Goal: Navigation & Orientation: Find specific page/section

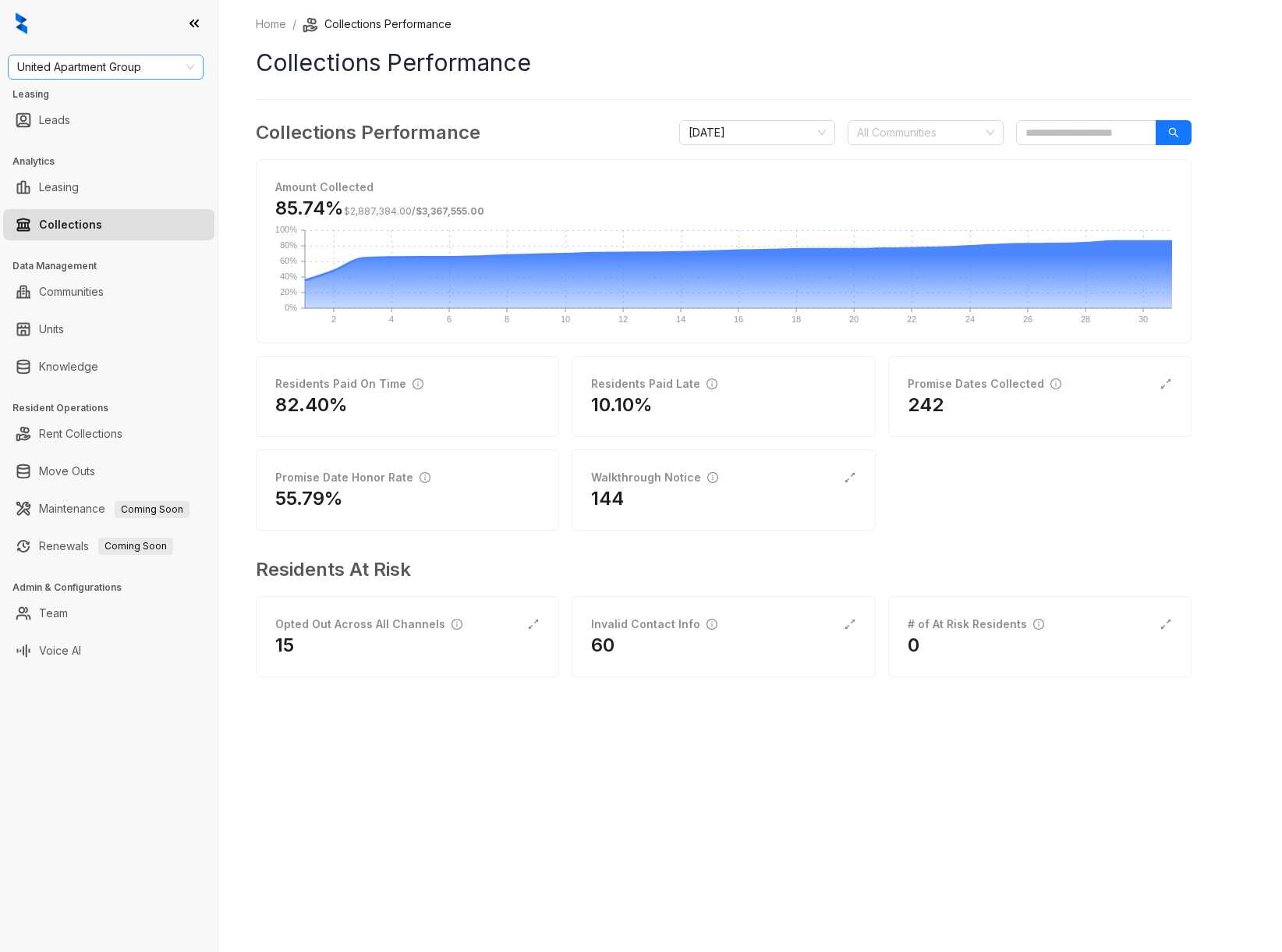
click at [155, 69] on span "United Apartment Group" at bounding box center [106, 67] width 177 height 23
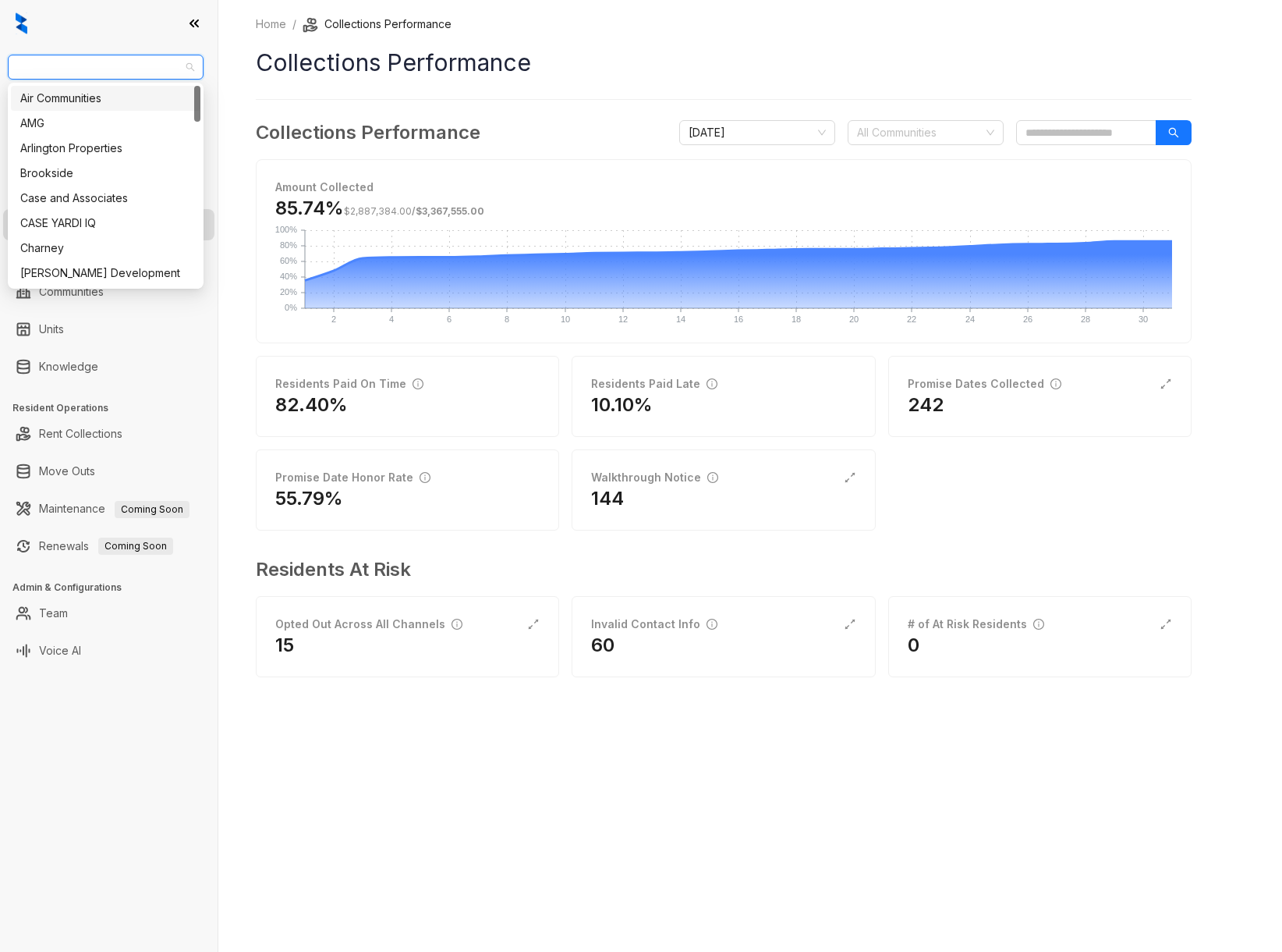
click at [99, 91] on div "Air Communities" at bounding box center [105, 97] width 171 height 17
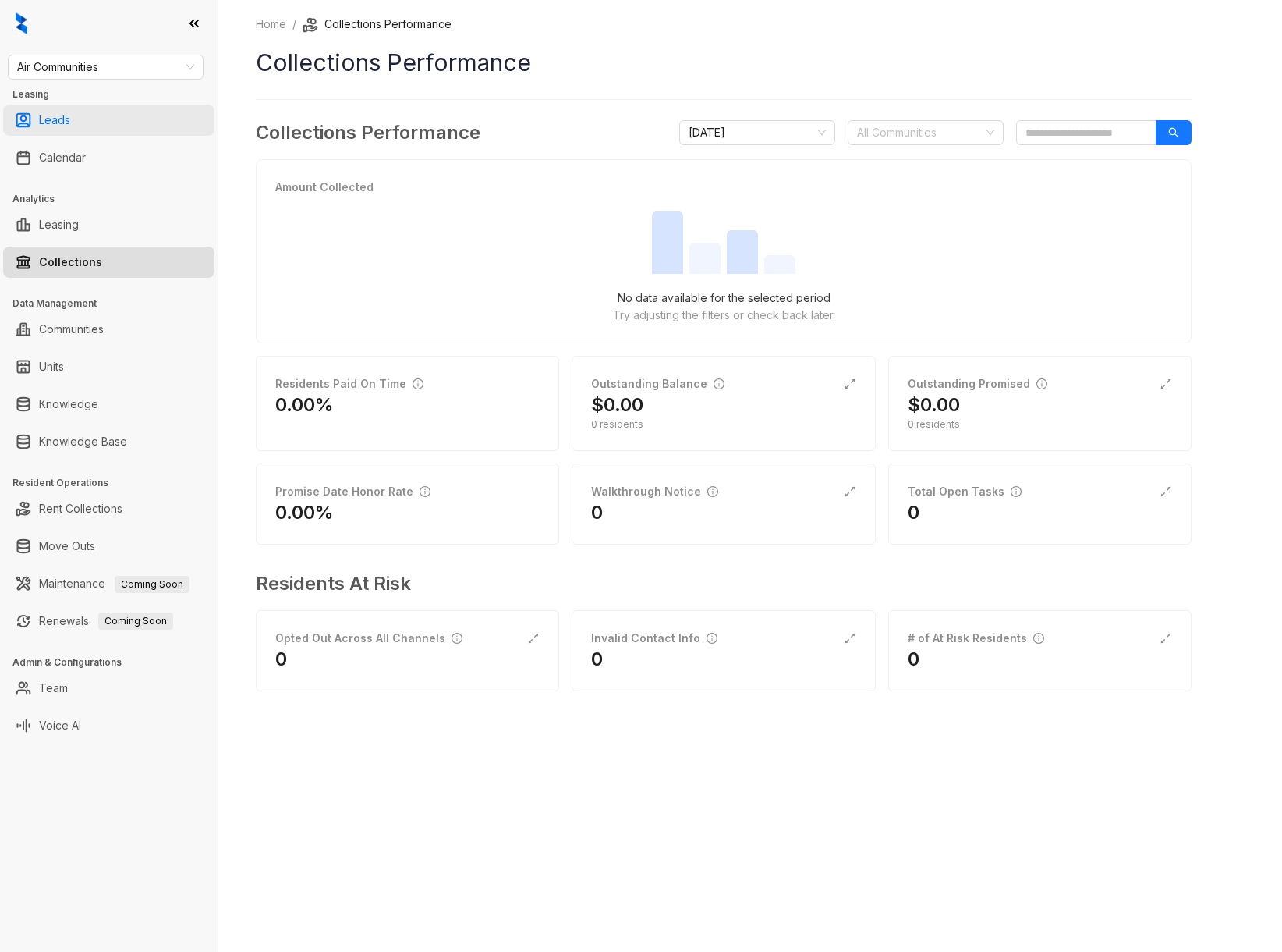
click at [70, 115] on link "Leads" at bounding box center [54, 120] width 32 height 32
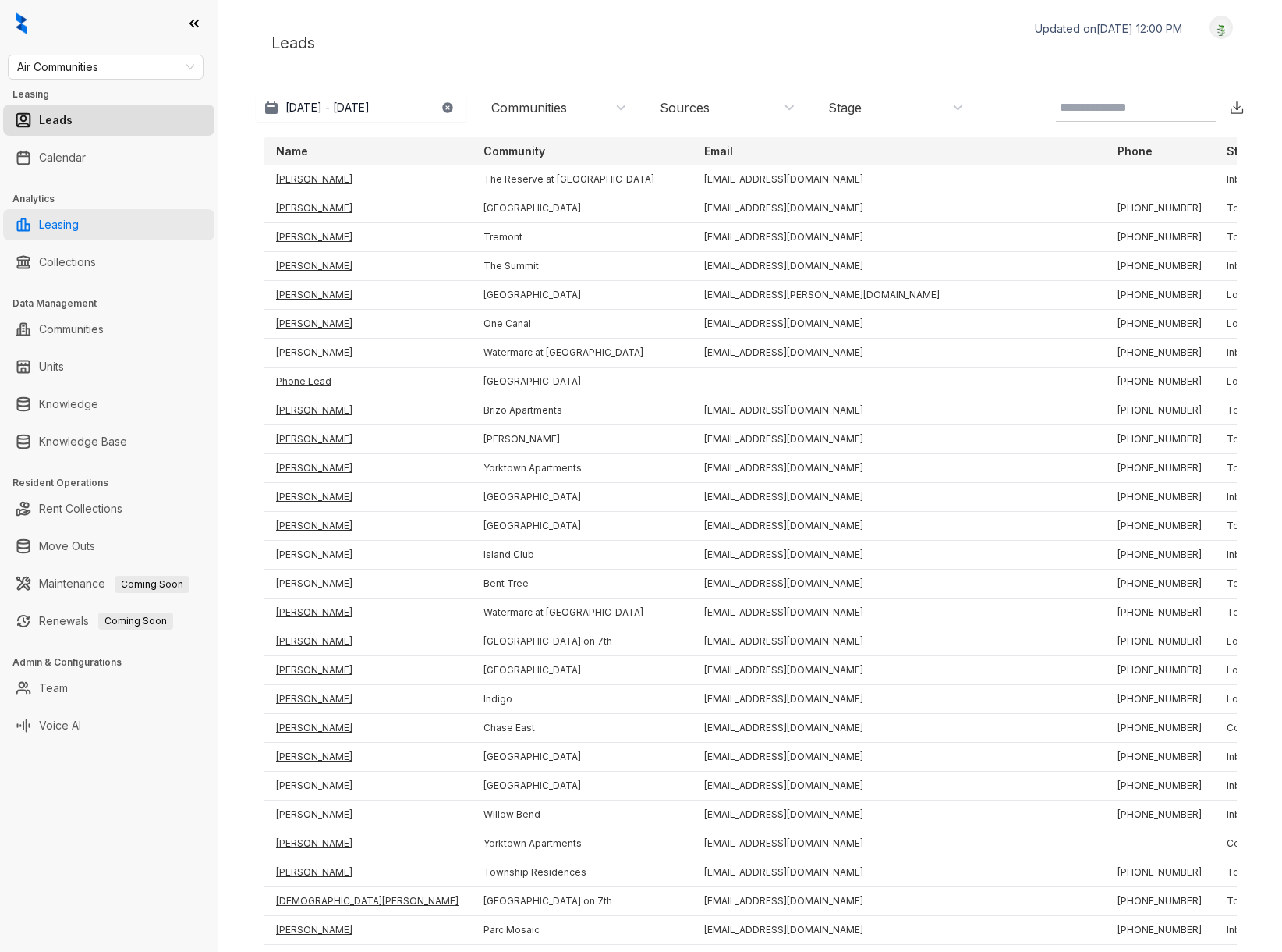
click at [71, 215] on link "Leasing" at bounding box center [59, 225] width 40 height 32
select select "******"
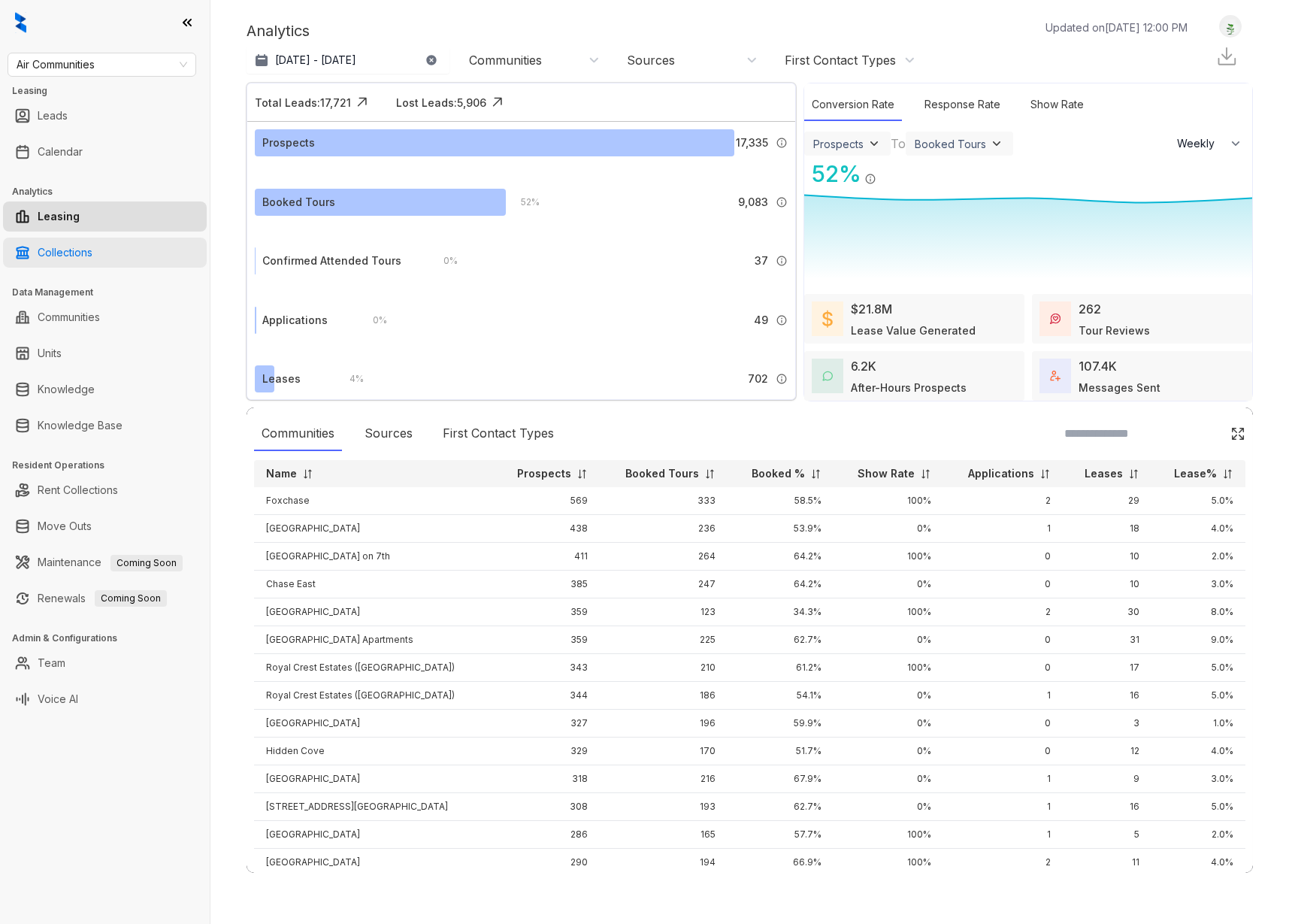
click at [70, 251] on link "Collections" at bounding box center [64, 252] width 55 height 30
click at [182, 63] on span "Air Communities" at bounding box center [102, 64] width 170 height 23
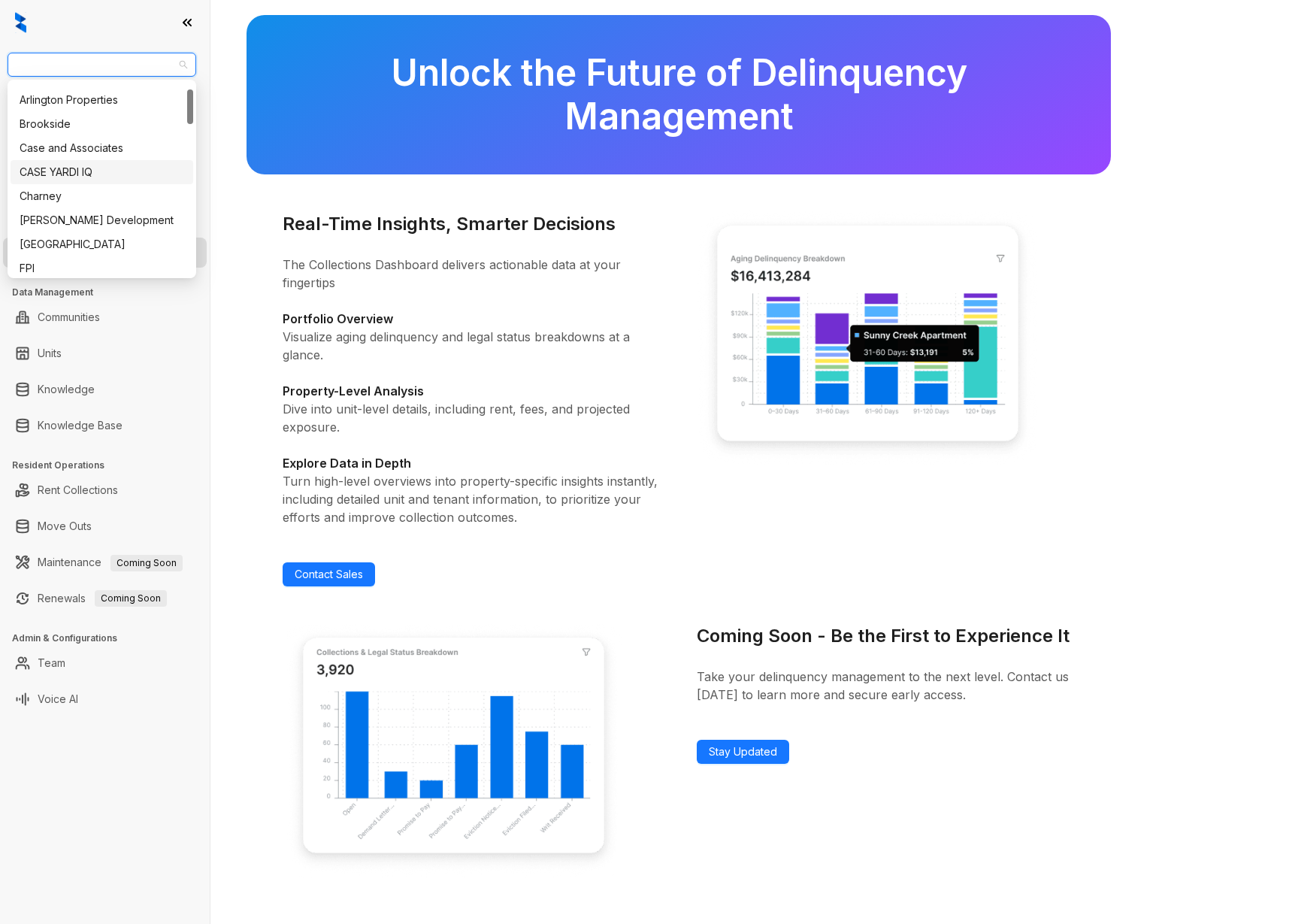
scroll to position [39, 0]
click at [98, 153] on div "Case and Associates" at bounding box center [101, 151] width 164 height 17
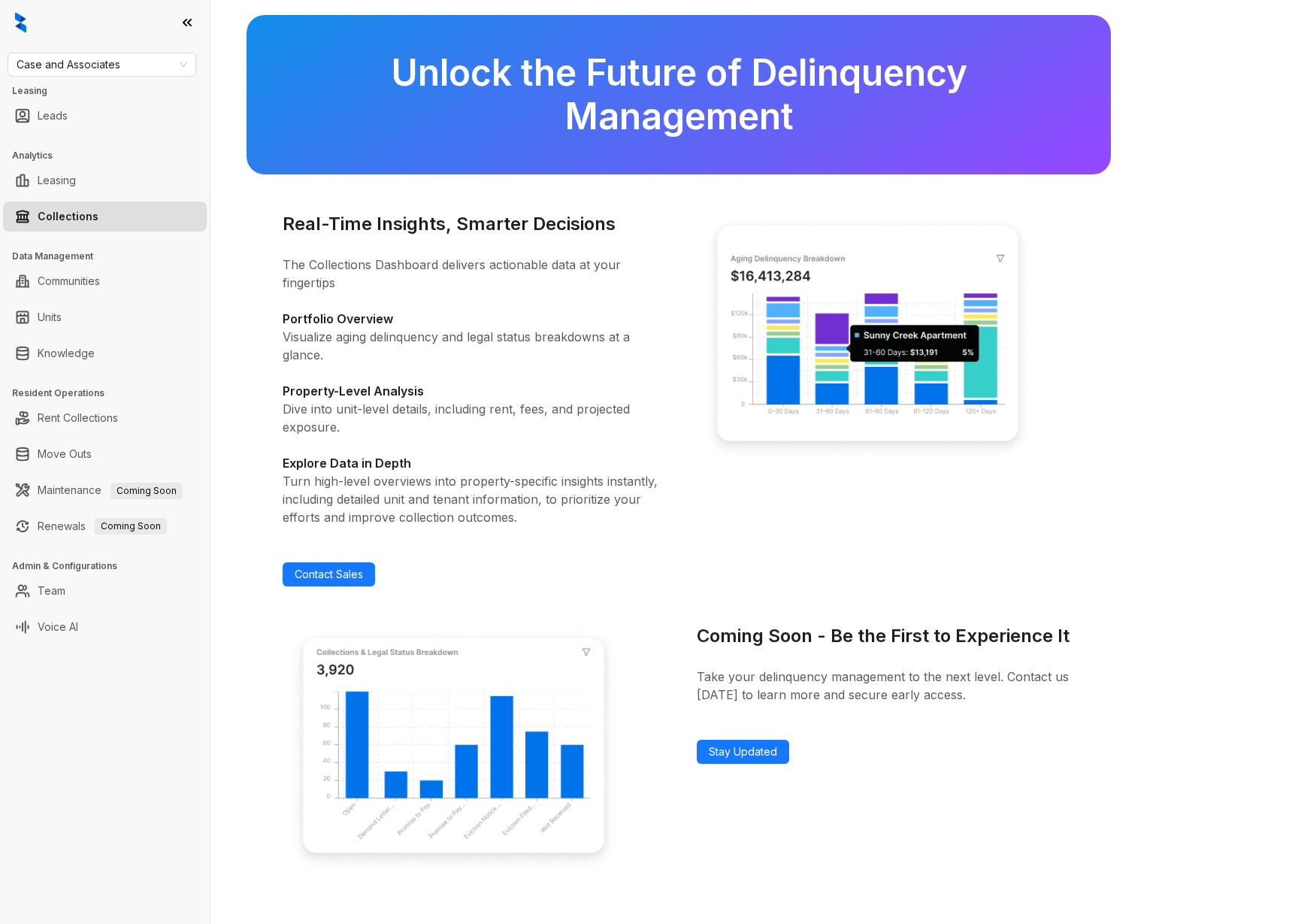
click at [88, 217] on link "Collections" at bounding box center [68, 216] width 61 height 30
click at [76, 183] on link "Leasing" at bounding box center [56, 180] width 38 height 30
click at [79, 215] on link "Collections" at bounding box center [68, 216] width 61 height 30
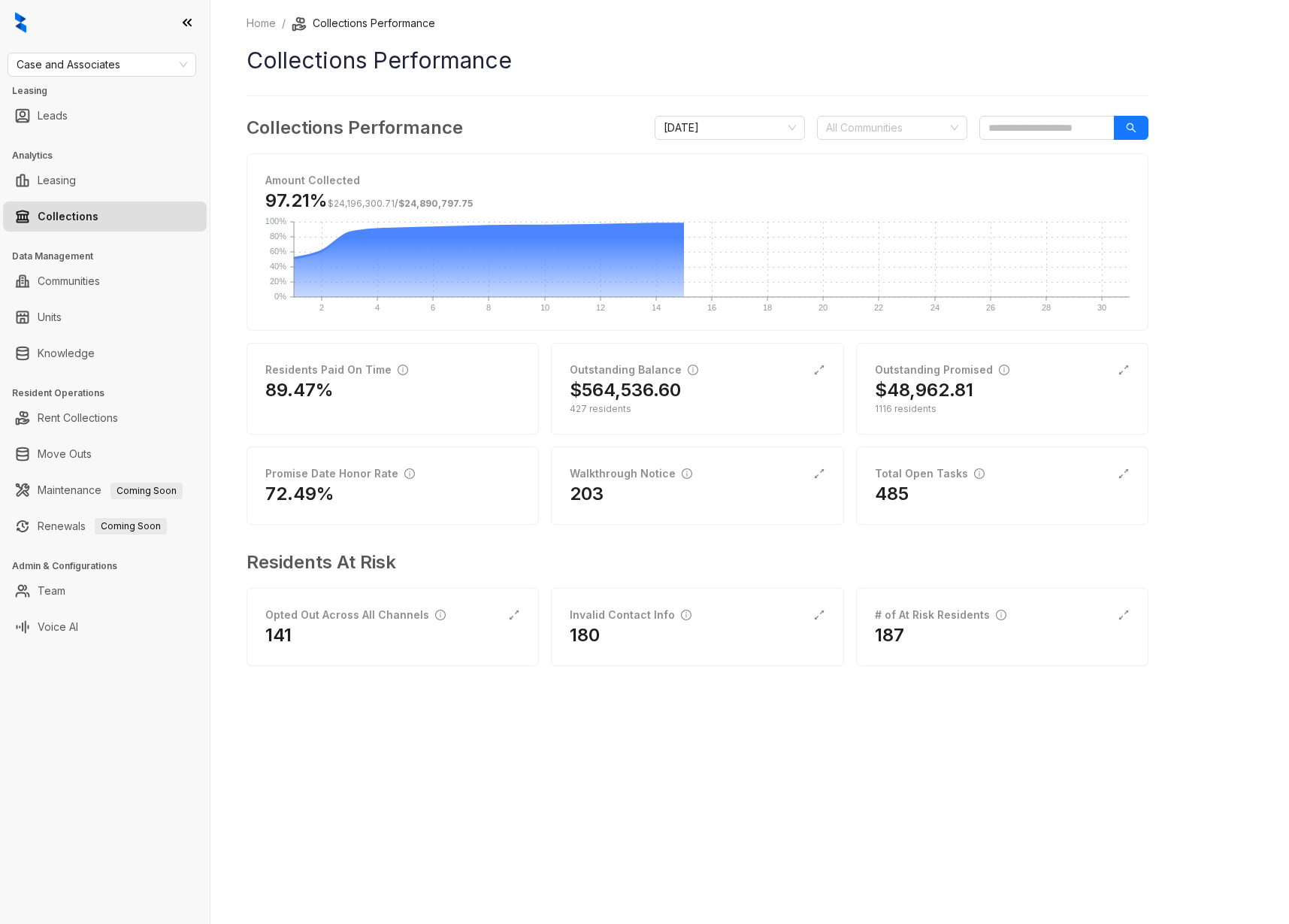
click at [189, 19] on icon at bounding box center [187, 22] width 8 height 6
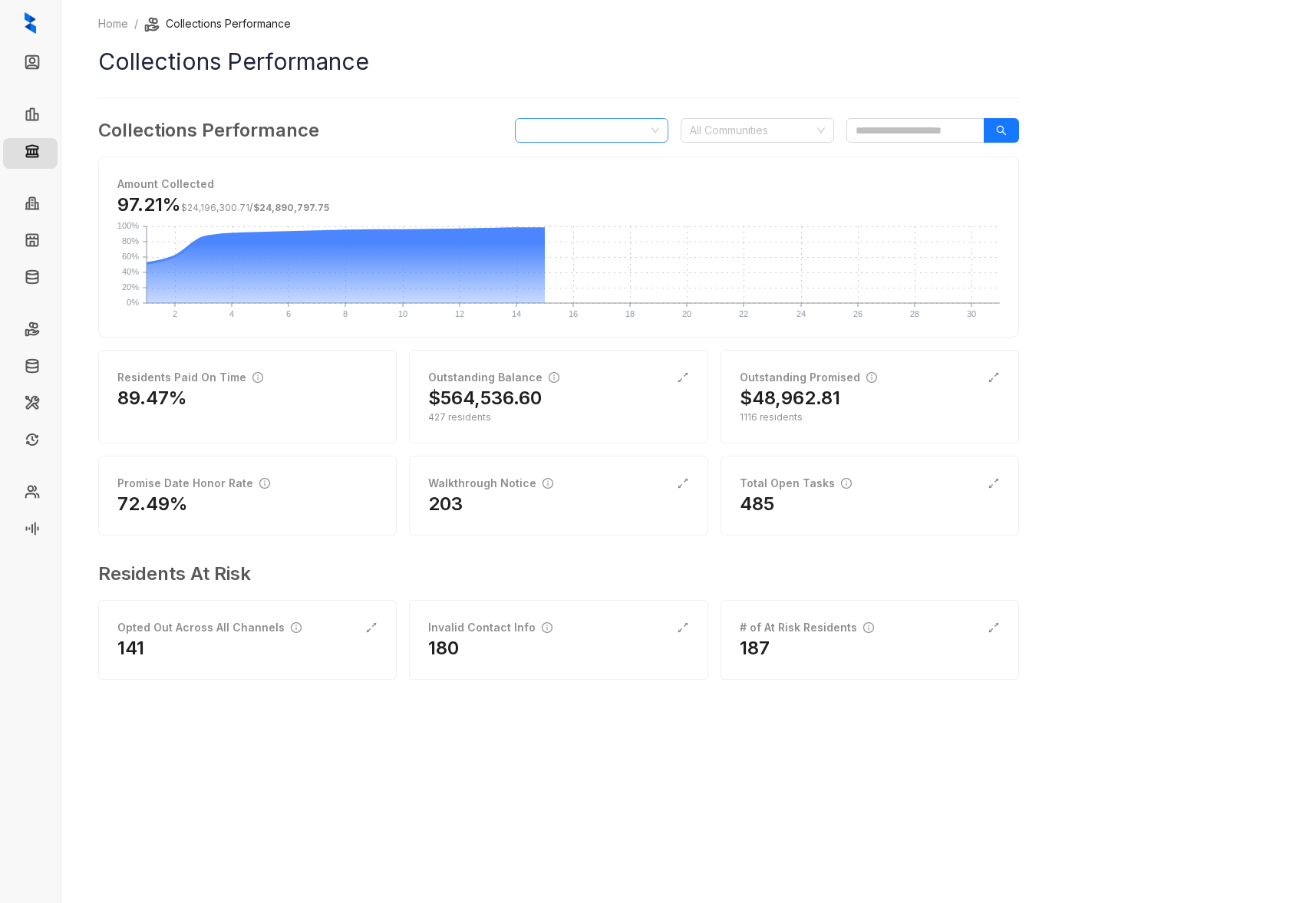
click at [621, 133] on span "August 2025" at bounding box center [591, 130] width 135 height 23
click at [650, 88] on div "Home / Collections Performance Collections Performance Collections Performance …" at bounding box center [558, 357] width 920 height 686
click at [569, 395] on div "$564,536.60" at bounding box center [557, 398] width 260 height 25
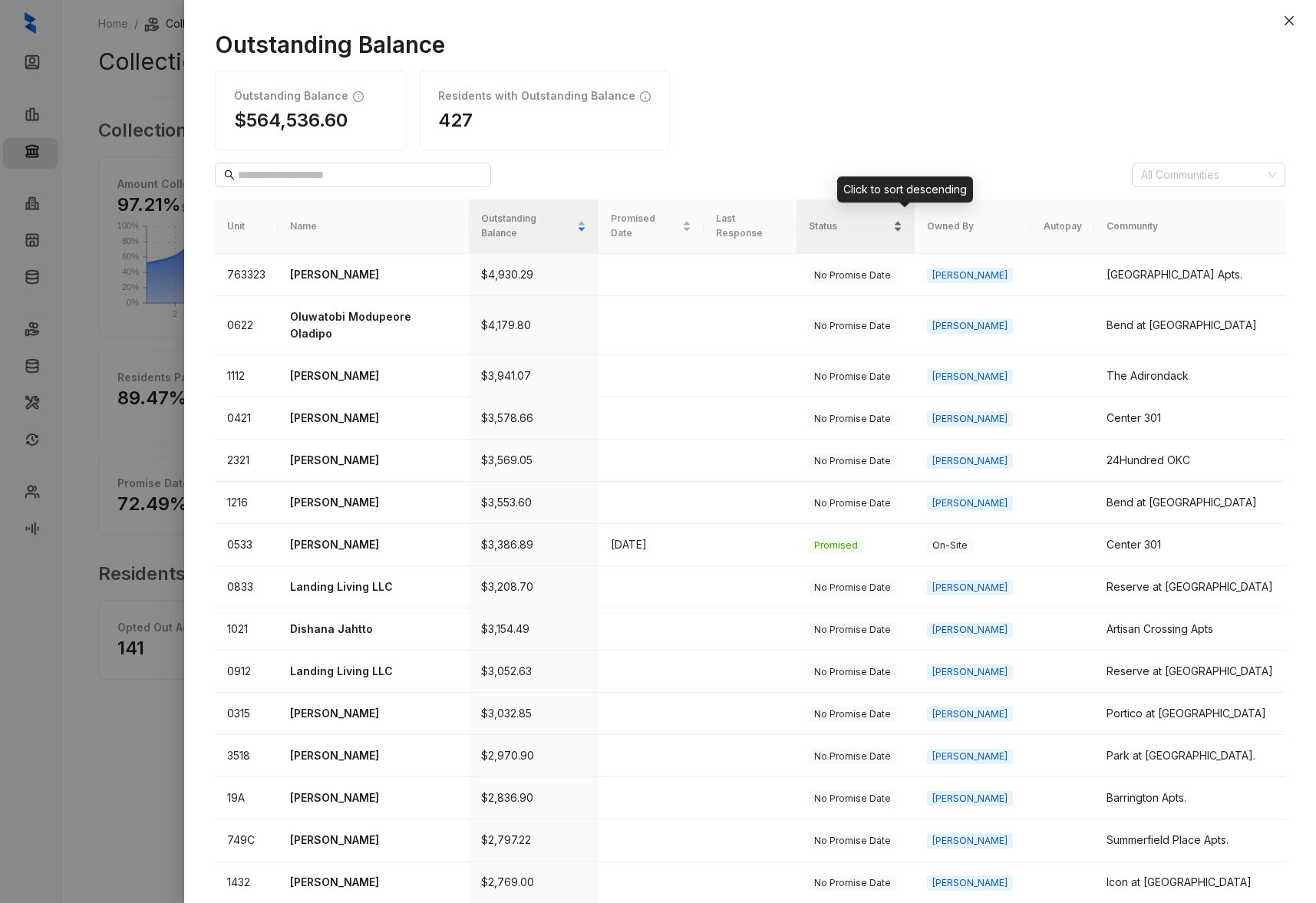
click at [902, 221] on div "Status" at bounding box center [855, 225] width 93 height 15
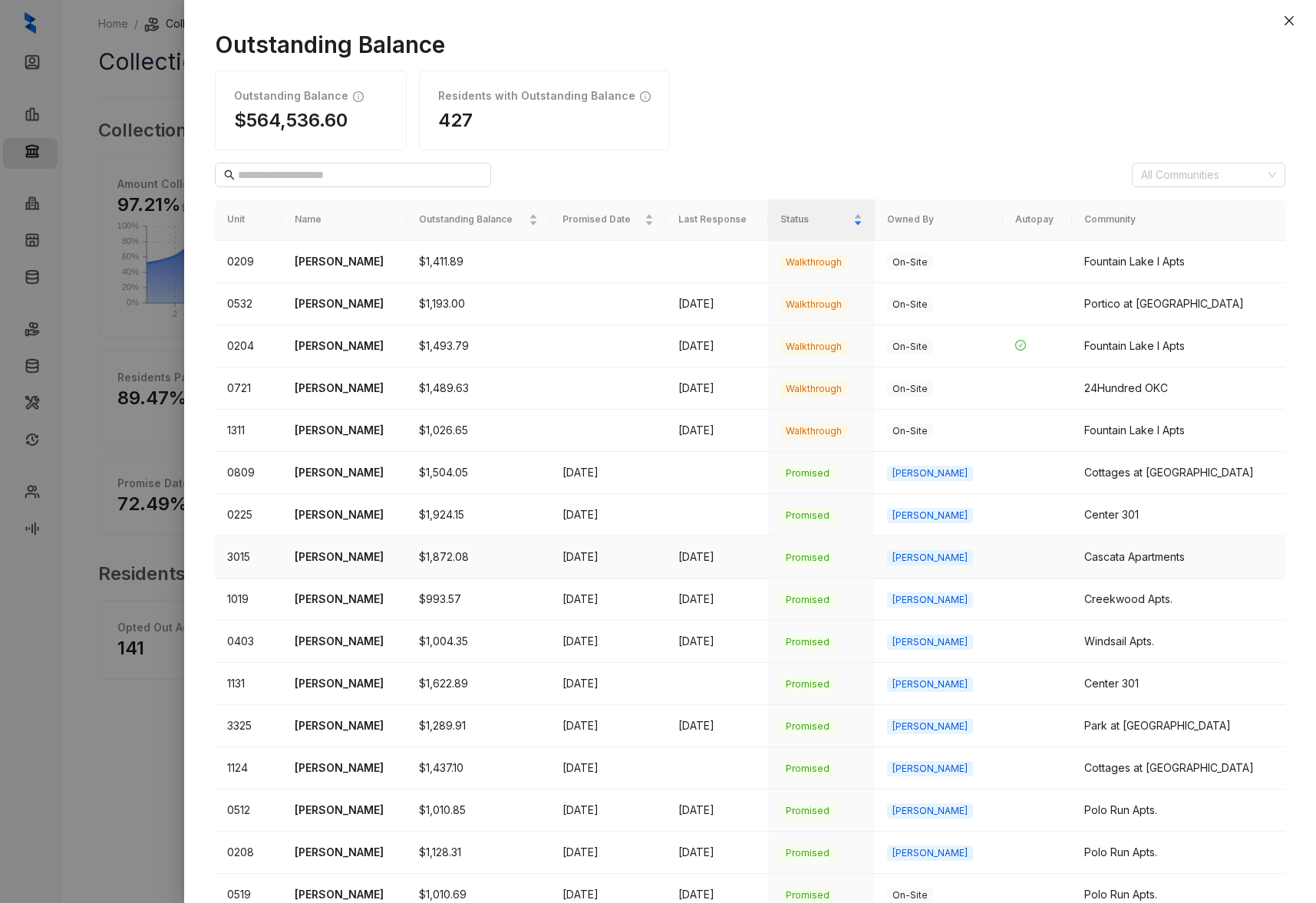
click at [365, 552] on p "David Hollingsworth" at bounding box center [344, 556] width 100 height 17
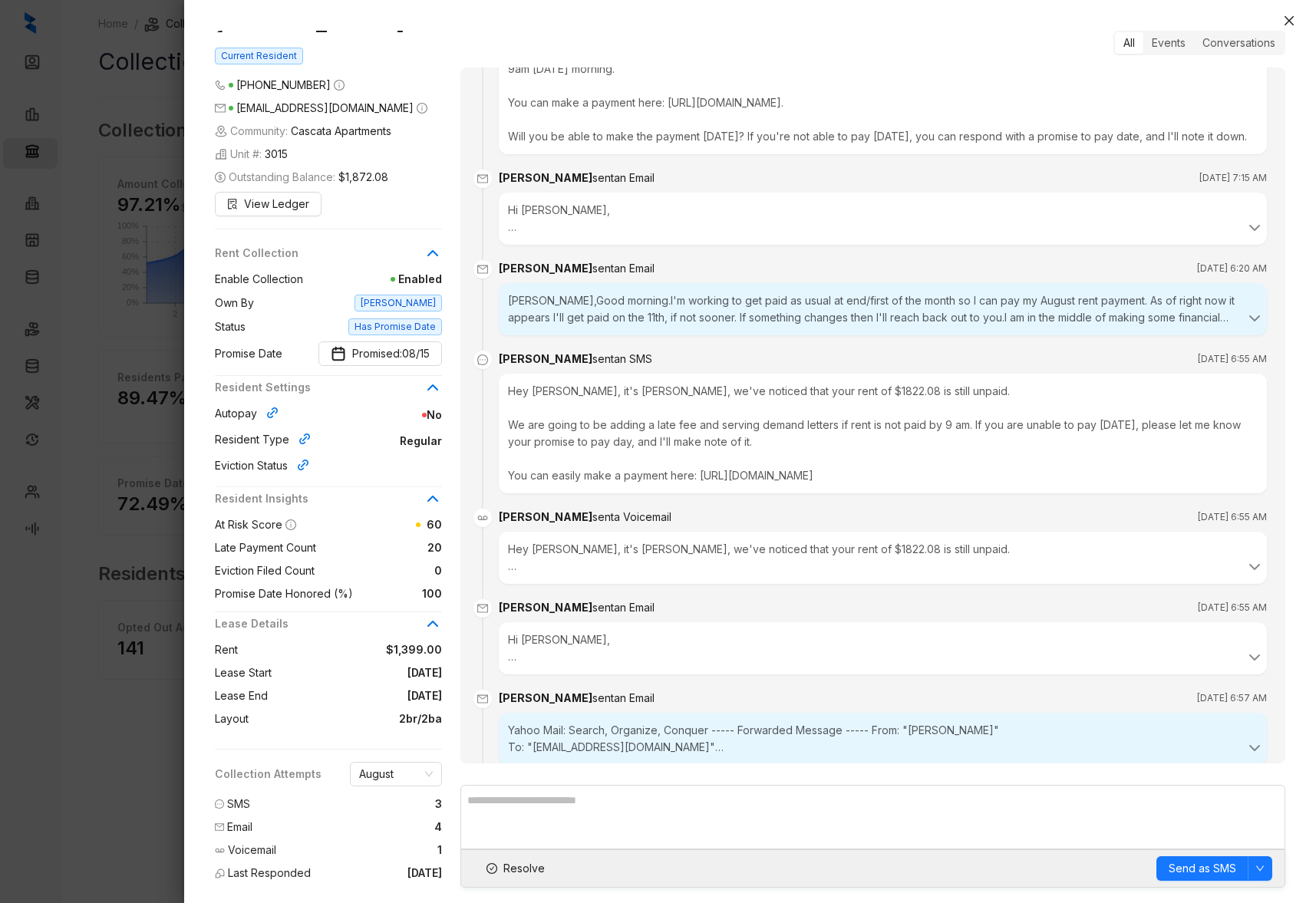
scroll to position [6922, 0]
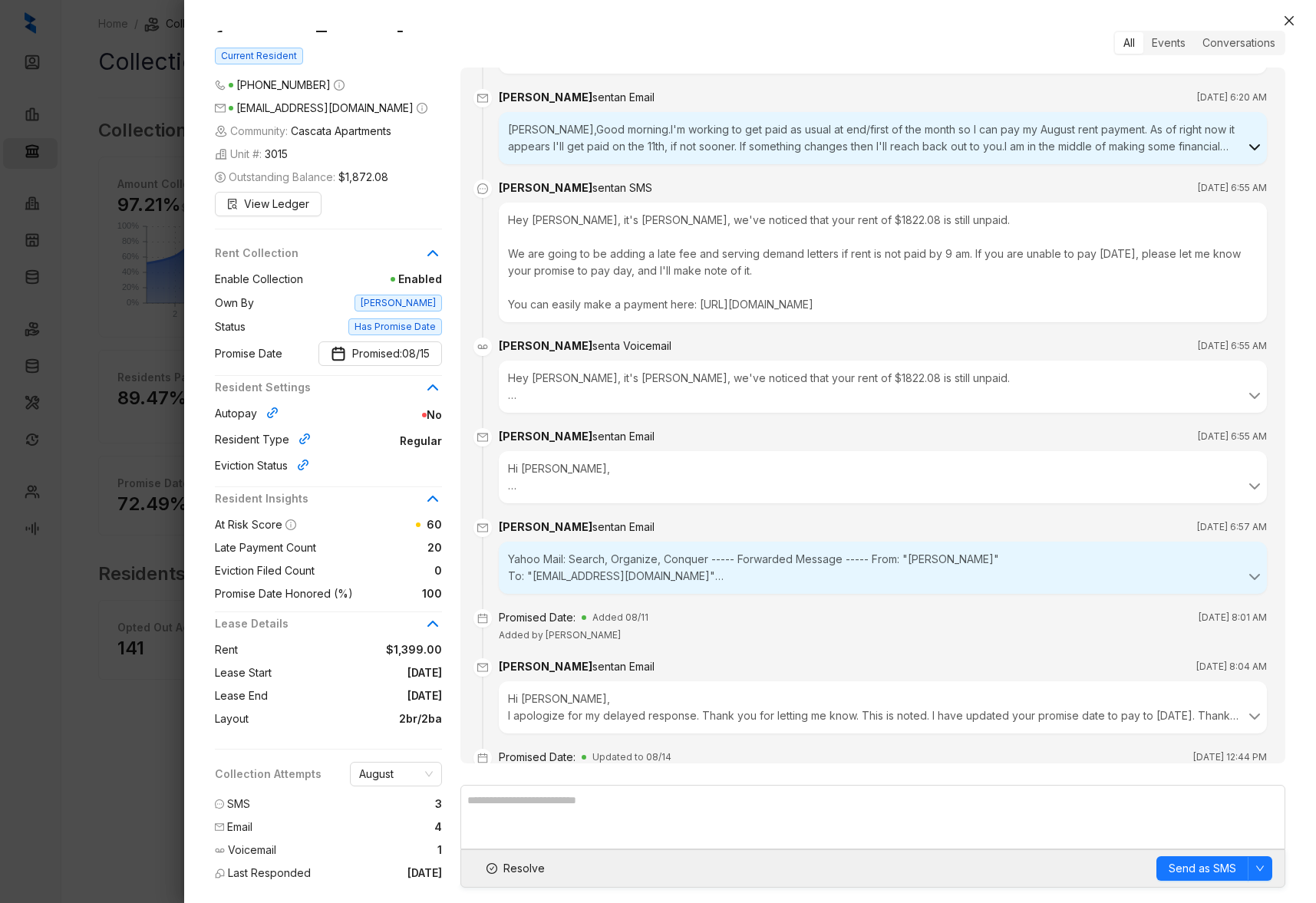
click at [1251, 145] on icon at bounding box center [1254, 147] width 19 height 19
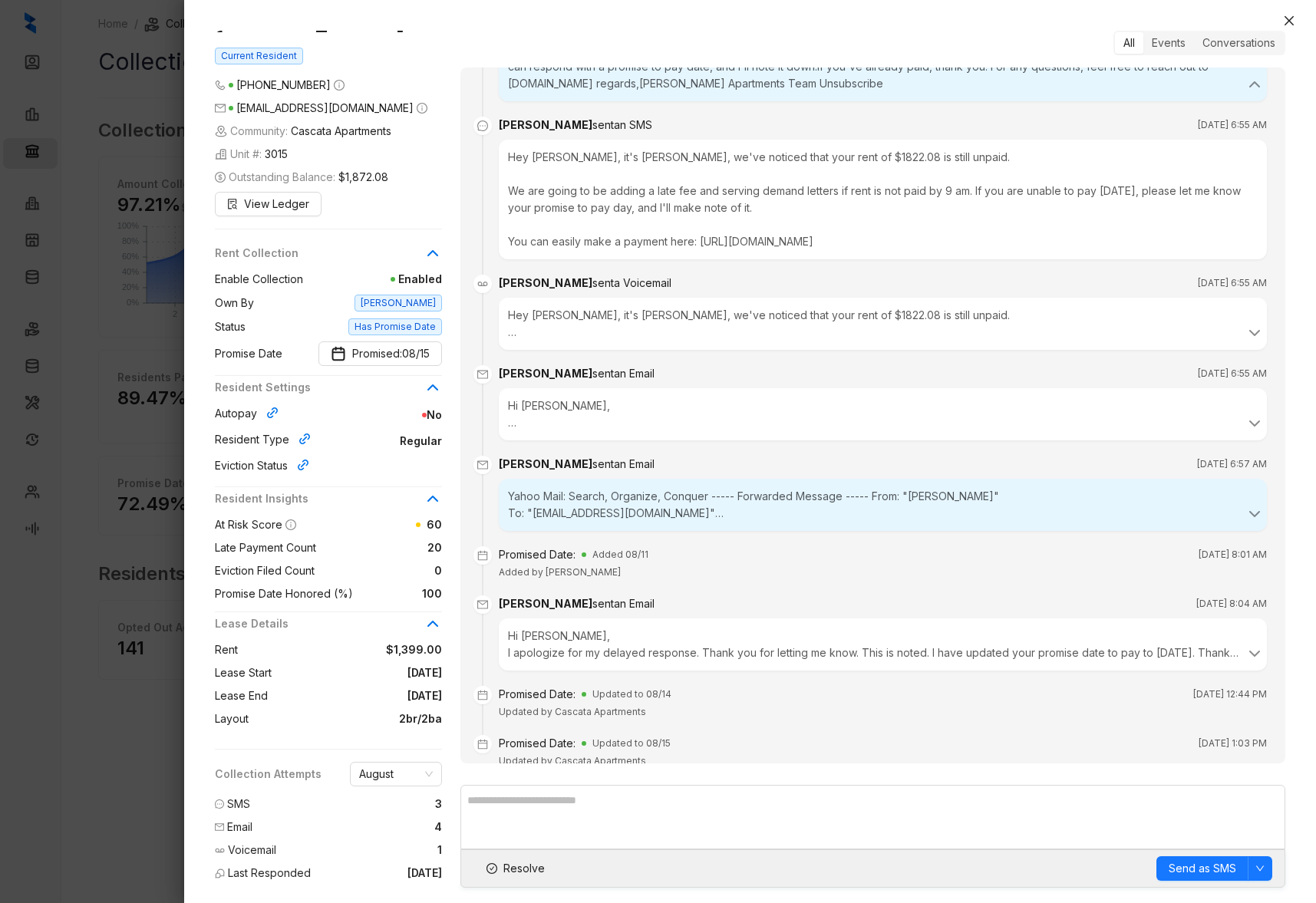
scroll to position [7090, 0]
click at [1288, 22] on icon "close" at bounding box center [1289, 20] width 12 height 12
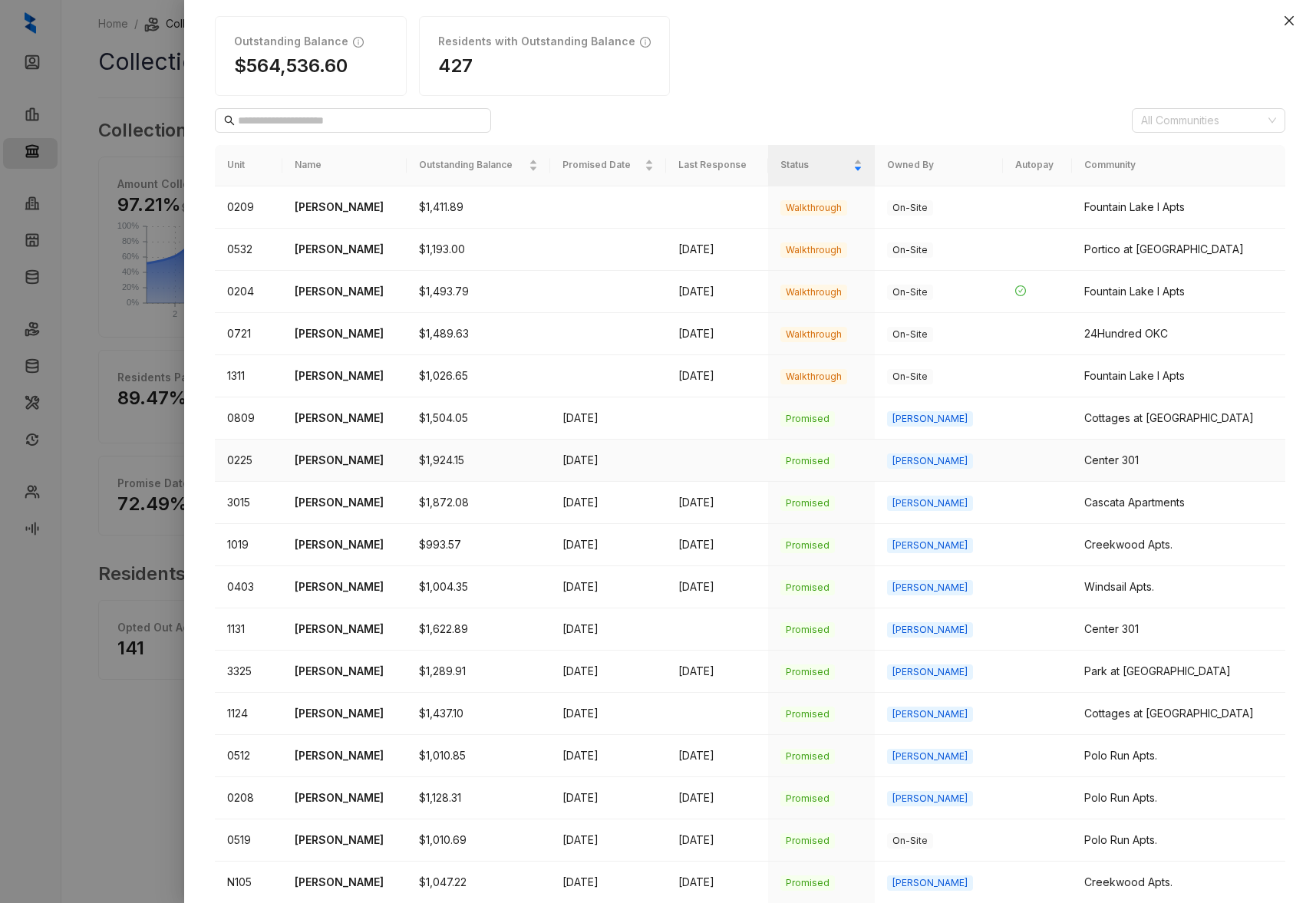
scroll to position [56, 0]
click at [328, 671] on p "Tammy Trammell" at bounding box center [344, 669] width 100 height 17
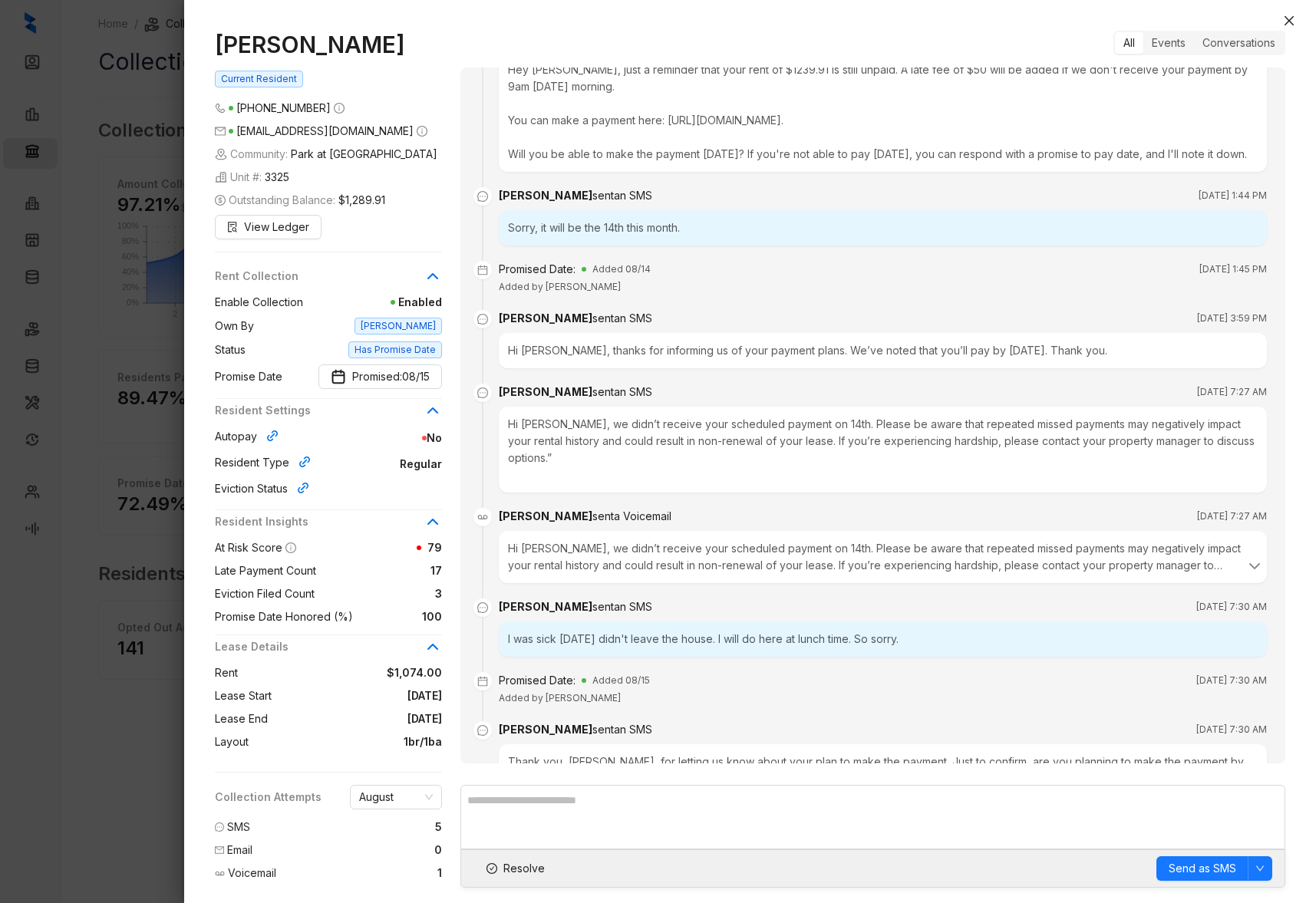
scroll to position [6636, 0]
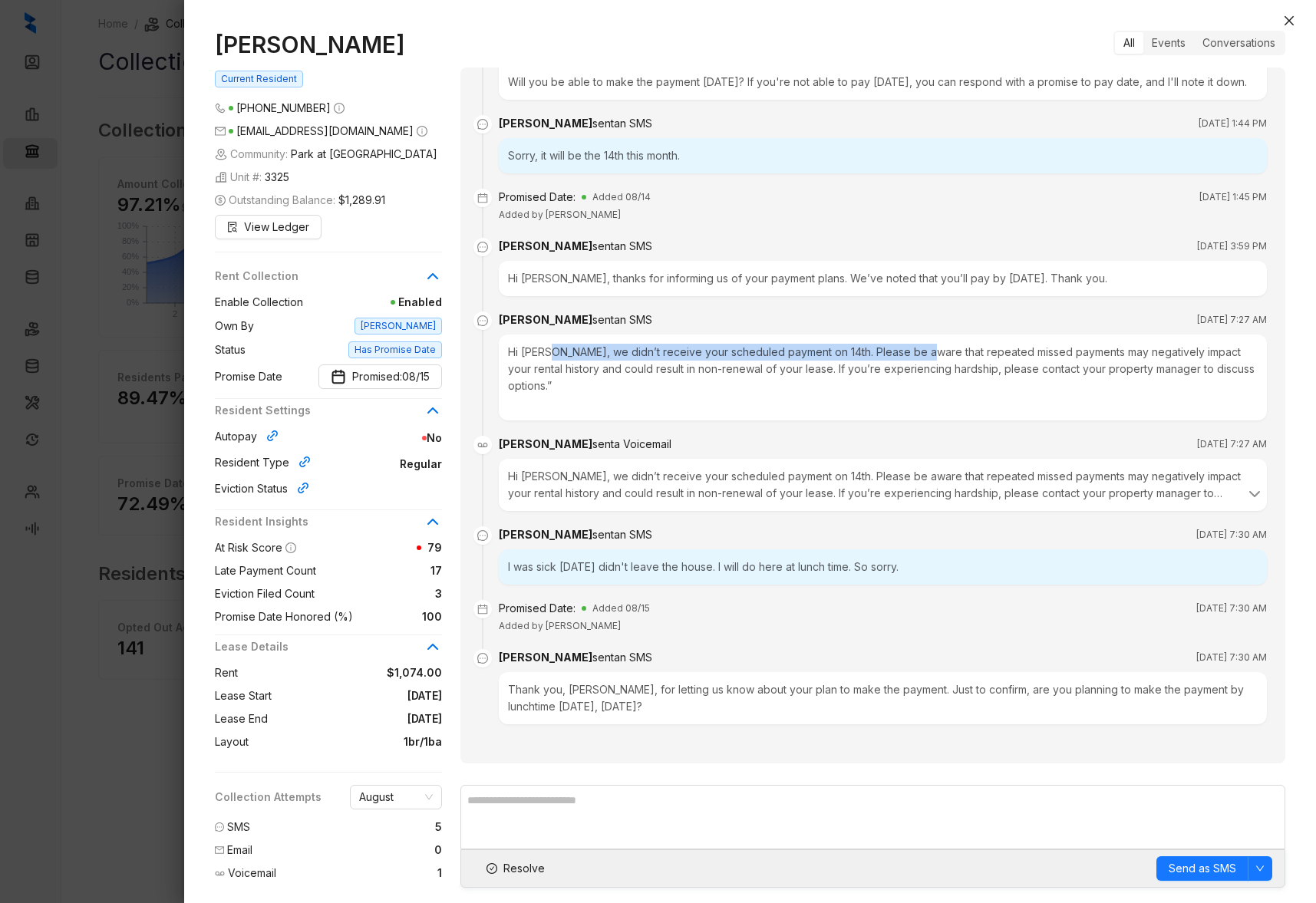
drag, startPoint x: 558, startPoint y: 372, endPoint x: 926, endPoint y: 373, distance: 368.0
click at [926, 373] on div "Hi Tammy, we didn’t receive your scheduled payment on 14th. Please be aware tha…" at bounding box center [882, 377] width 768 height 86
click at [603, 328] on div "Kelsey sent an SMS Aug 15, 2025 at 7:27 AM" at bounding box center [882, 319] width 768 height 17
drag, startPoint x: 588, startPoint y: 446, endPoint x: 634, endPoint y: 444, distance: 46.0
click at [634, 444] on div "Kelsey sent a Voicemail Aug 15, 2025 at 7:27 AM" at bounding box center [882, 444] width 768 height 17
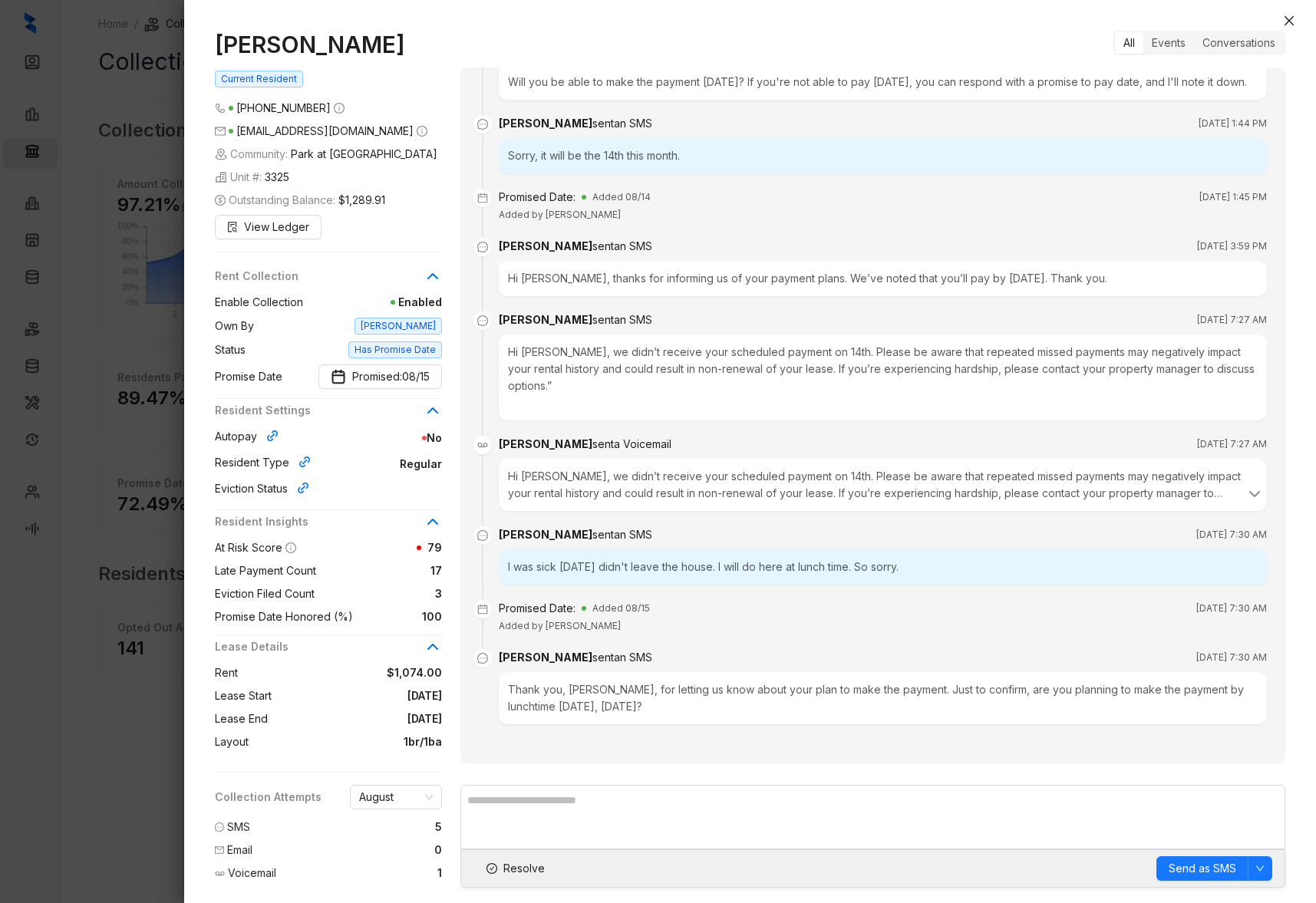
click at [607, 561] on div "I was sick yesterday didn't leave the house. I will do here at lunch time. So s…" at bounding box center [882, 567] width 768 height 35
click at [607, 694] on div "Thank you, Tammy, for letting us know about your plan to make the payment. Just…" at bounding box center [882, 697] width 768 height 52
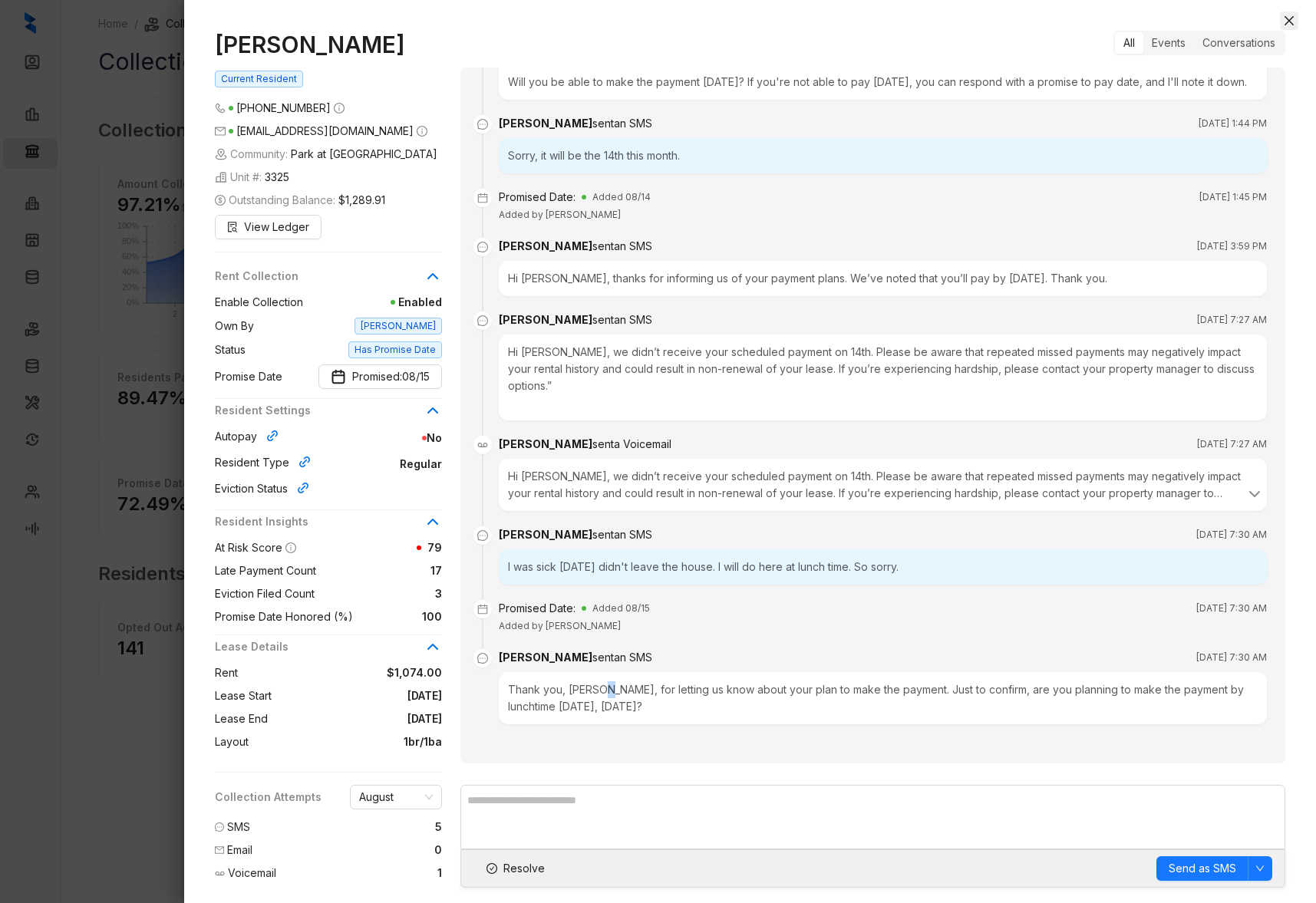
click at [1291, 22] on icon "close" at bounding box center [1289, 20] width 12 height 12
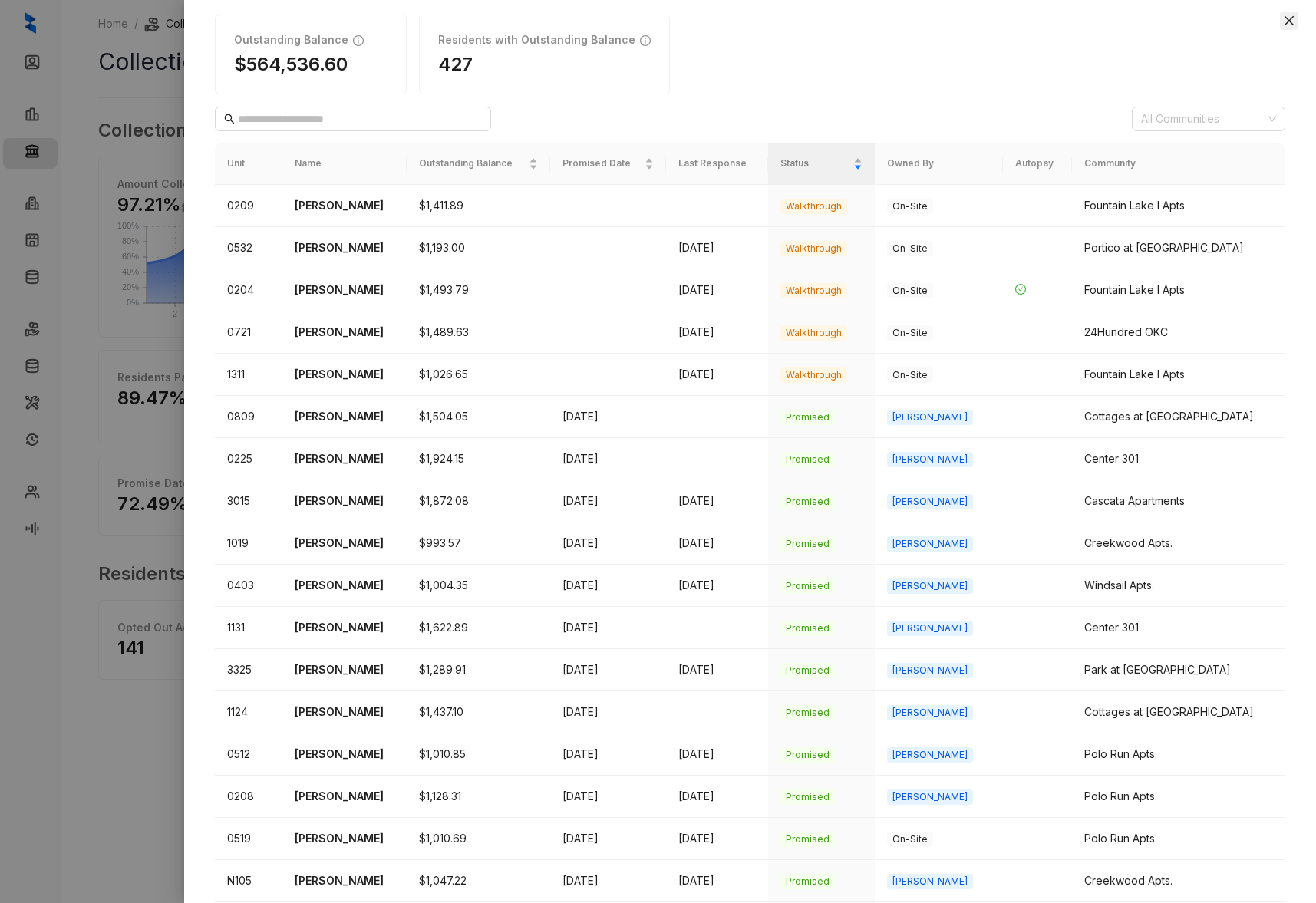
click at [1286, 21] on icon "close" at bounding box center [1289, 20] width 12 height 12
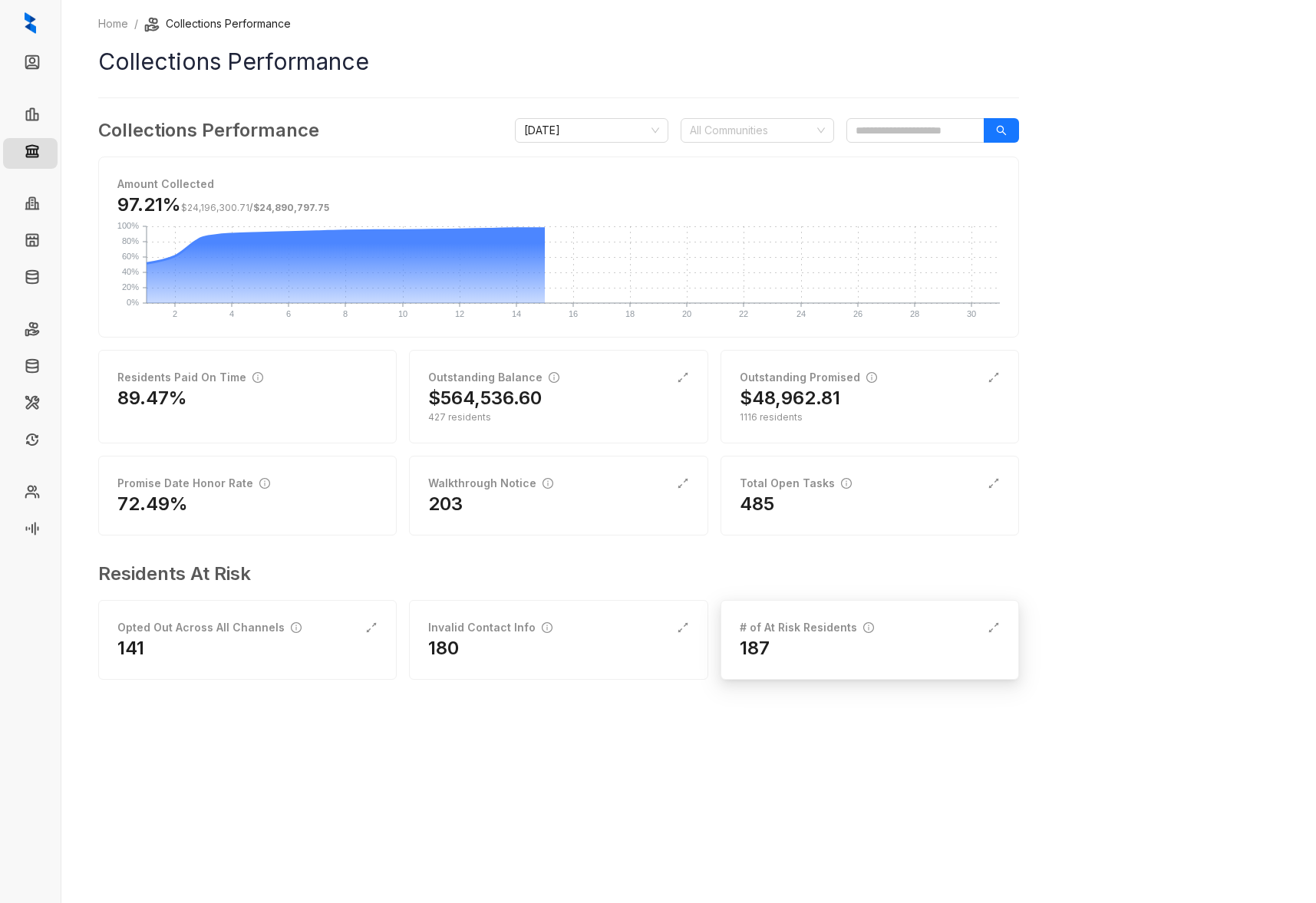
click at [784, 632] on div "# of At Risk Residents" at bounding box center [806, 627] width 134 height 17
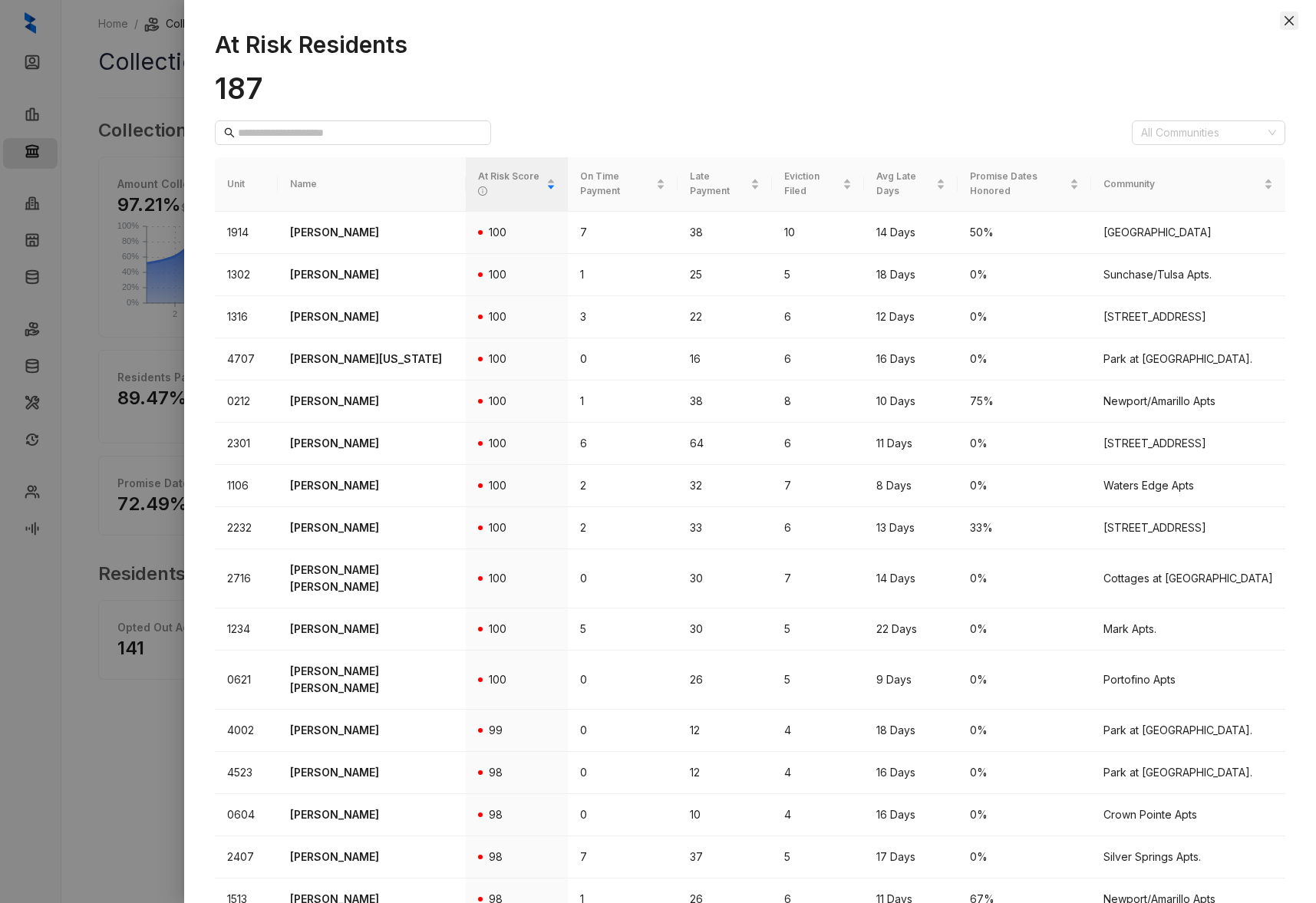
click at [1293, 19] on icon "close" at bounding box center [1289, 20] width 12 height 12
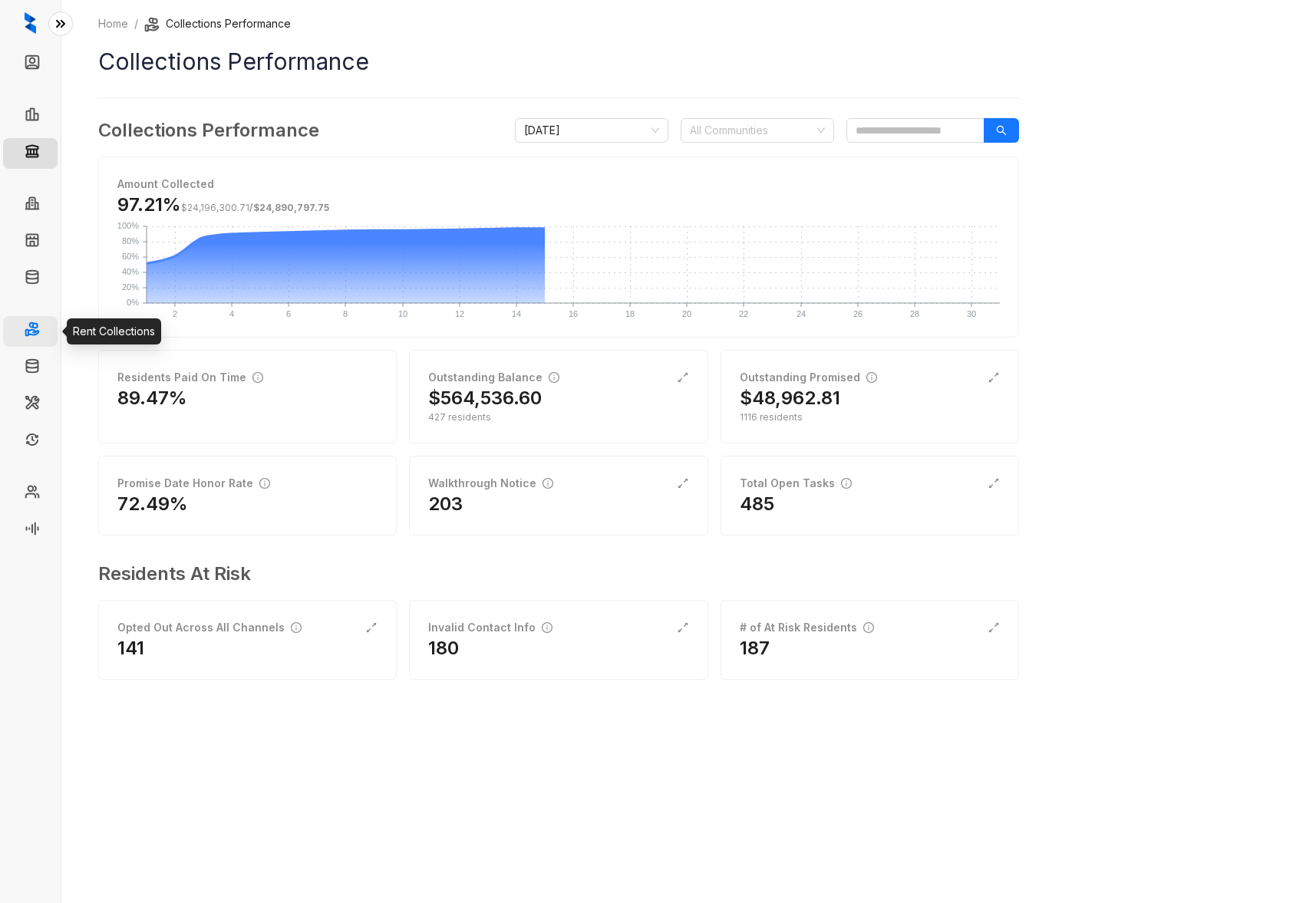
click at [48, 332] on link "Rent Collections" at bounding box center [89, 331] width 83 height 31
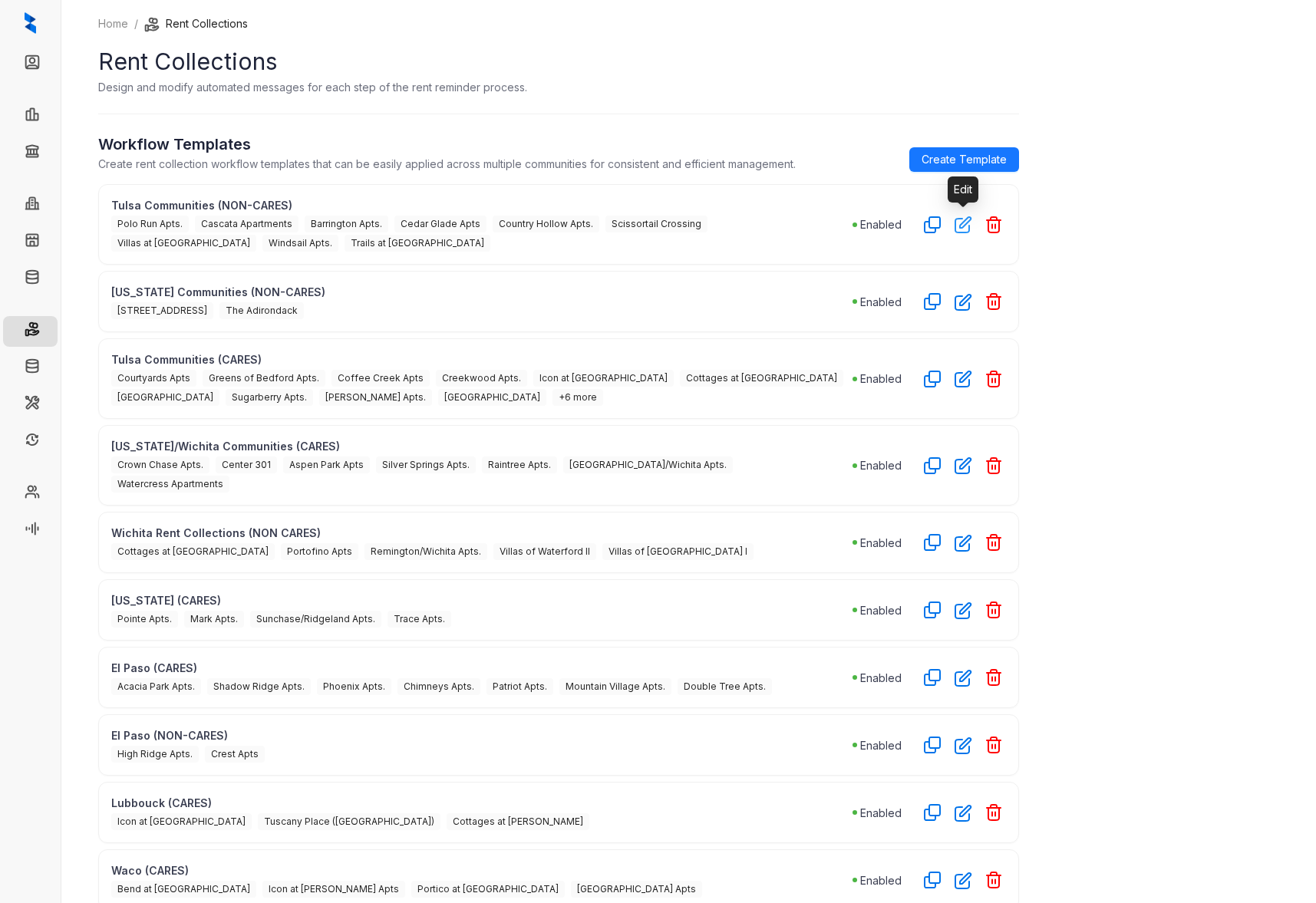
click at [960, 225] on icon "button" at bounding box center [964, 224] width 18 height 18
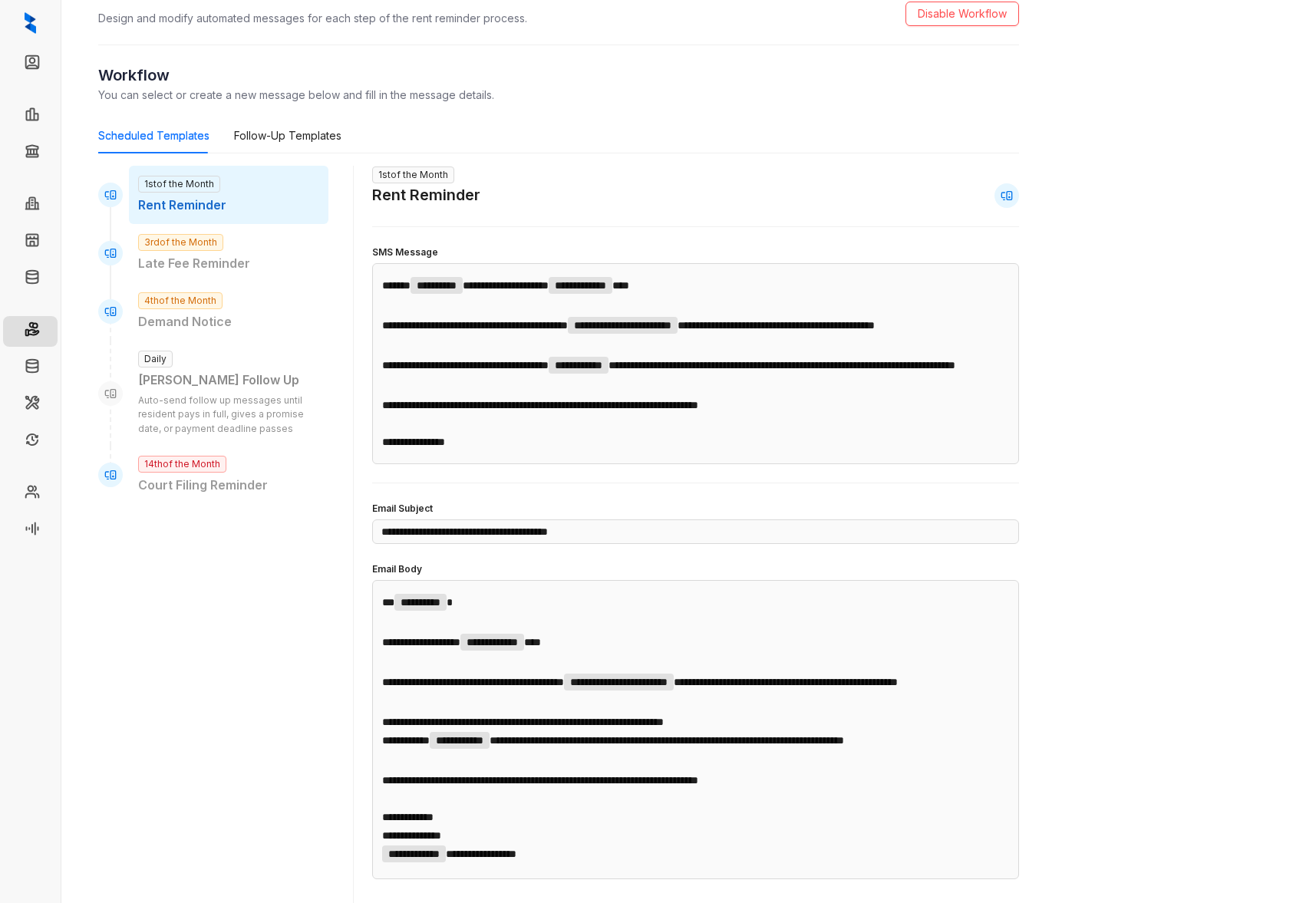
scroll to position [60, 0]
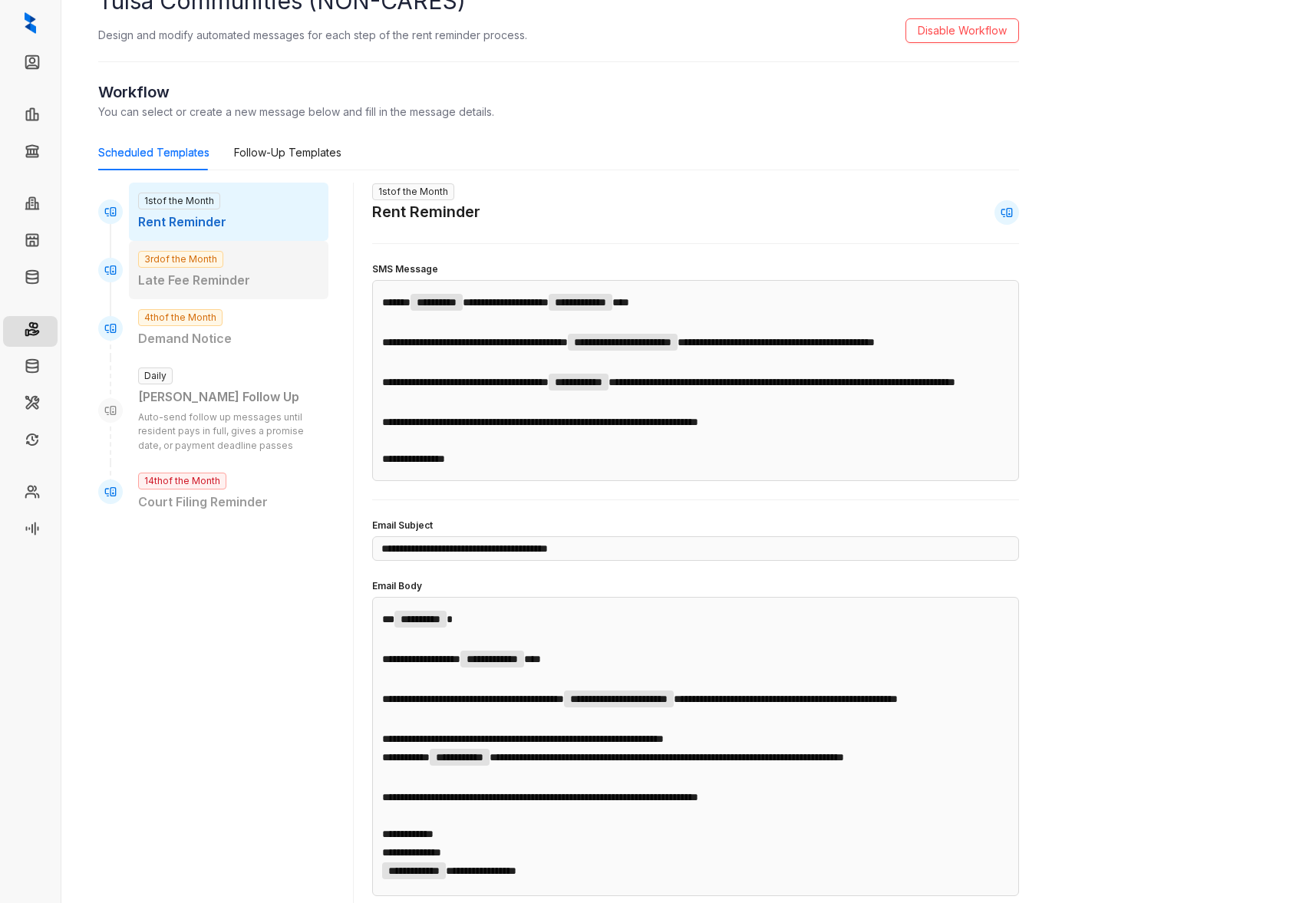
click at [268, 274] on p "Late Fee Reminder" at bounding box center [229, 280] width 181 height 20
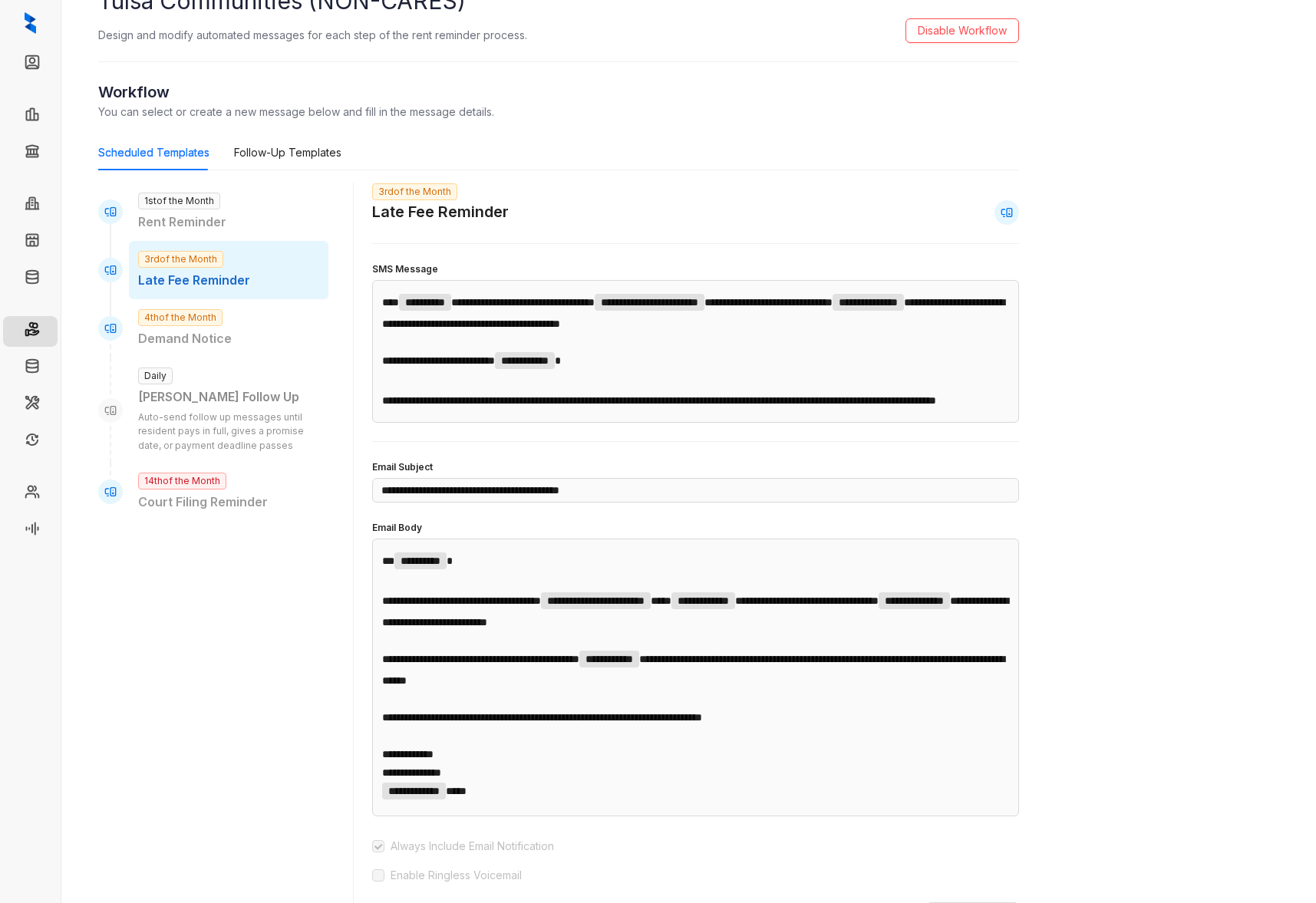
scroll to position [88, 0]
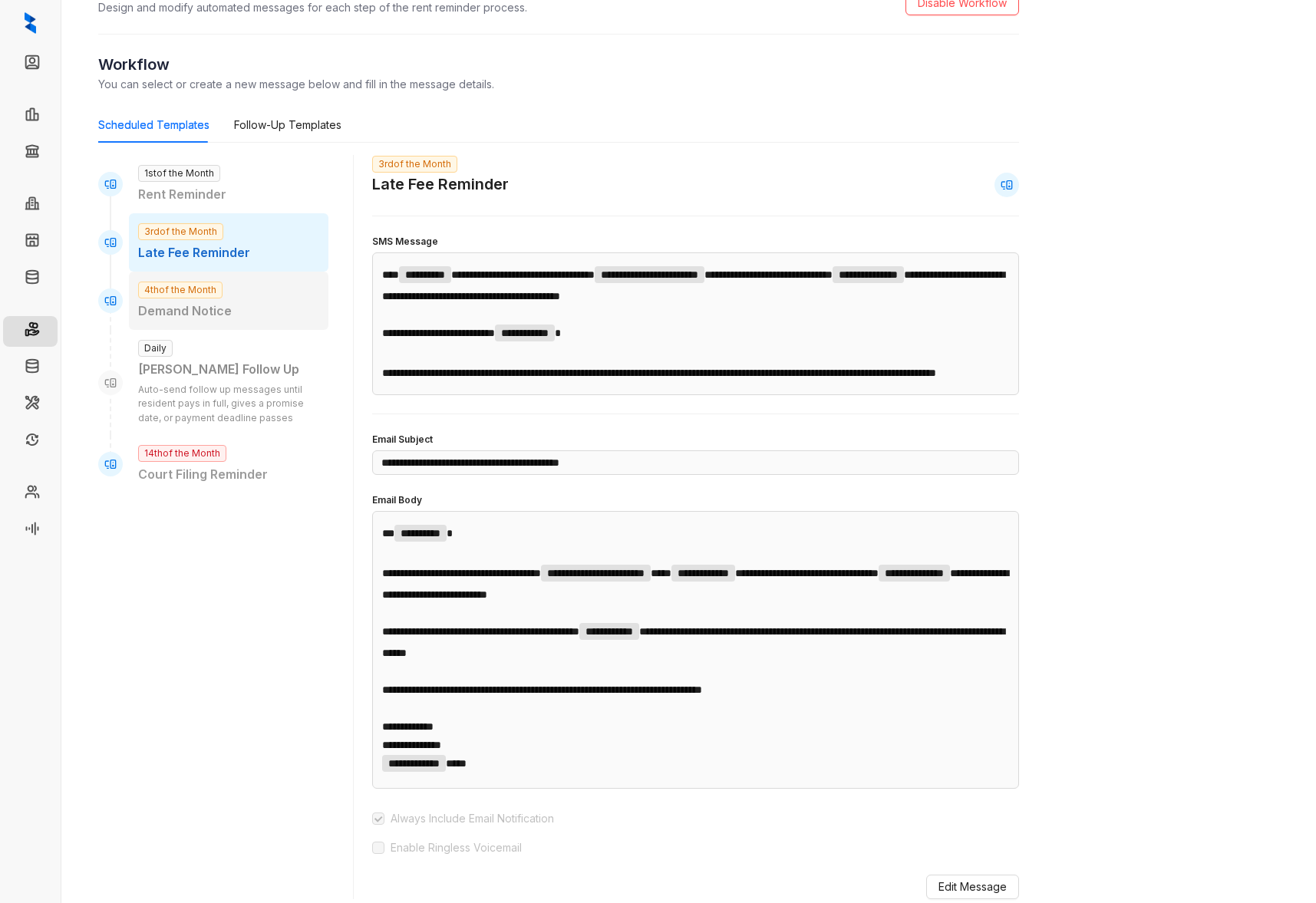
click at [252, 304] on p "Demand Notice" at bounding box center [229, 311] width 181 height 20
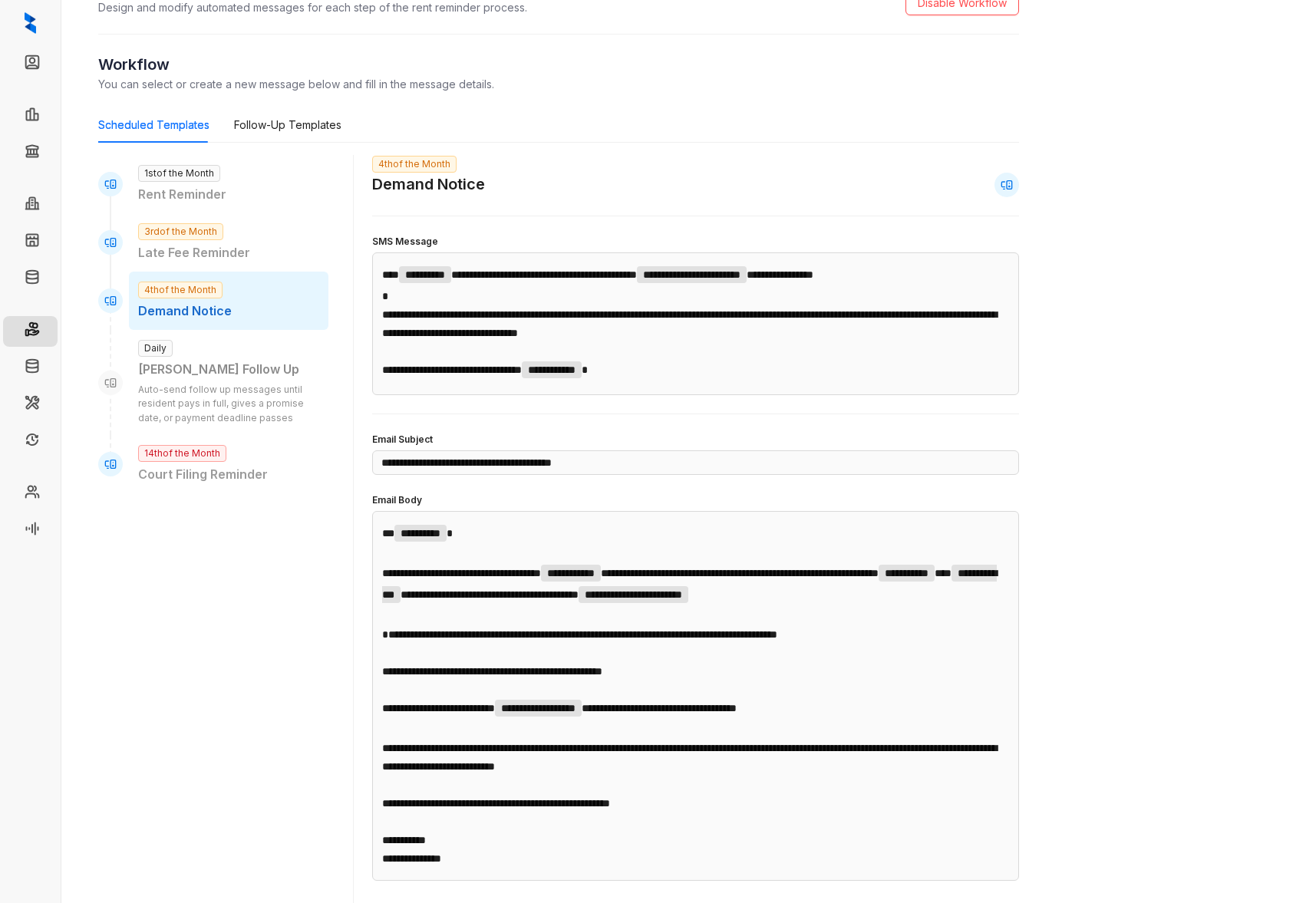
scroll to position [88, 0]
click at [257, 365] on div "Kelsey Follow Up" at bounding box center [229, 370] width 181 height 20
click at [261, 459] on div "14th of the Month Court Filing Reminder" at bounding box center [228, 465] width 200 height 59
type input "**********"
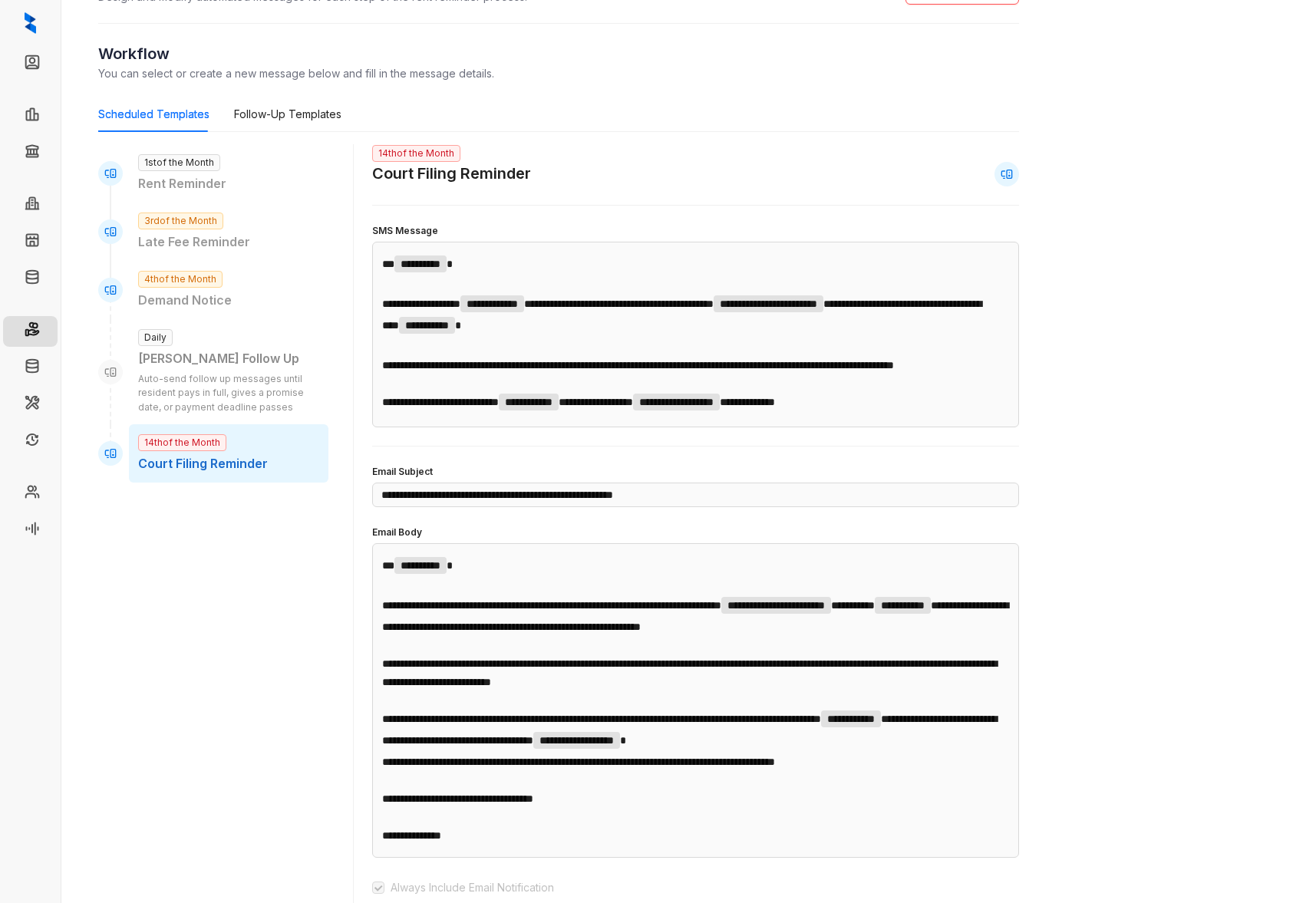
scroll to position [0, 0]
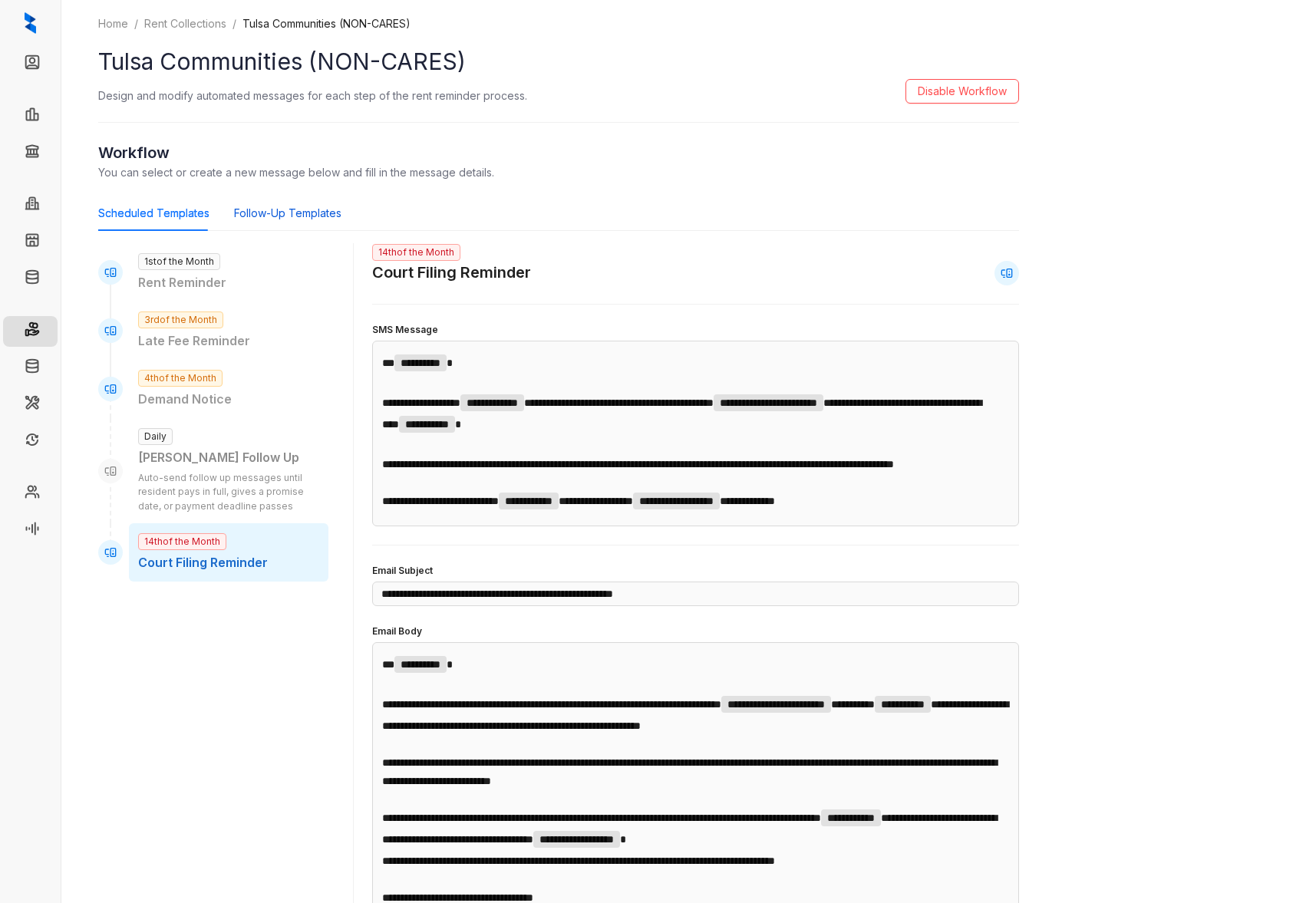
click at [280, 206] on div "Follow-Up Templates" at bounding box center [288, 213] width 107 height 17
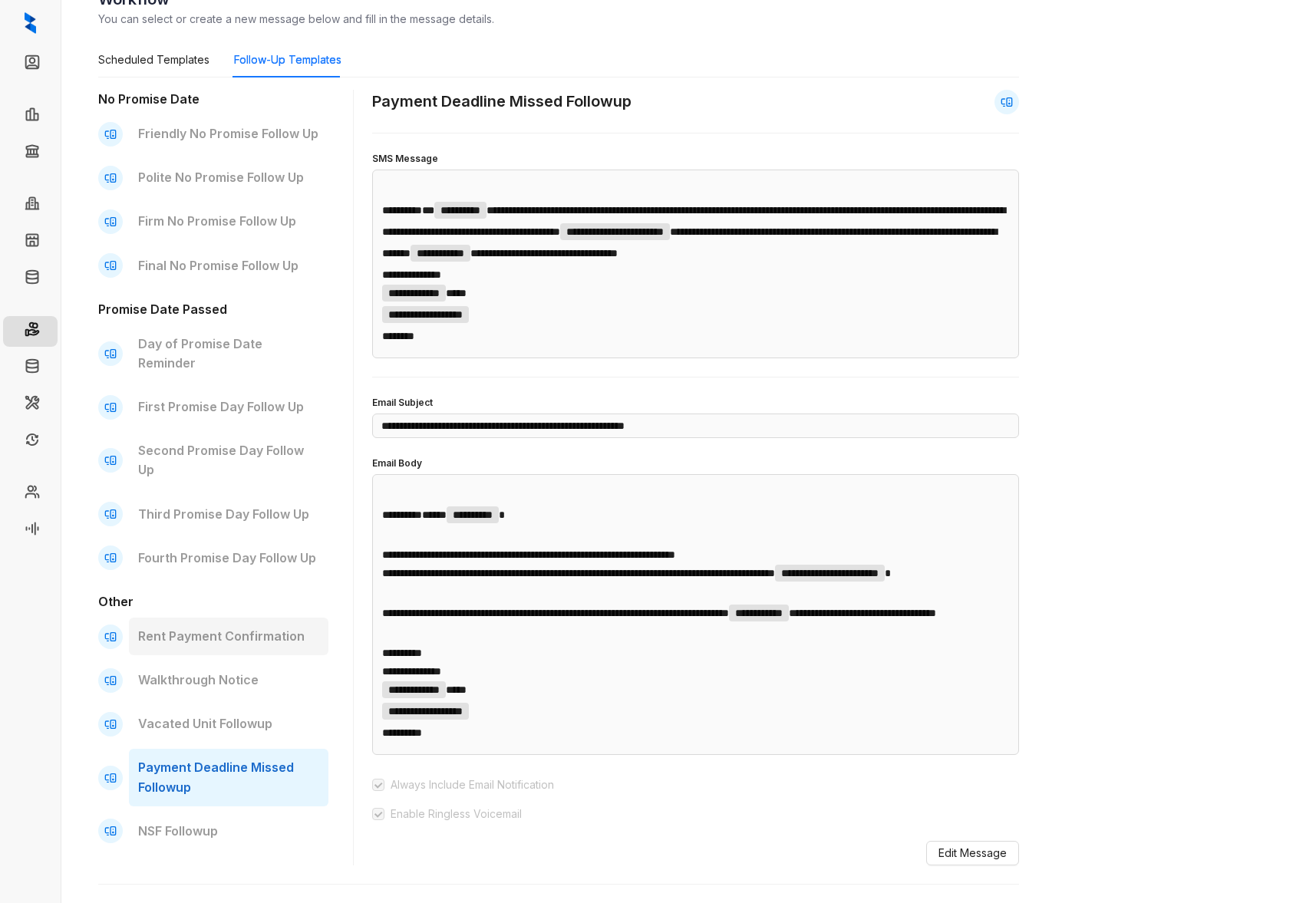
scroll to position [192, 0]
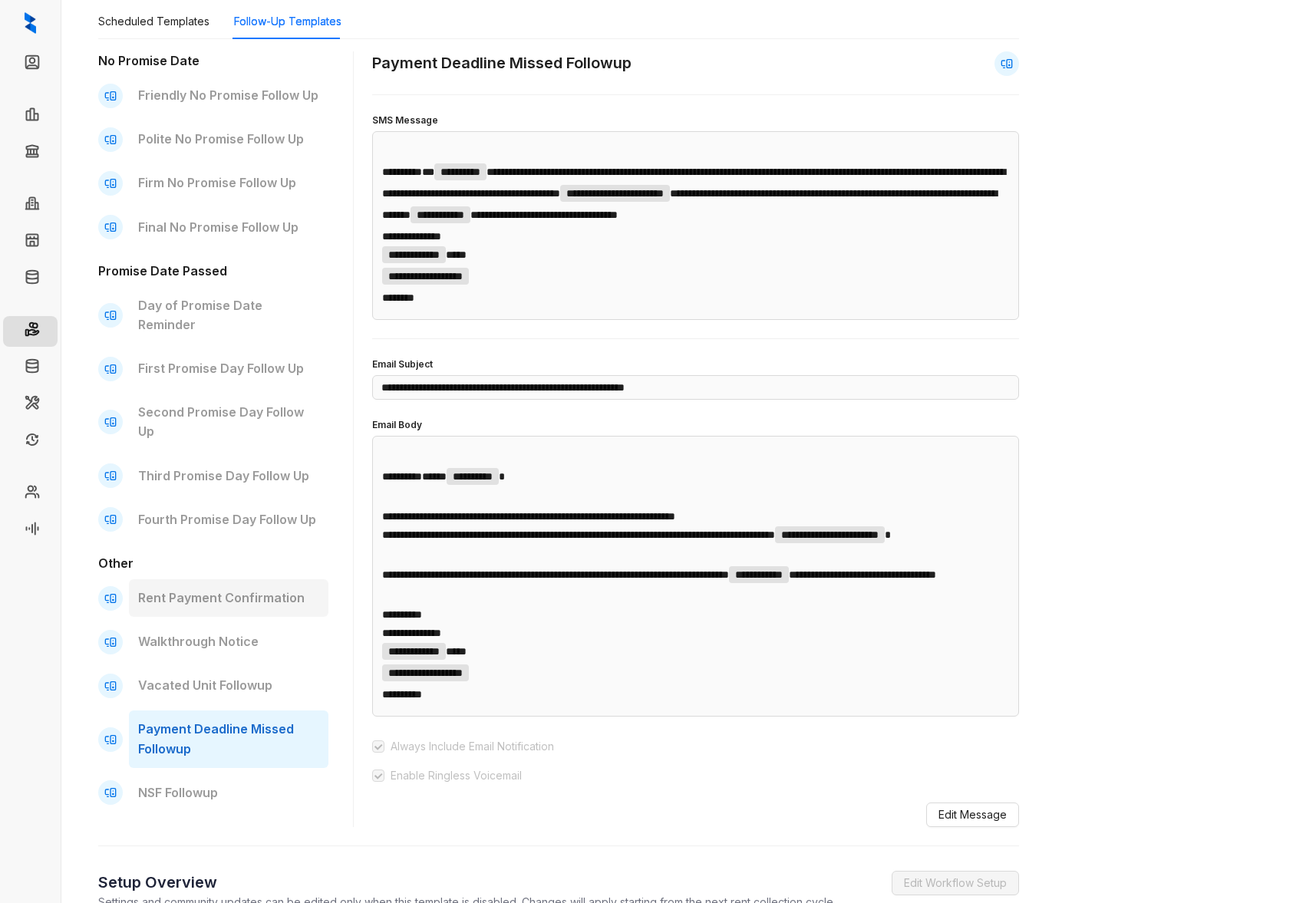
click at [219, 588] on p "Rent Payment Confirmation" at bounding box center [229, 598] width 181 height 20
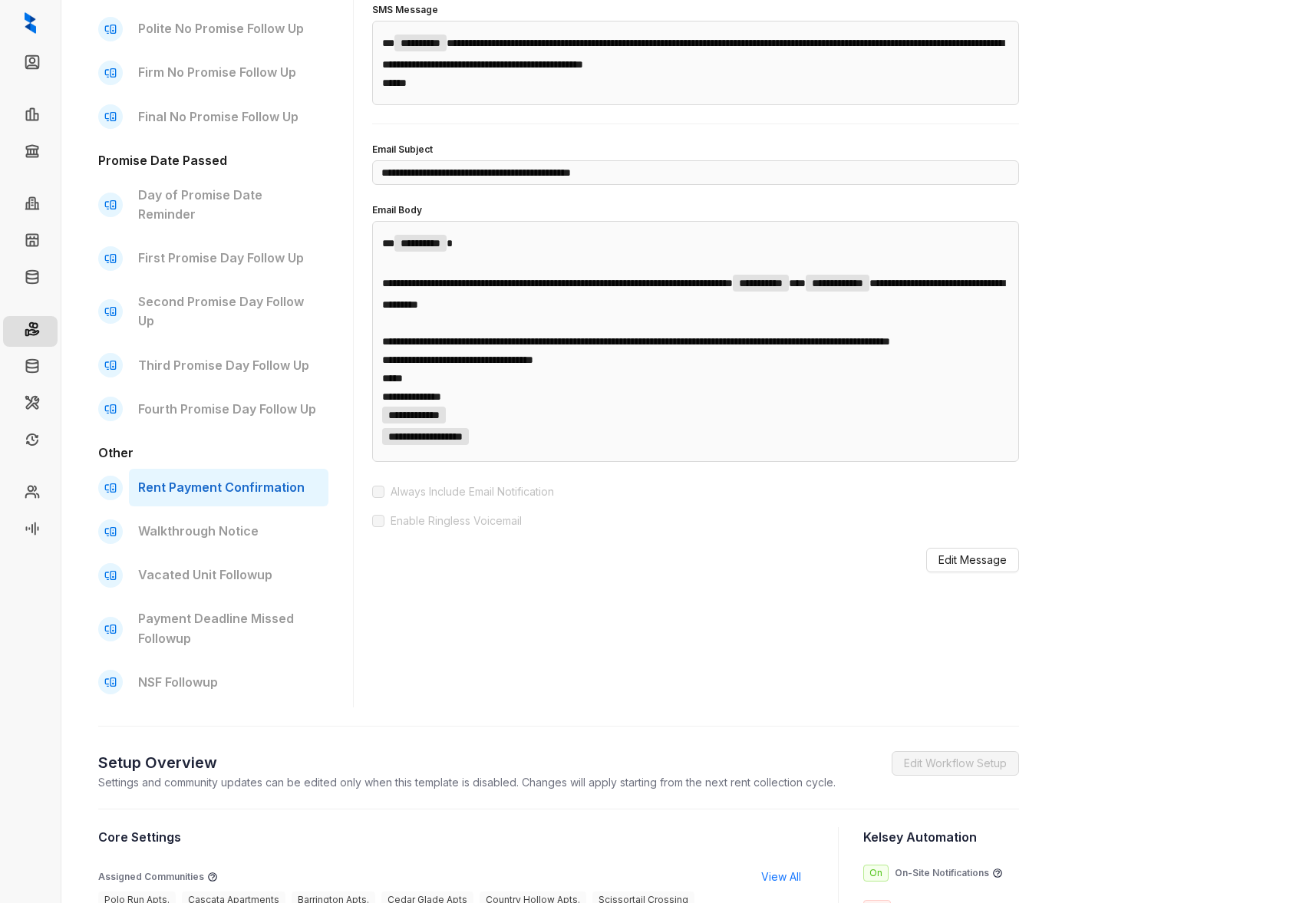
scroll to position [311, 0]
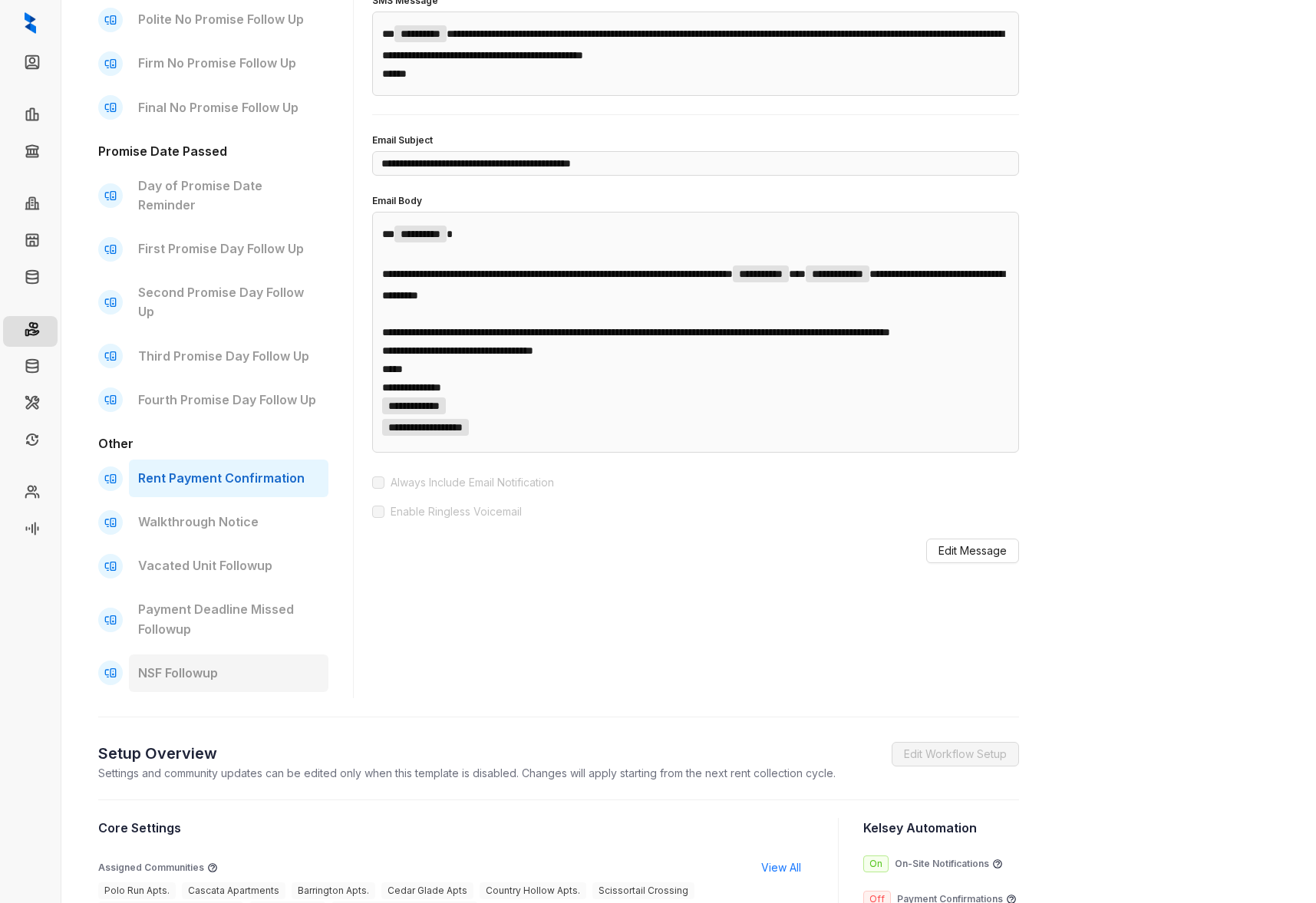
click at [187, 664] on p "NSF Followup" at bounding box center [229, 673] width 181 height 20
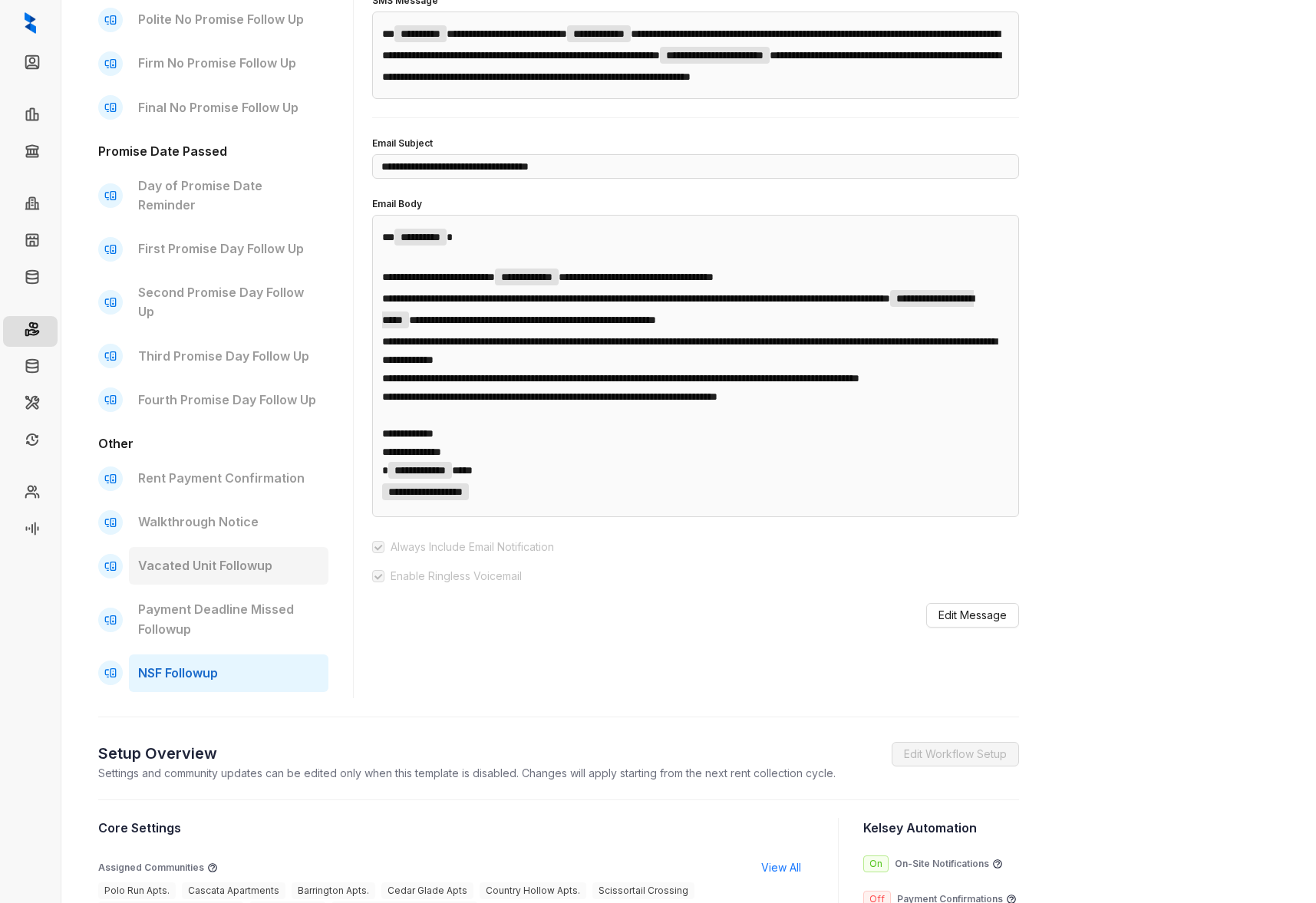
click at [203, 556] on p "Vacated Unit Followup" at bounding box center [229, 566] width 181 height 20
type input "**********"
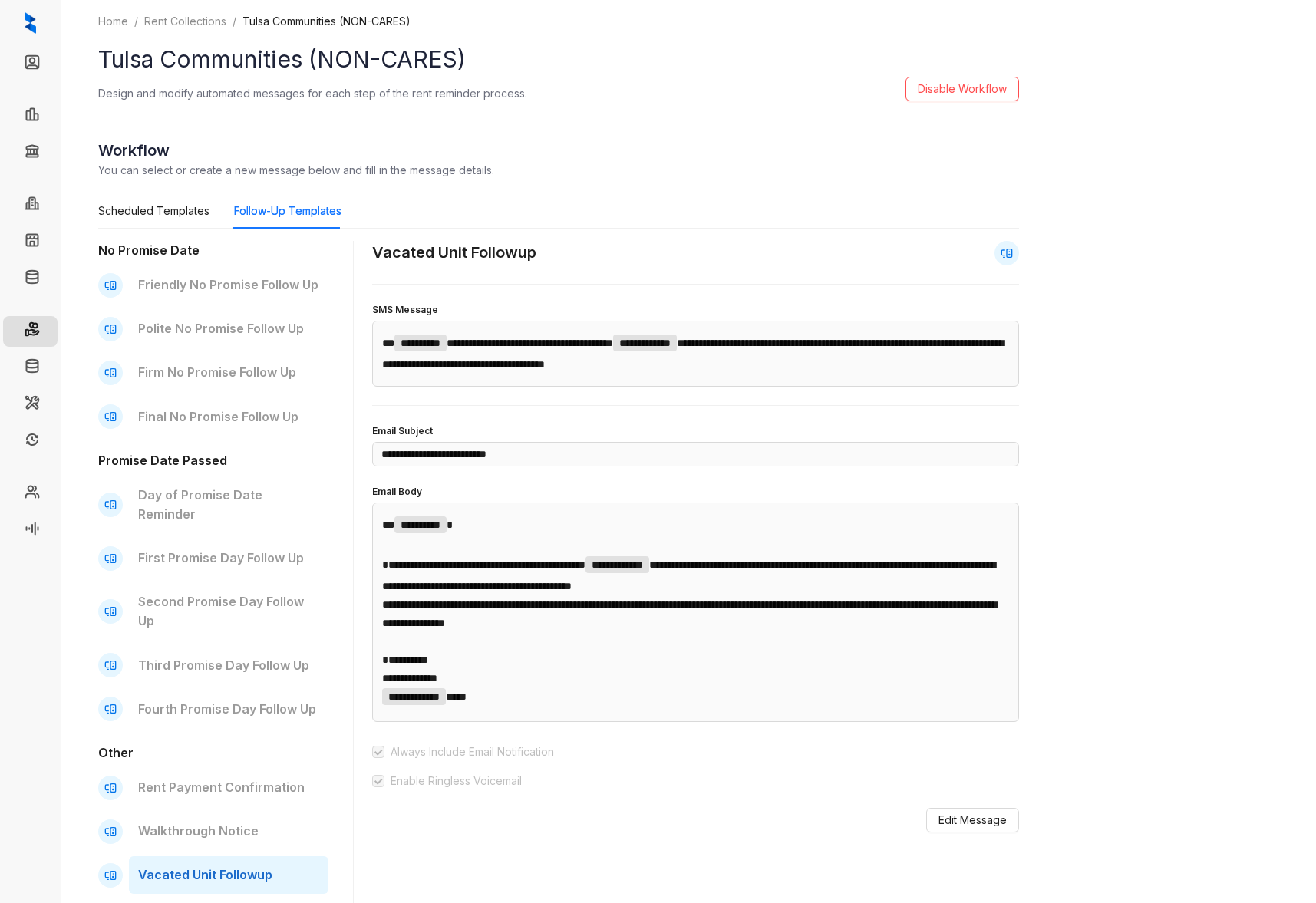
scroll to position [2, 0]
click at [48, 368] on link "Move Outs" at bounding box center [75, 368] width 55 height 31
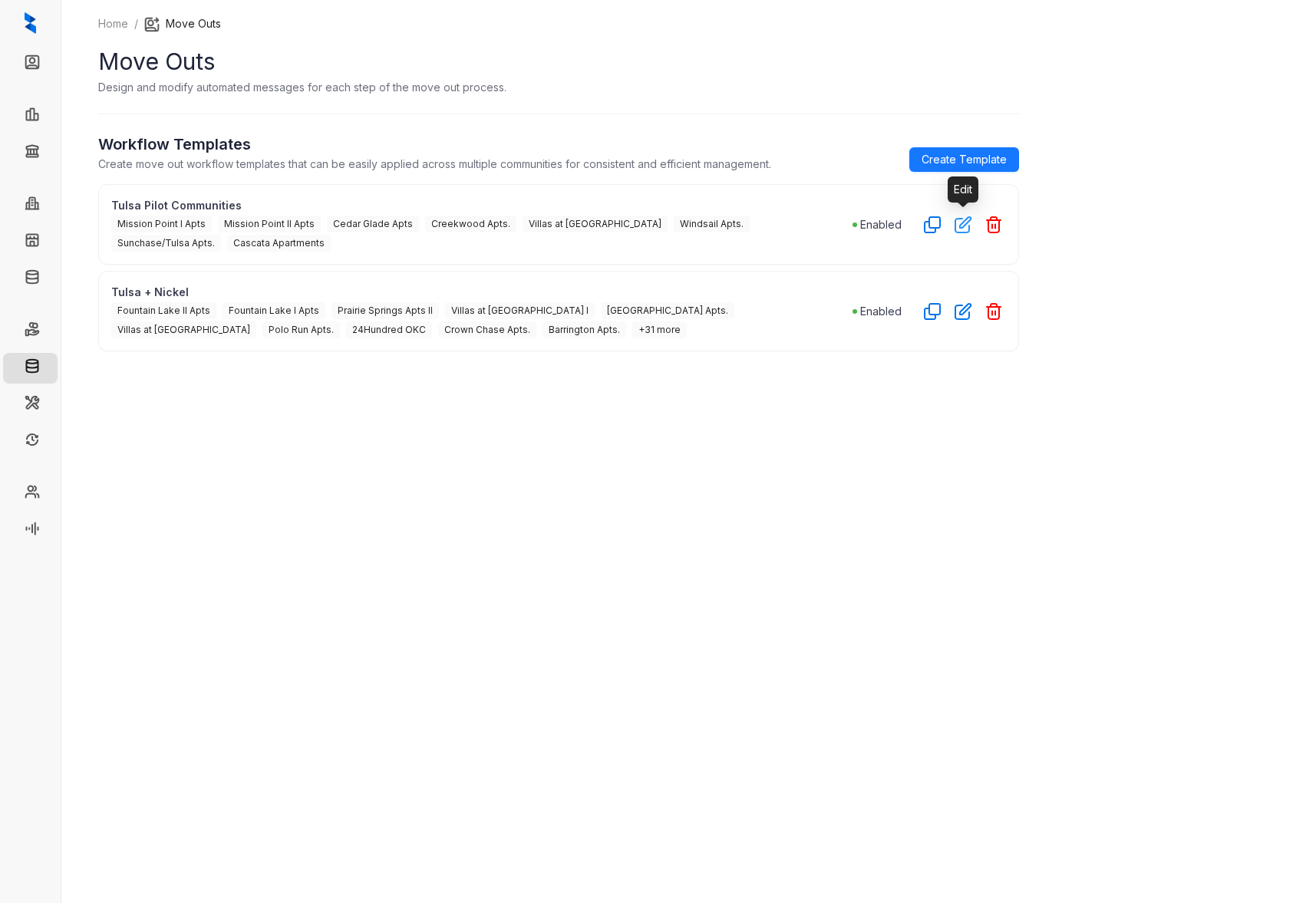
click at [960, 227] on icon "button" at bounding box center [962, 224] width 15 height 15
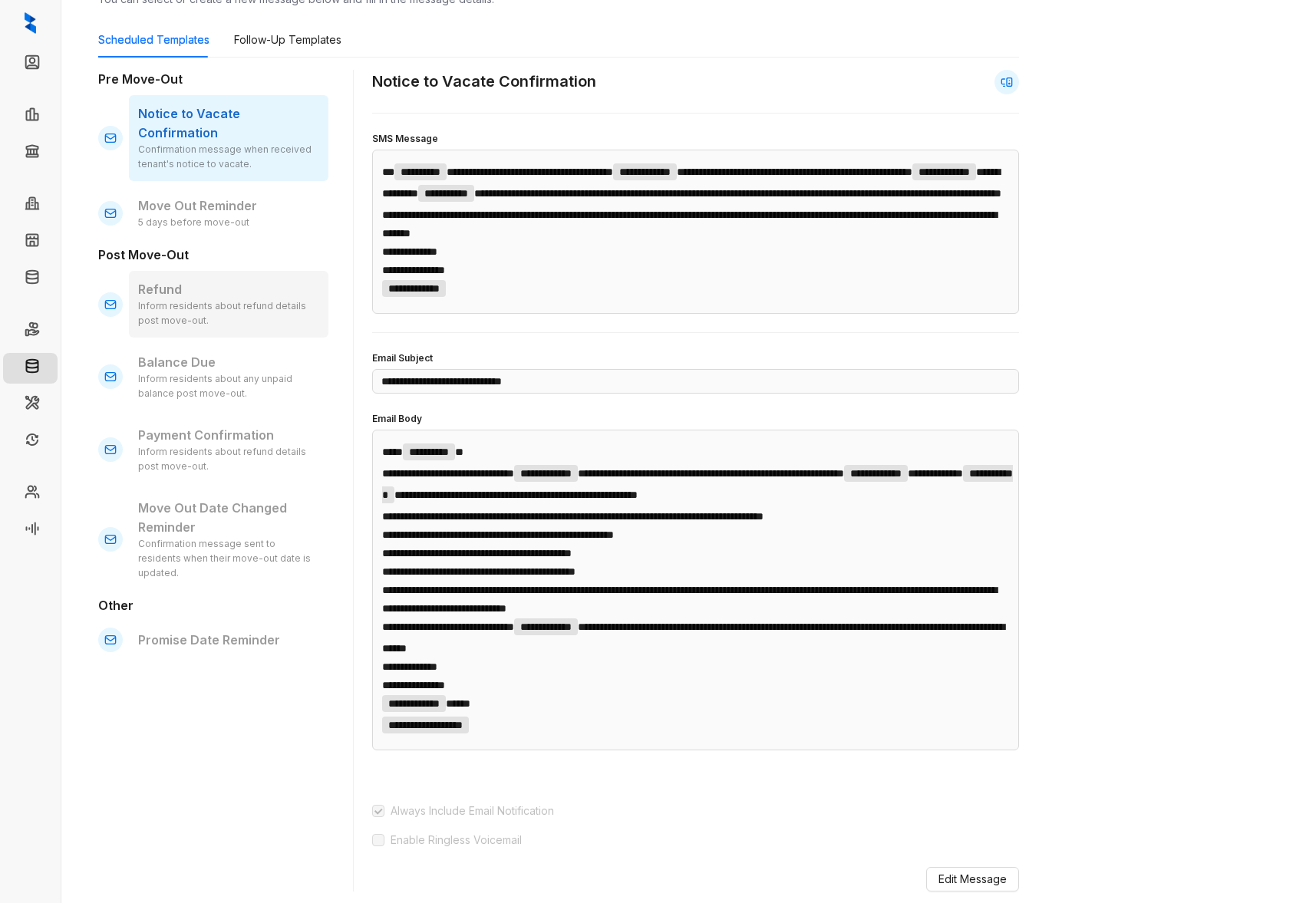
scroll to position [18, 0]
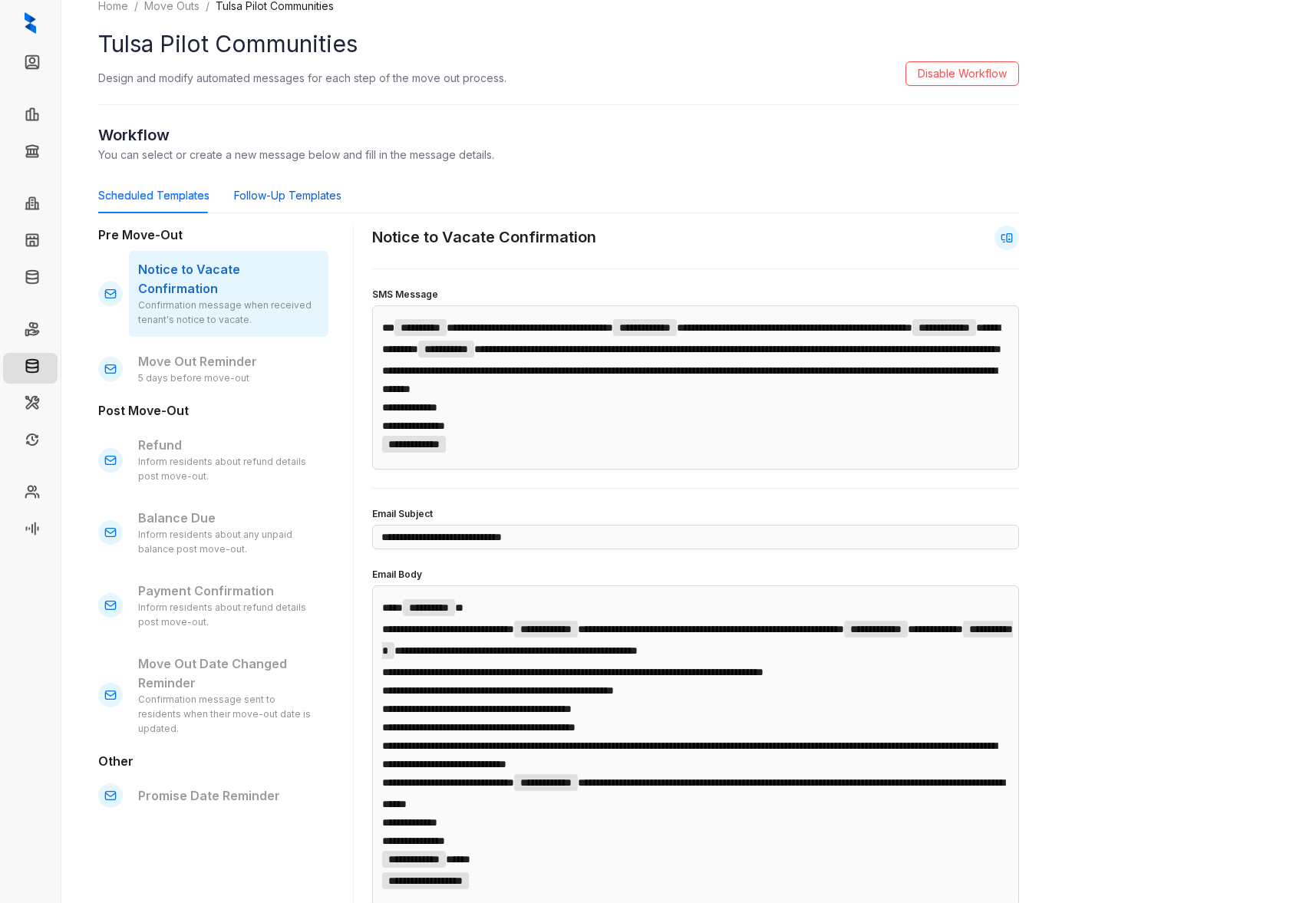
click at [258, 199] on div "Follow-Up Templates" at bounding box center [288, 195] width 107 height 17
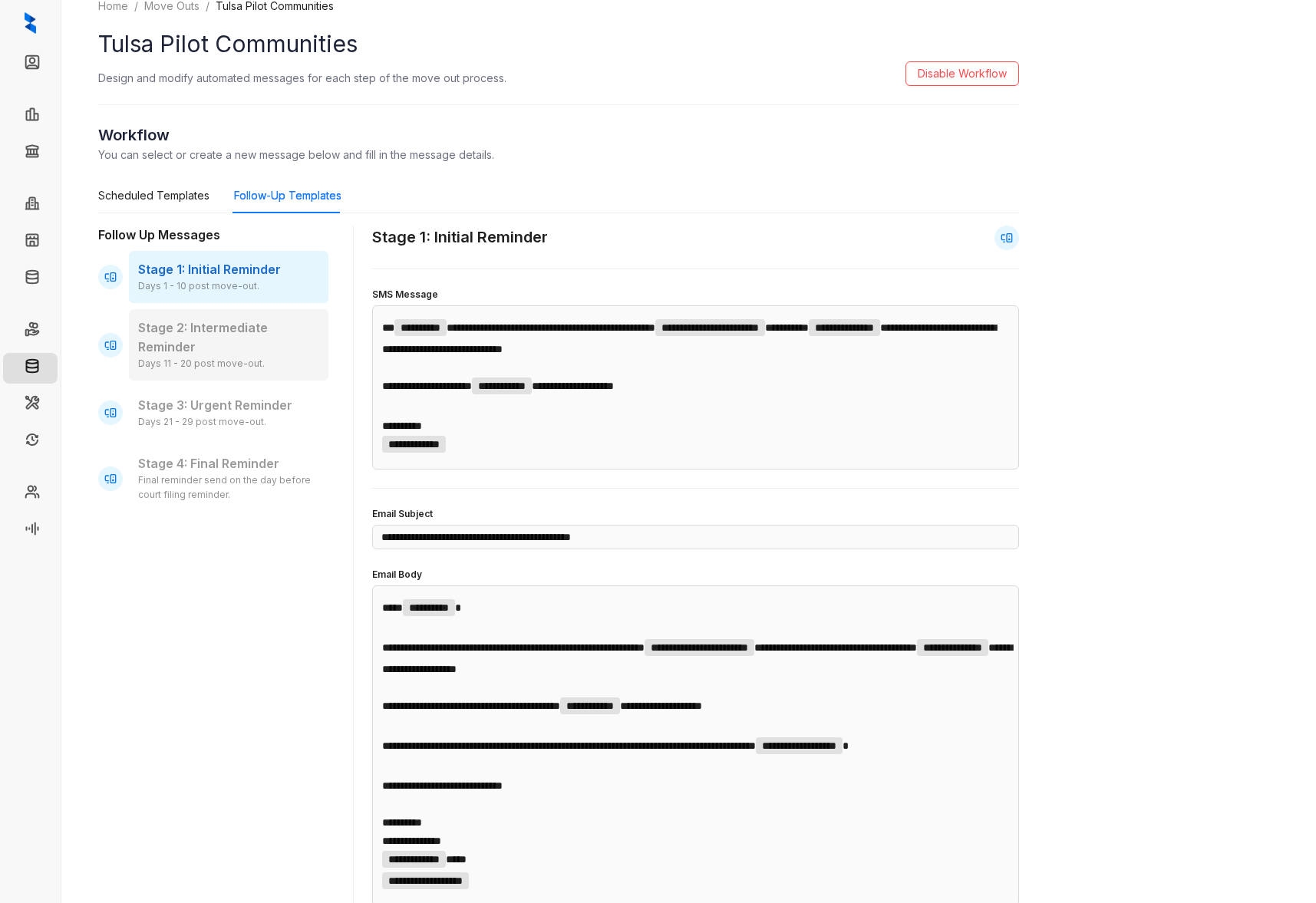
click at [229, 340] on p "Stage 2: Intermediate Reminder" at bounding box center [229, 337] width 181 height 38
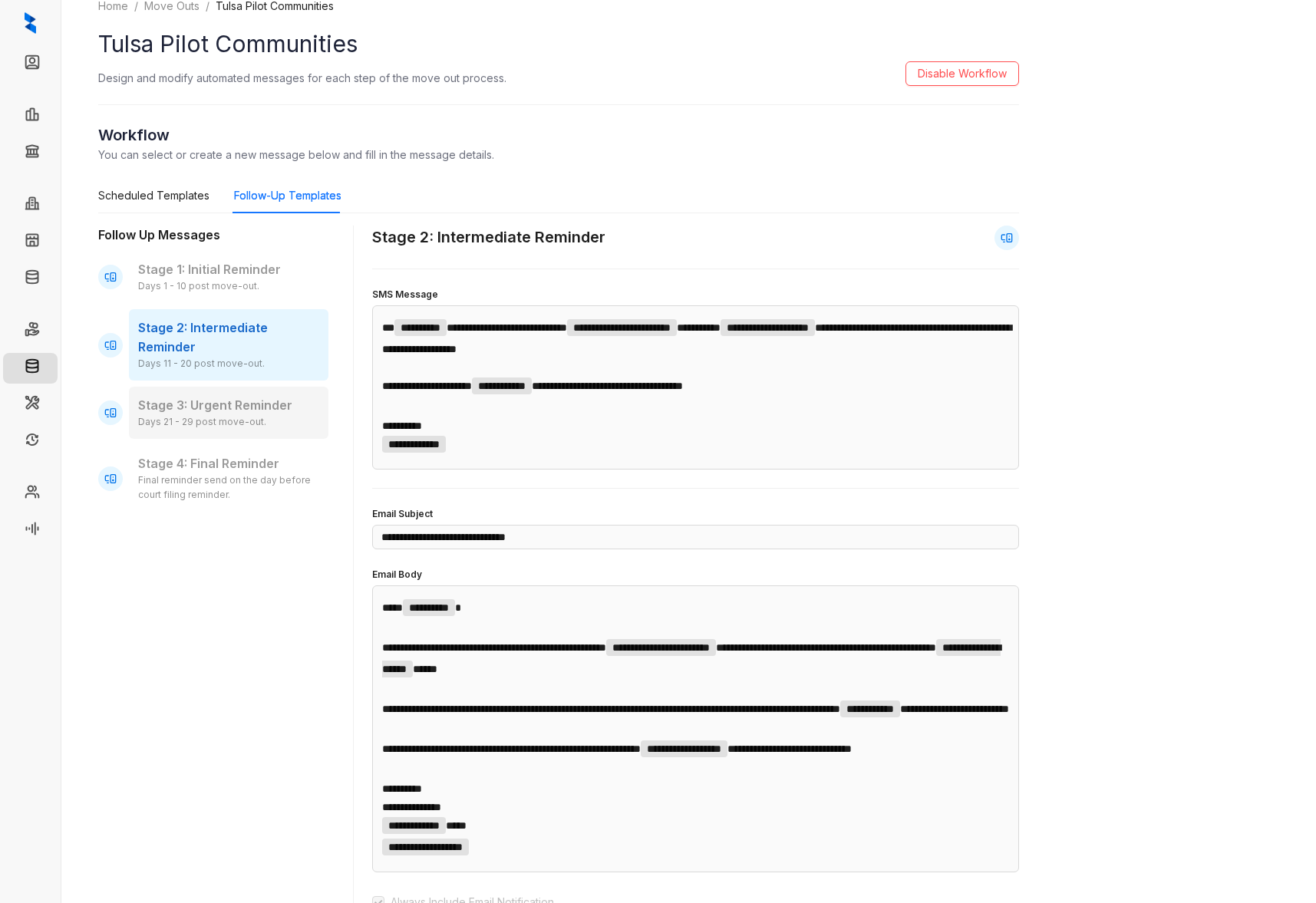
click at [247, 404] on p "Stage 3: Urgent Reminder" at bounding box center [229, 405] width 181 height 20
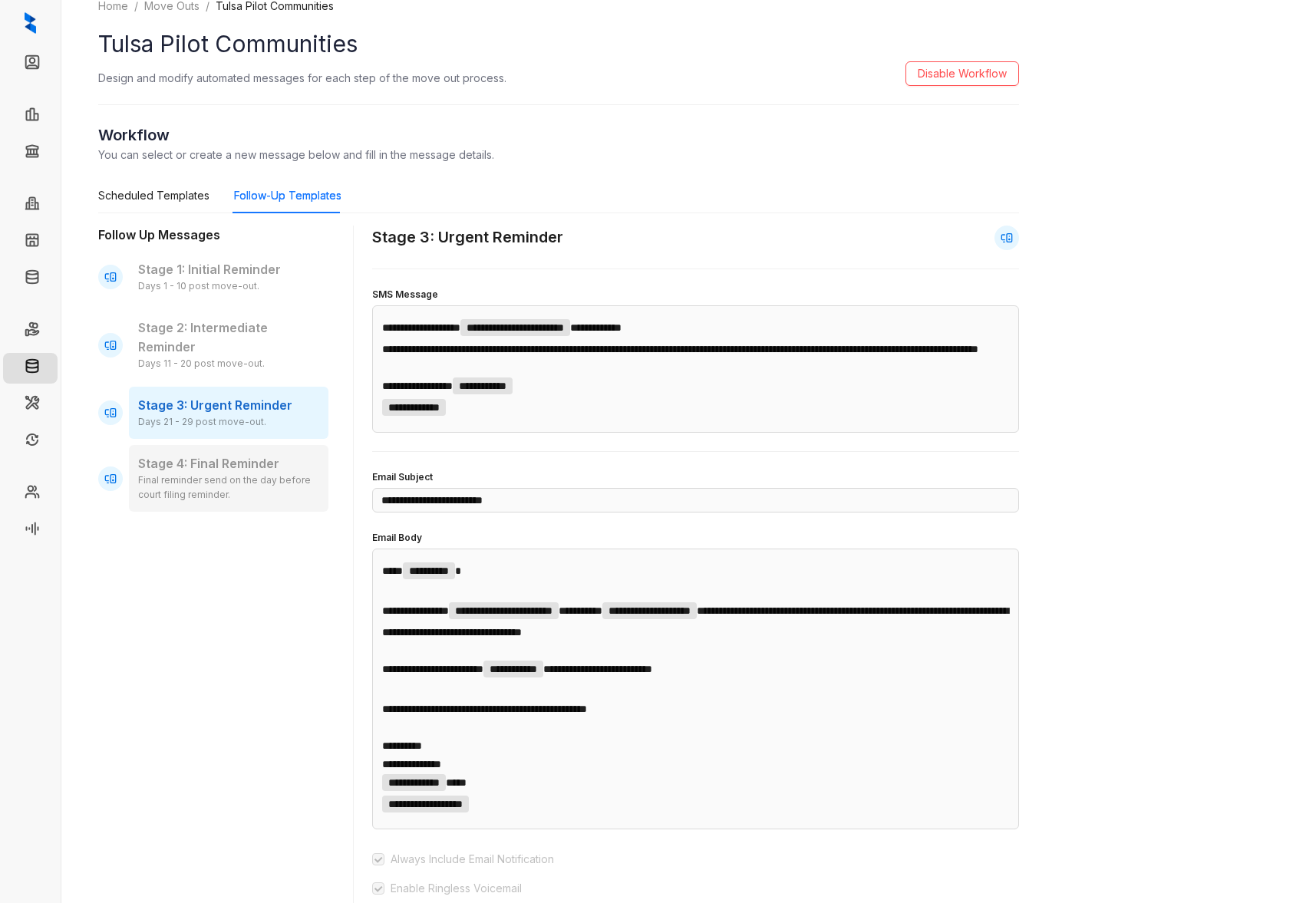
click at [239, 486] on div "Final reminder send on the day before court filing reminder." at bounding box center [229, 487] width 181 height 29
type input "**********"
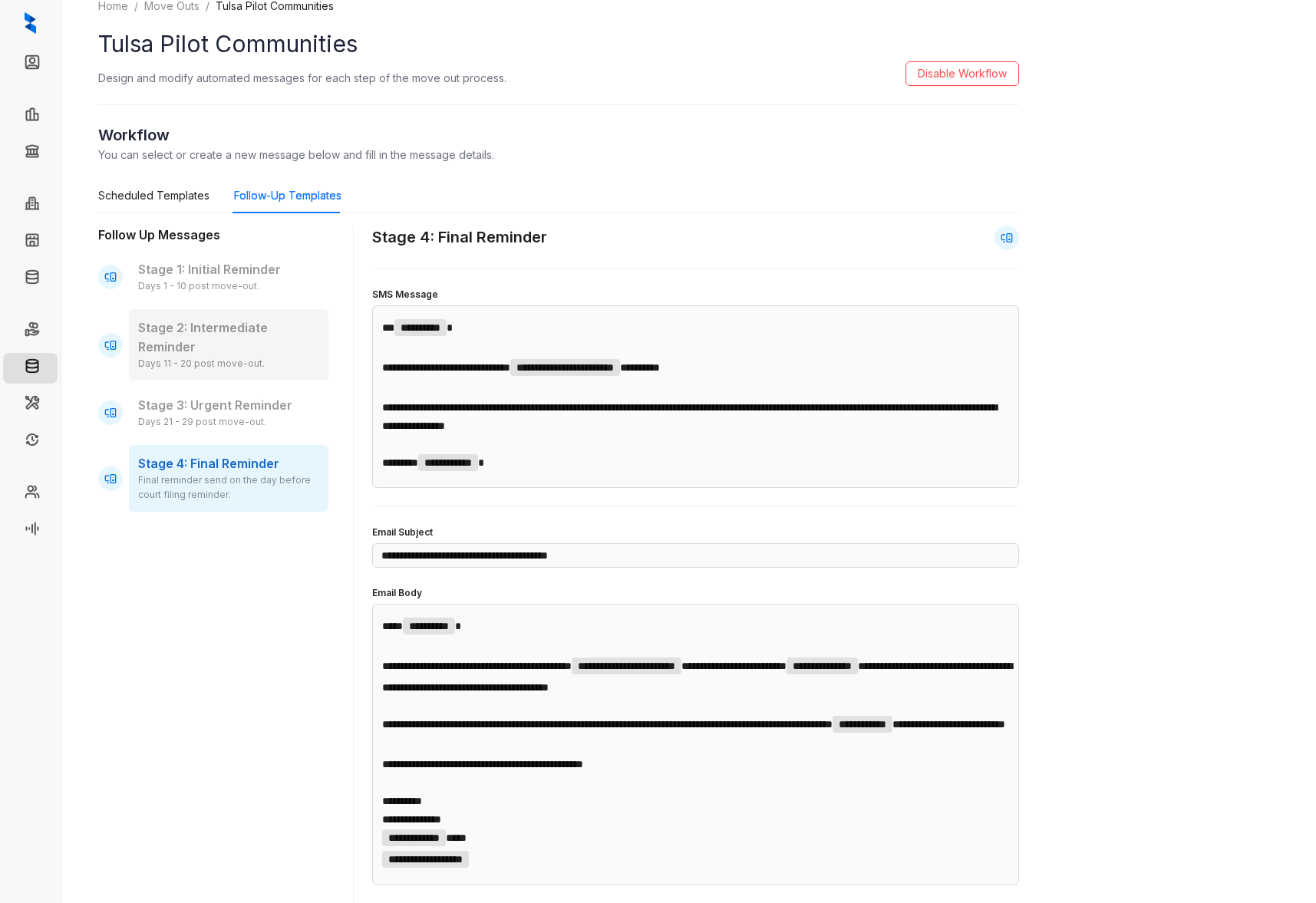
scroll to position [0, 0]
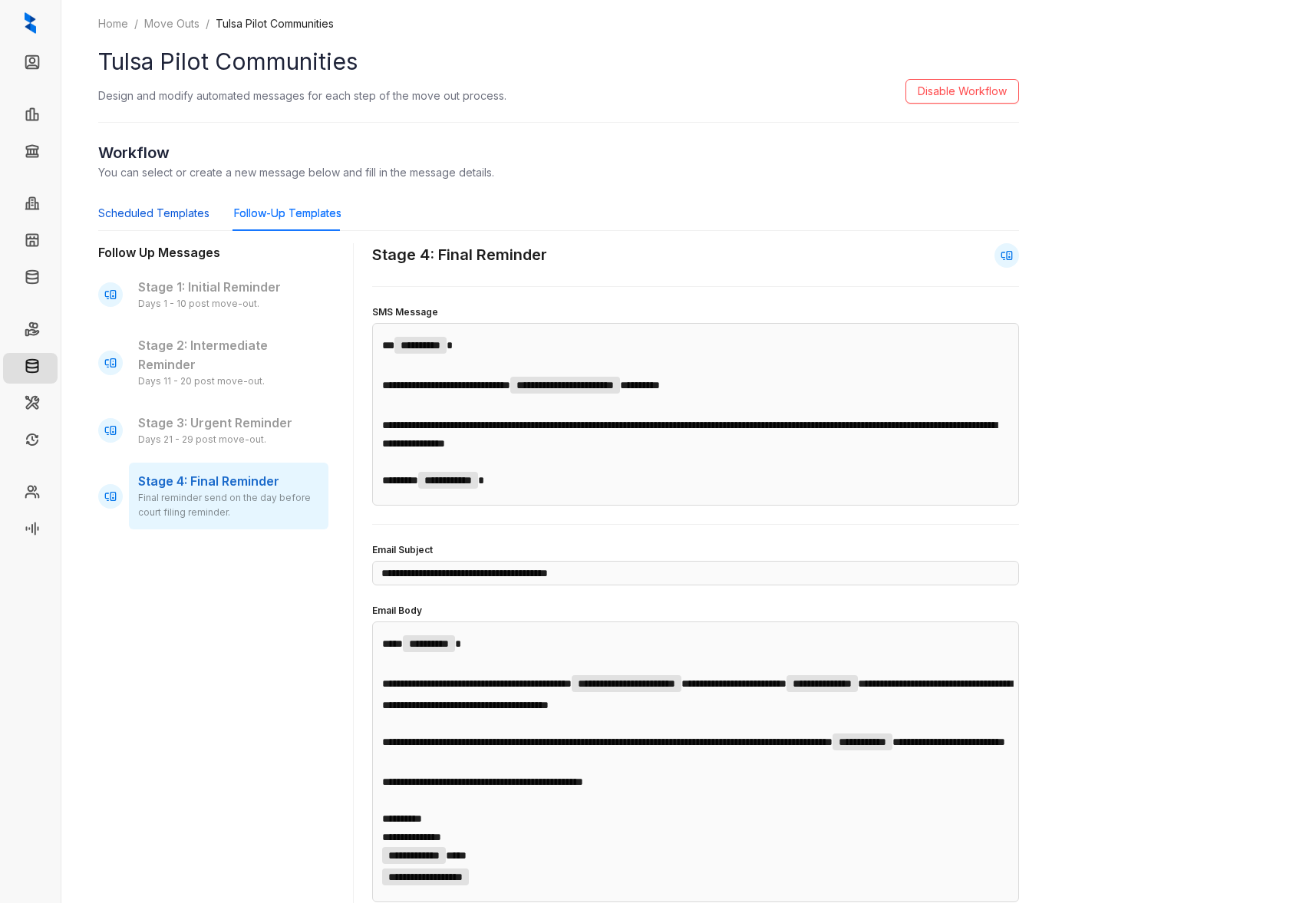
click at [171, 221] on div "Scheduled Templates" at bounding box center [154, 213] width 111 height 17
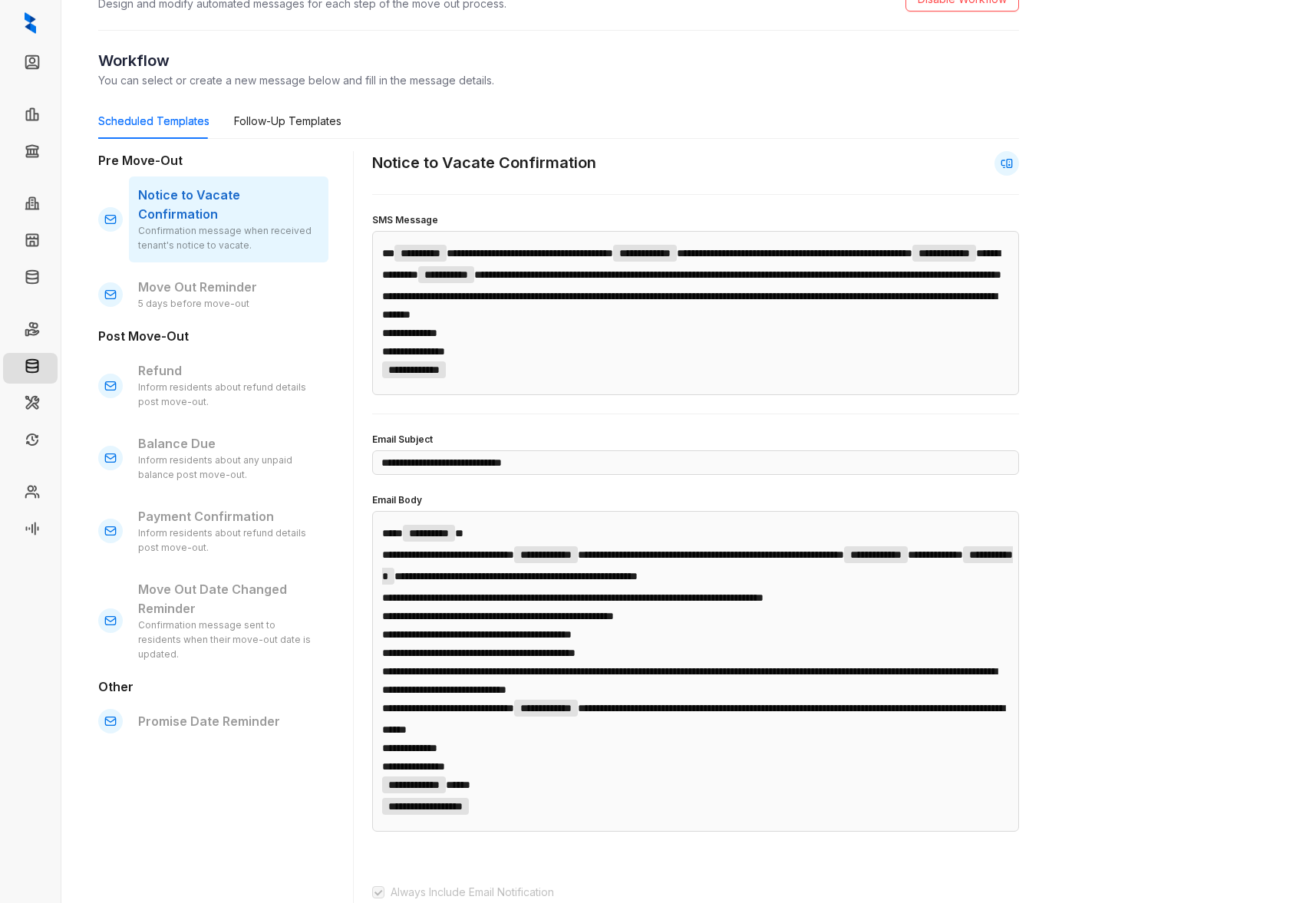
scroll to position [95, 0]
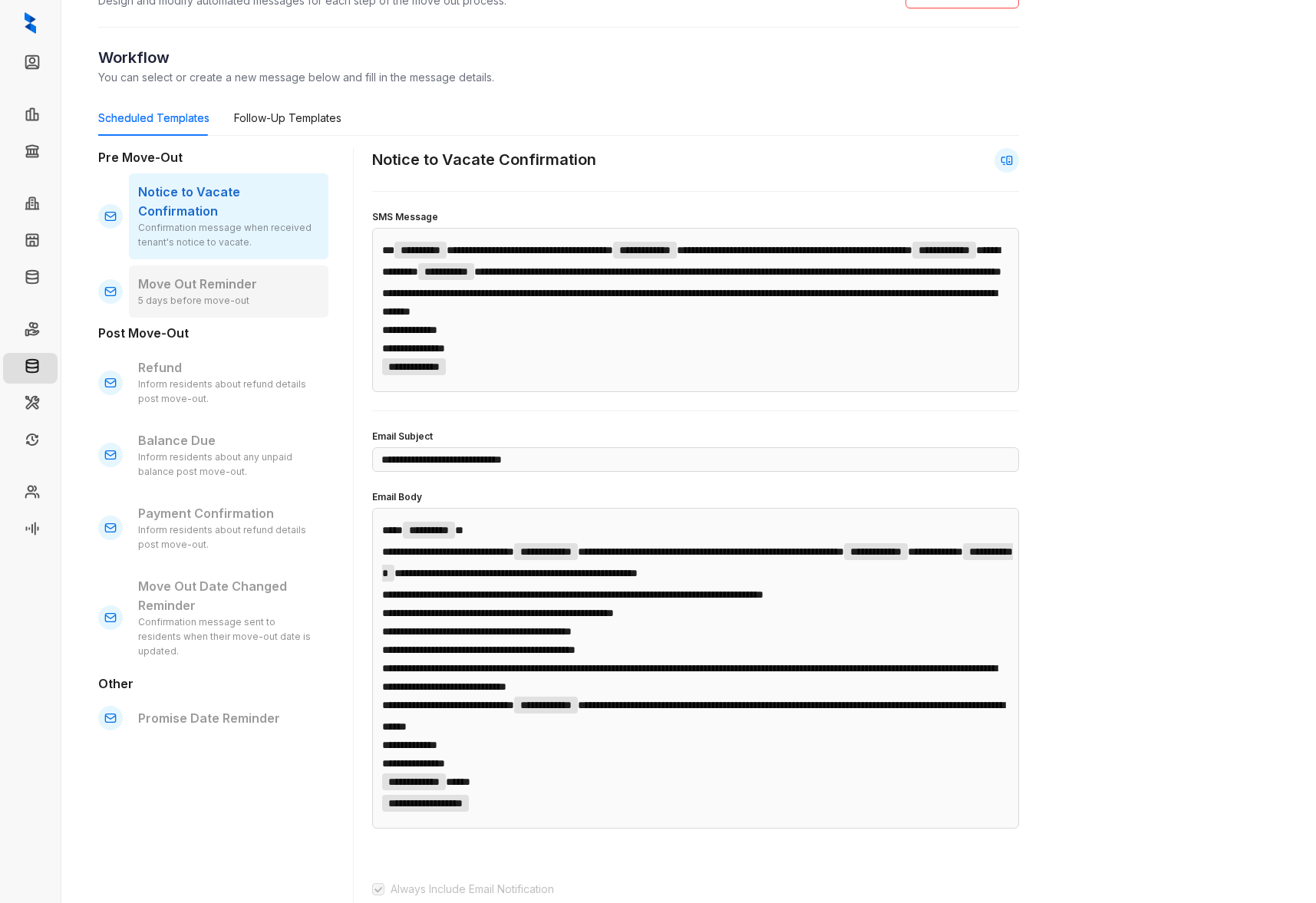
click at [258, 275] on p "Move Out Reminder" at bounding box center [229, 285] width 181 height 20
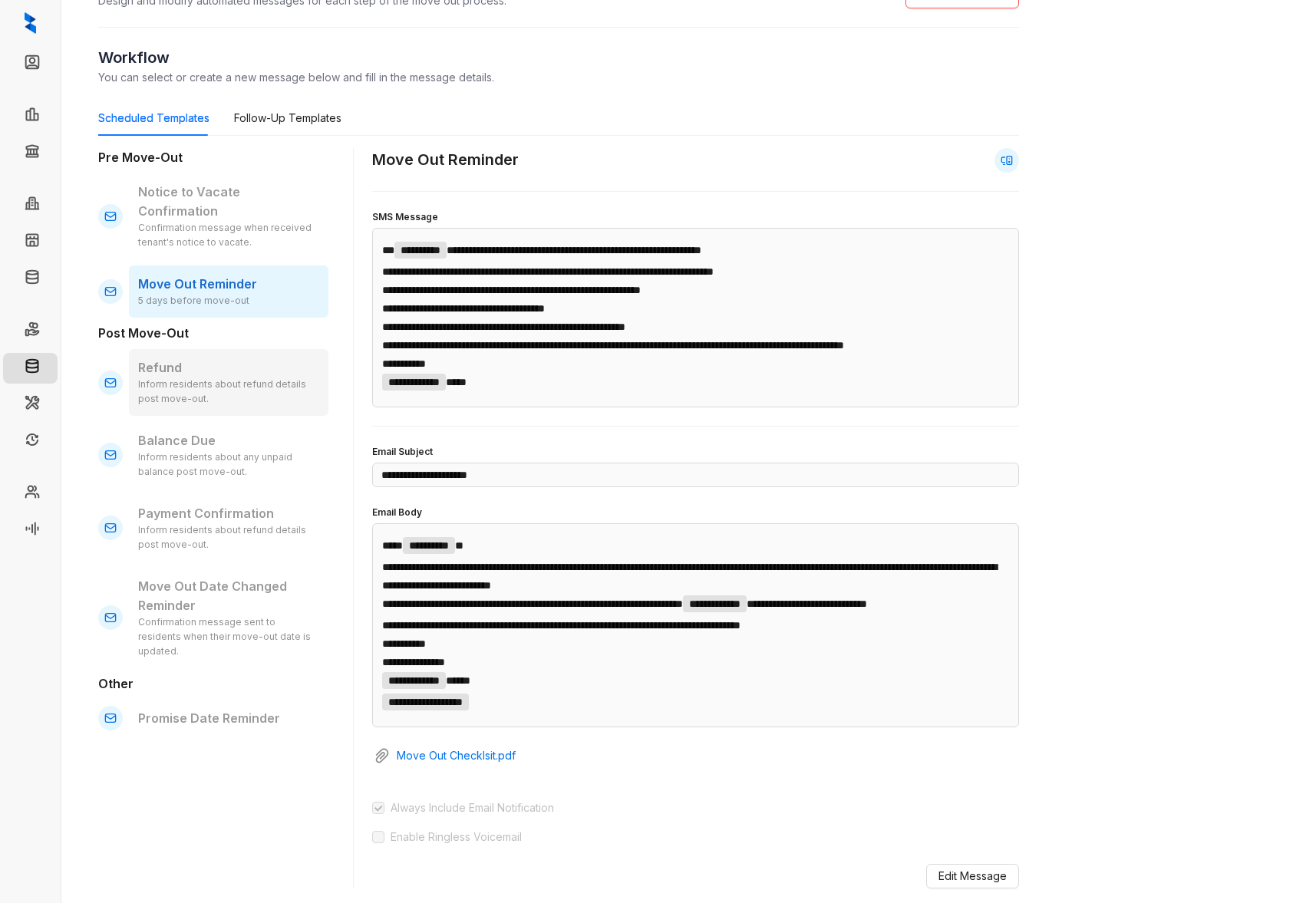
click at [231, 377] on div "Inform residents about refund details post move-out." at bounding box center [229, 391] width 181 height 29
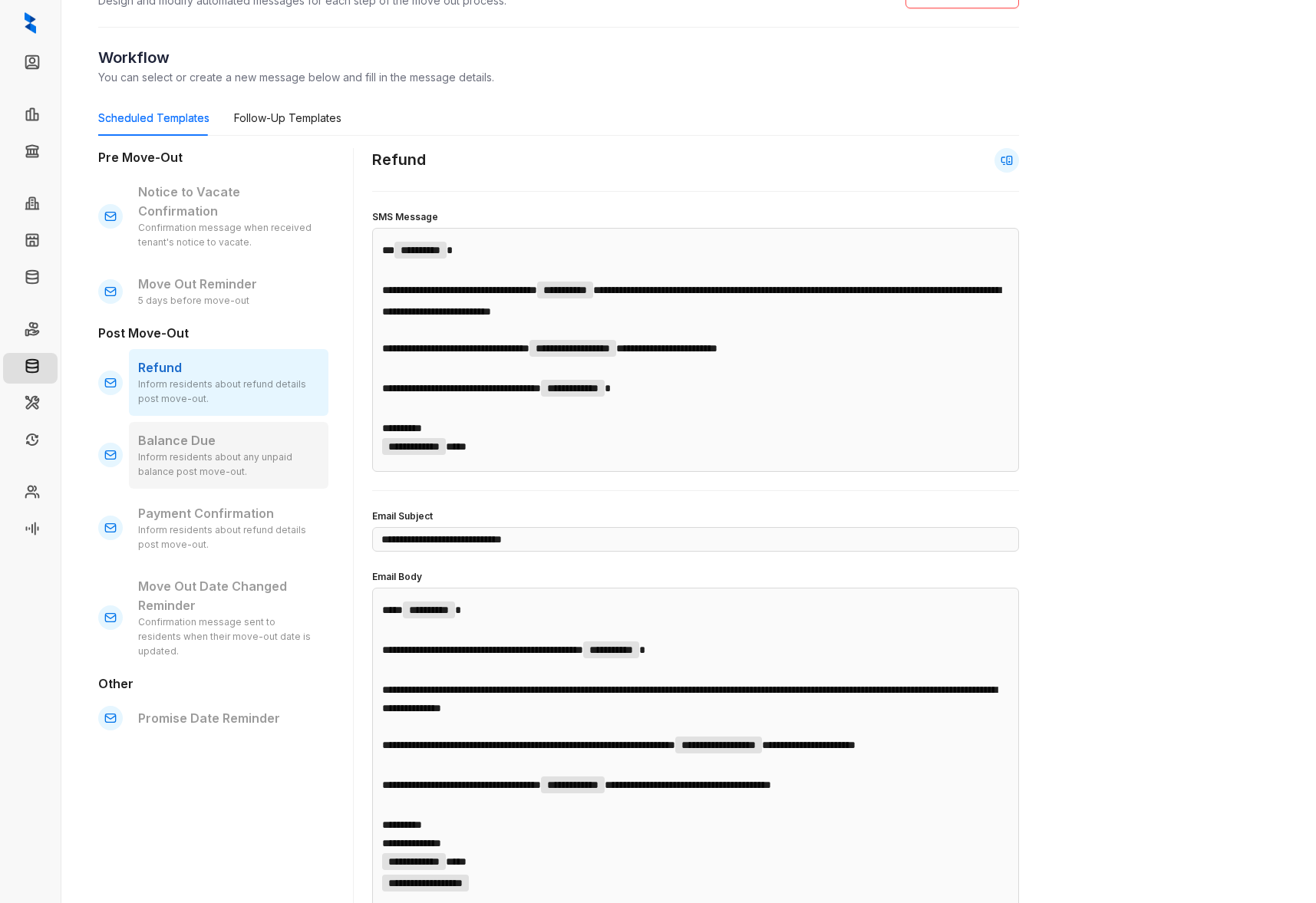
click at [234, 422] on div "Balance Due Inform residents about any unpaid balance post move-out." at bounding box center [228, 455] width 200 height 67
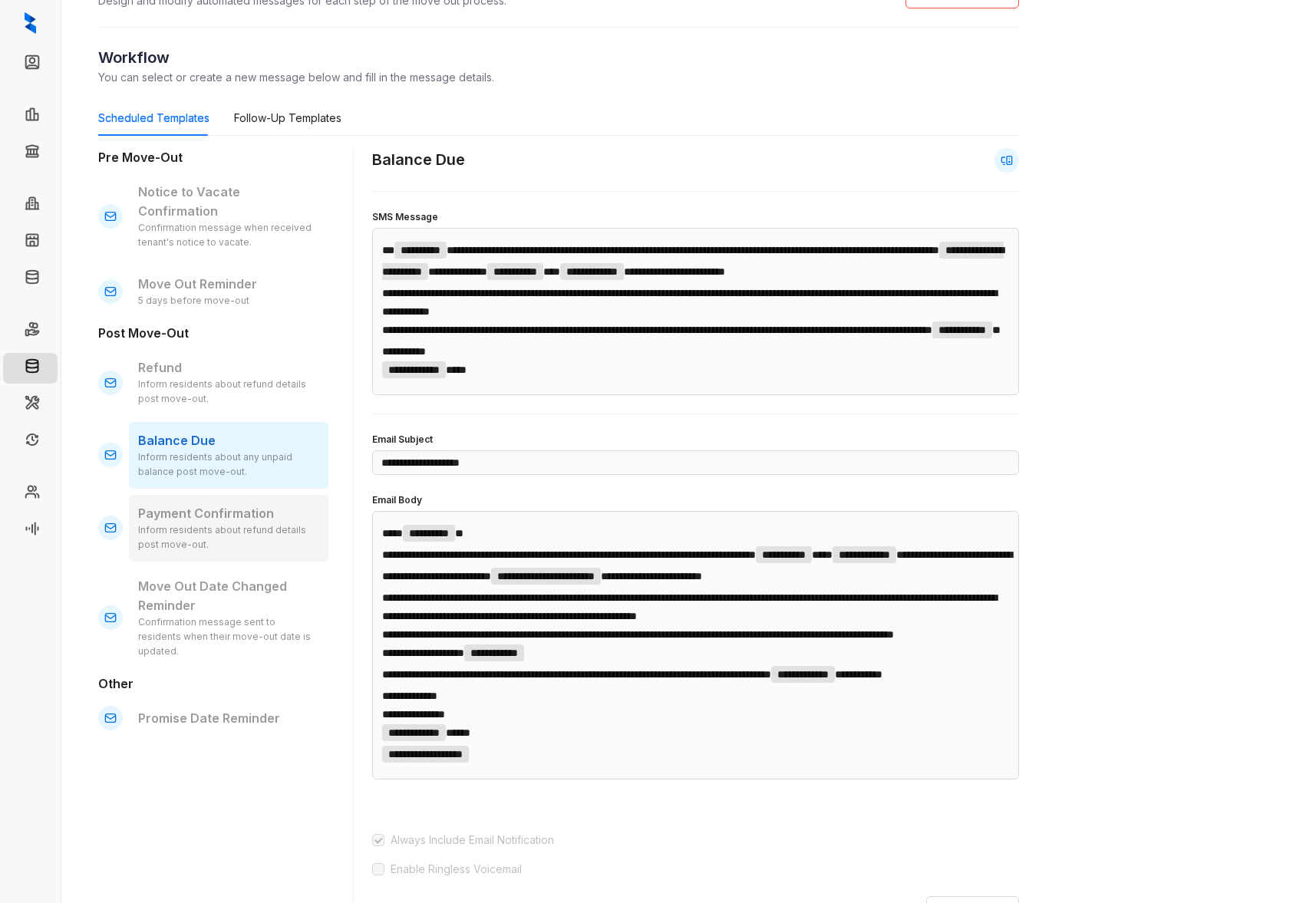
click at [235, 523] on div "Inform residents about refund details post move-out." at bounding box center [229, 538] width 181 height 29
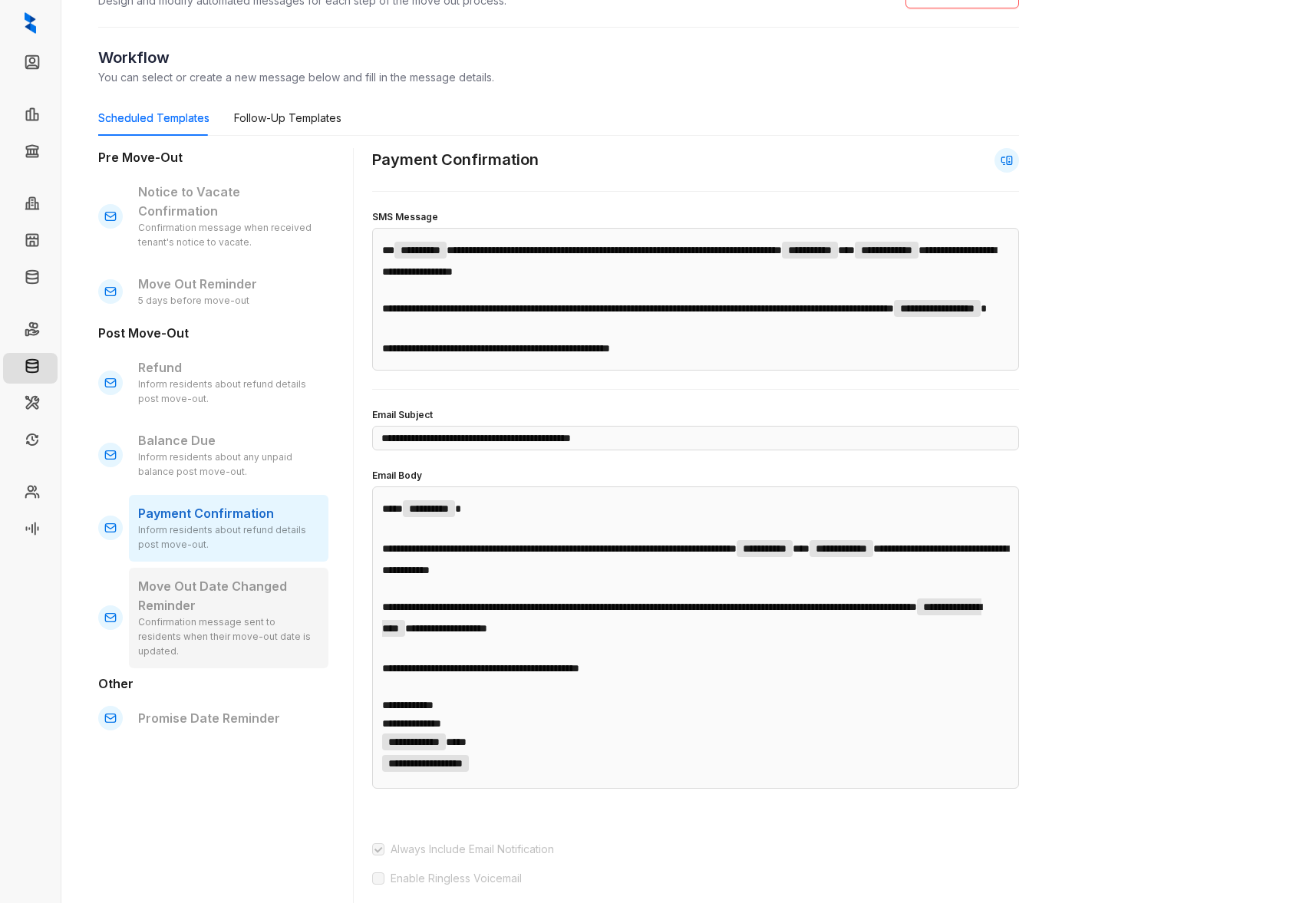
click at [236, 587] on p "Move Out Date Changed Reminder" at bounding box center [229, 595] width 181 height 38
type input "**********"
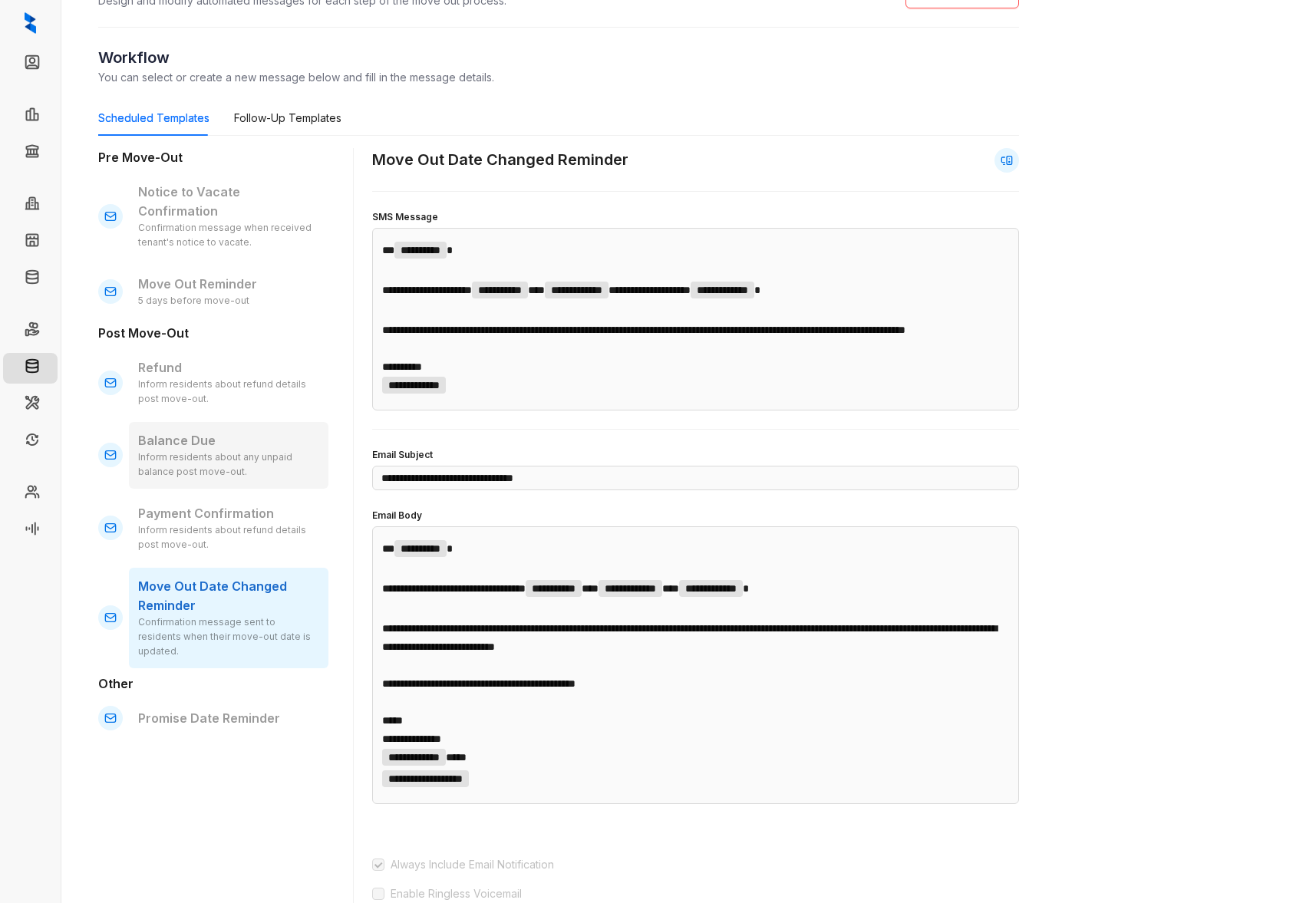
scroll to position [82, 0]
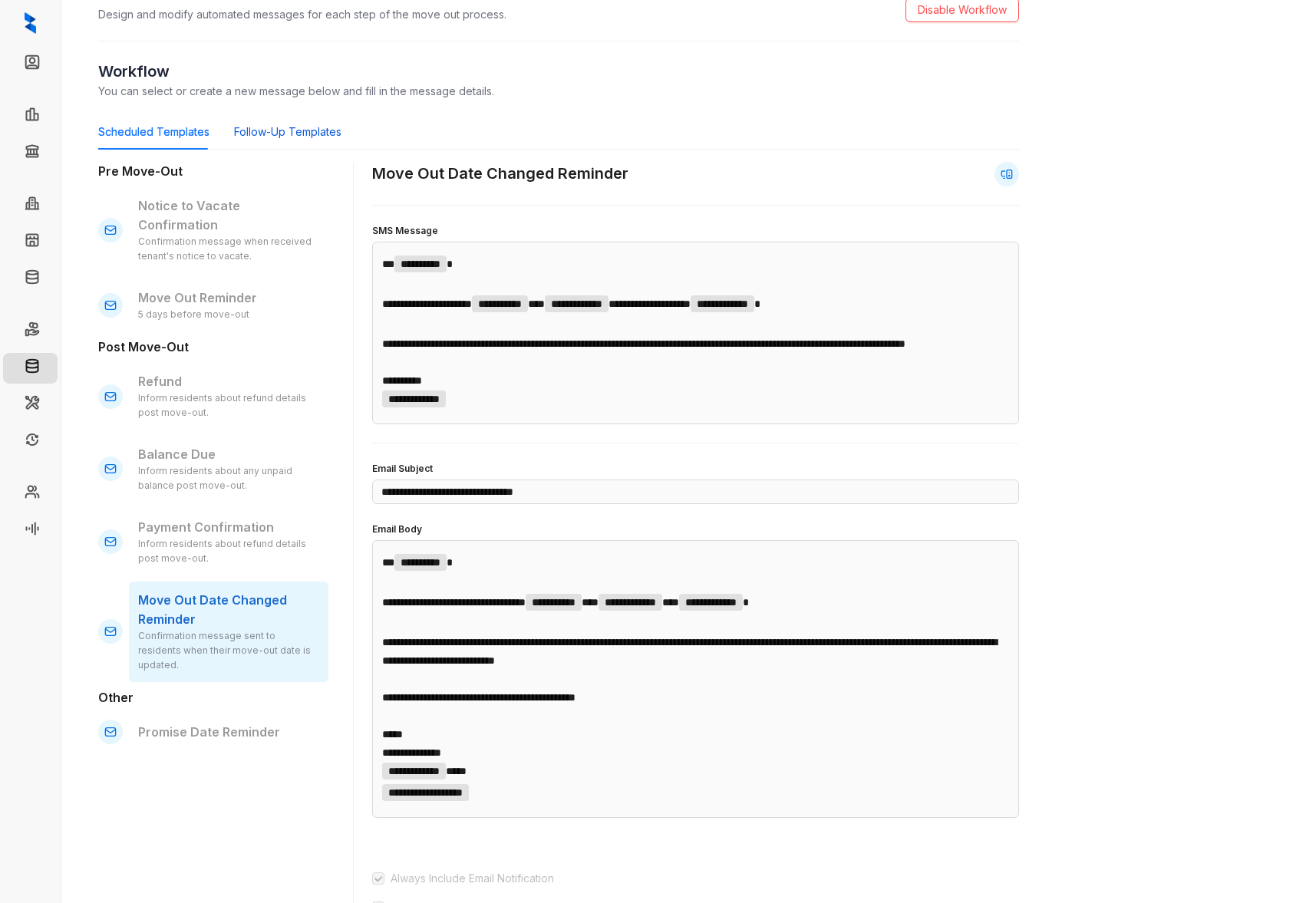
click at [284, 130] on div "Follow-Up Templates" at bounding box center [288, 131] width 107 height 17
type input "**********"
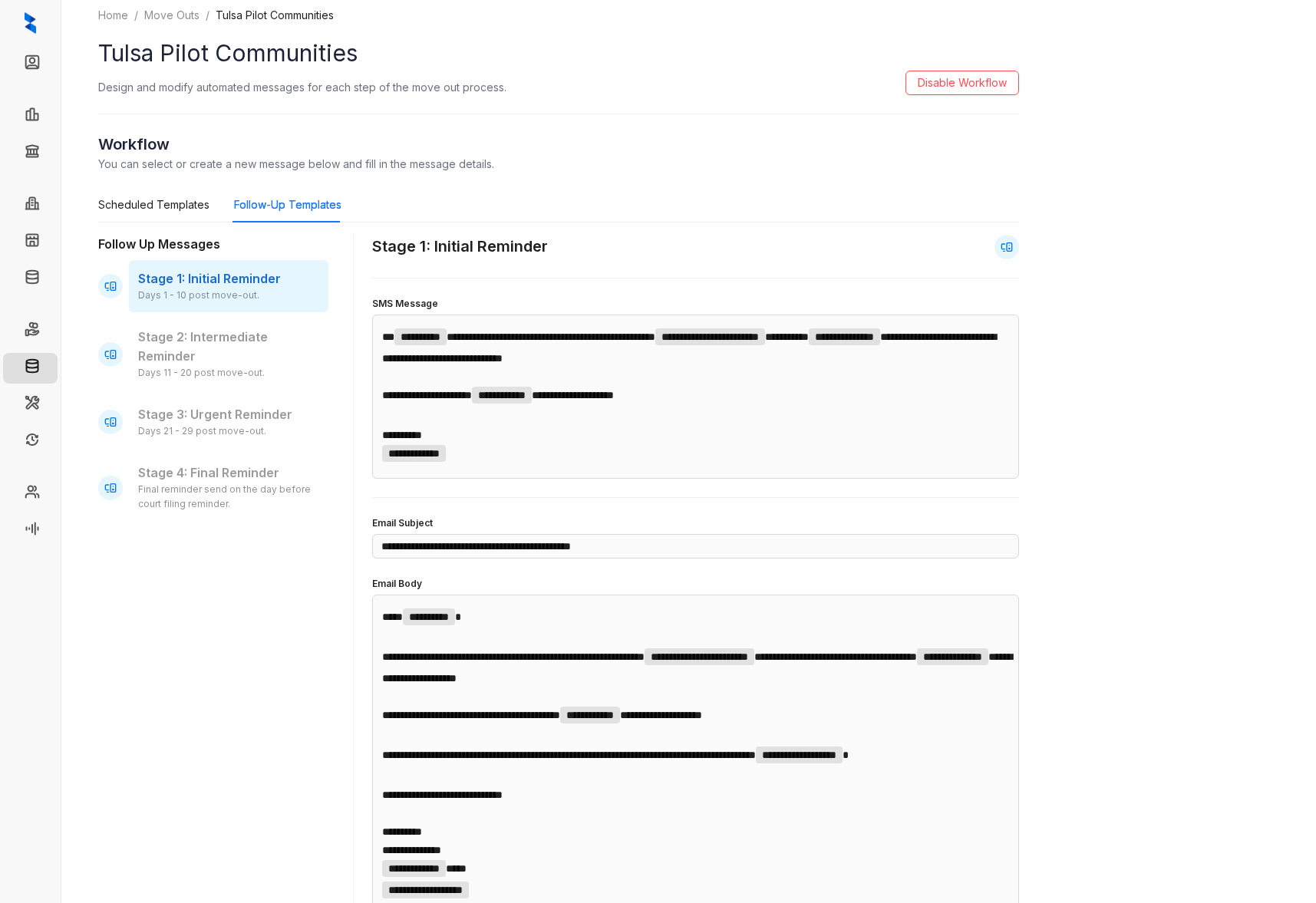
scroll to position [4, 0]
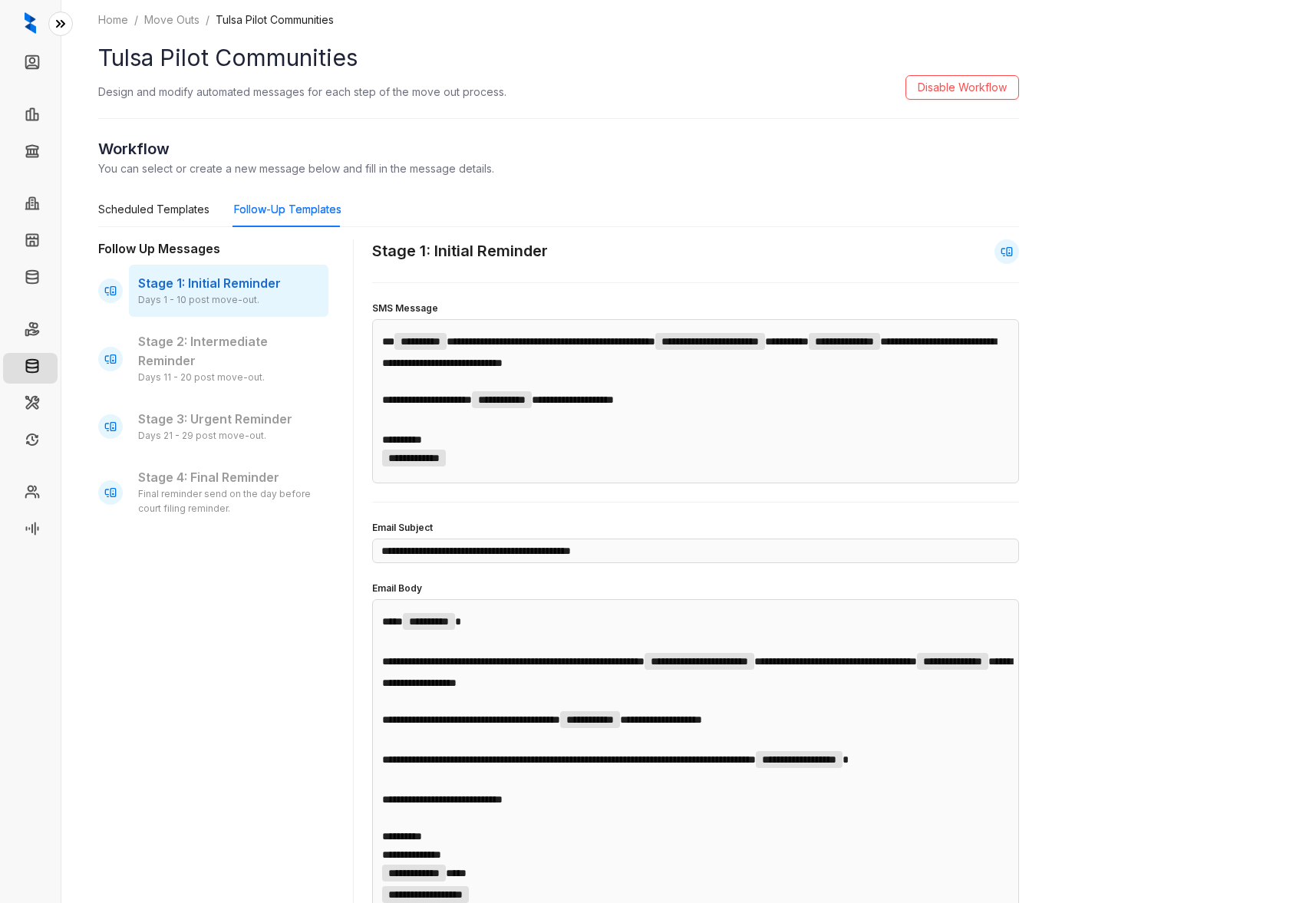
click at [64, 23] on icon at bounding box center [60, 23] width 8 height 6
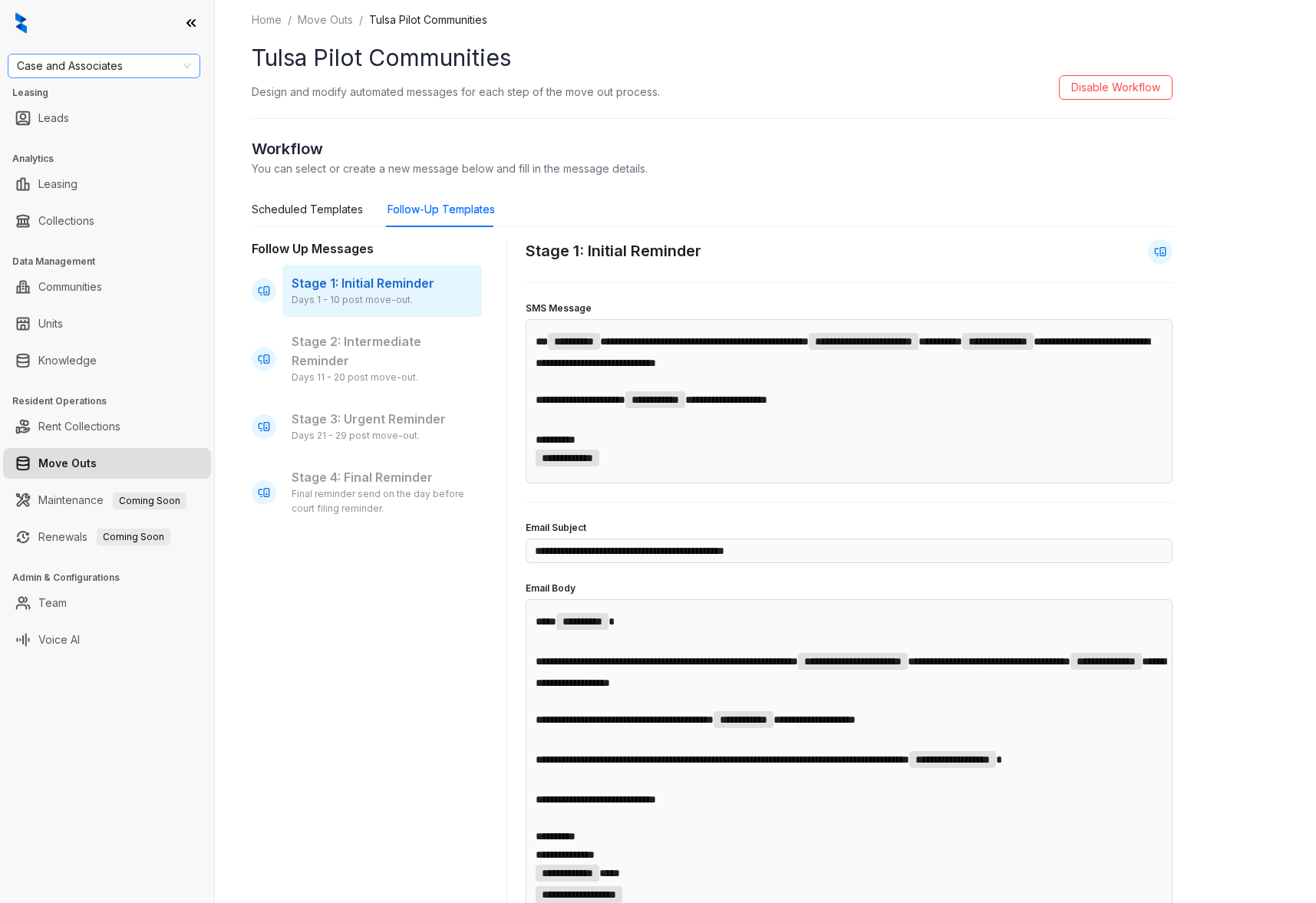
click at [107, 62] on span "Case and Associates" at bounding box center [104, 66] width 174 height 23
click at [78, 144] on div "LDG" at bounding box center [103, 145] width 168 height 17
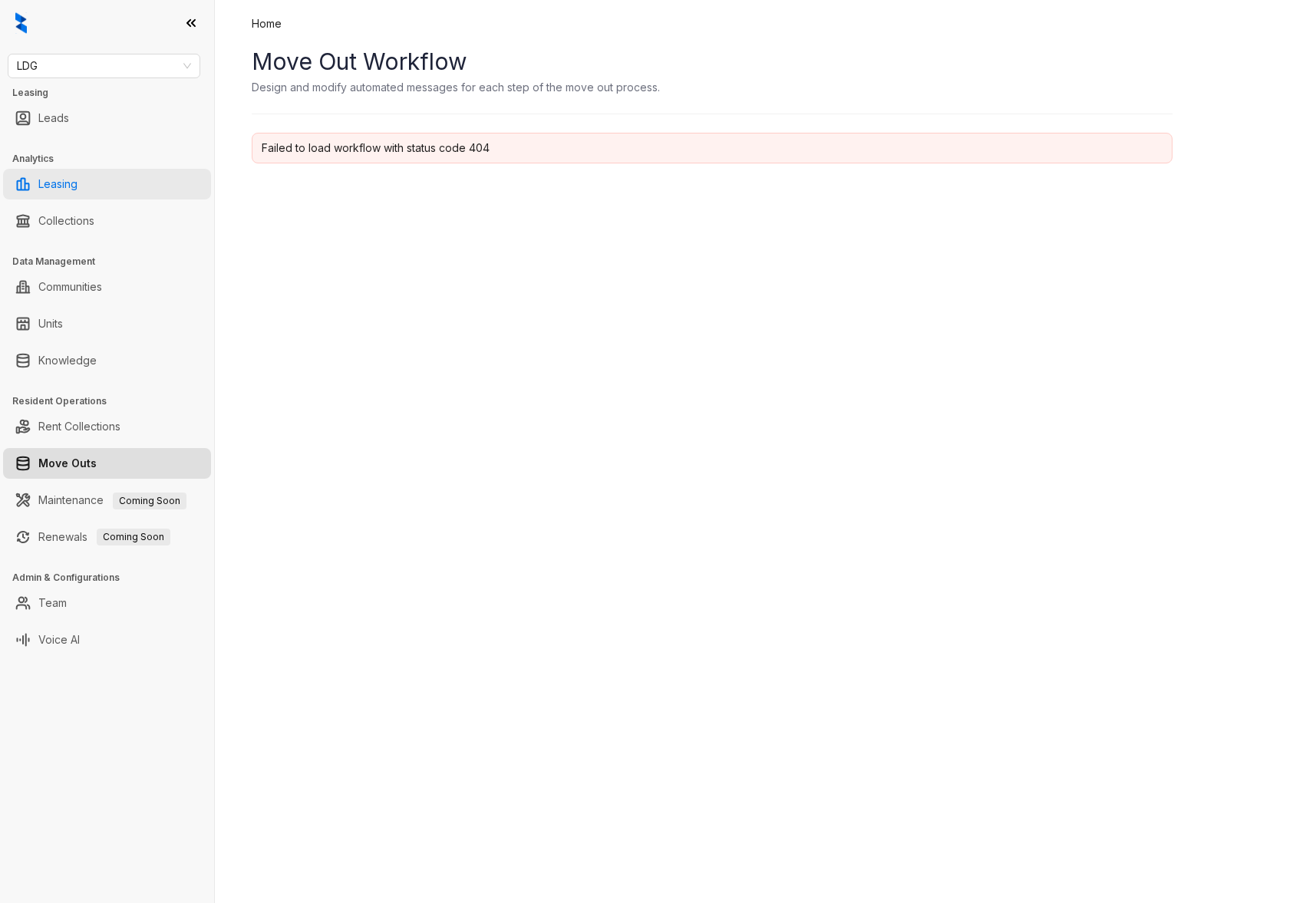
click at [57, 176] on link "Leasing" at bounding box center [58, 184] width 39 height 31
click at [112, 56] on span "LDG" at bounding box center [104, 66] width 174 height 23
select select "******"
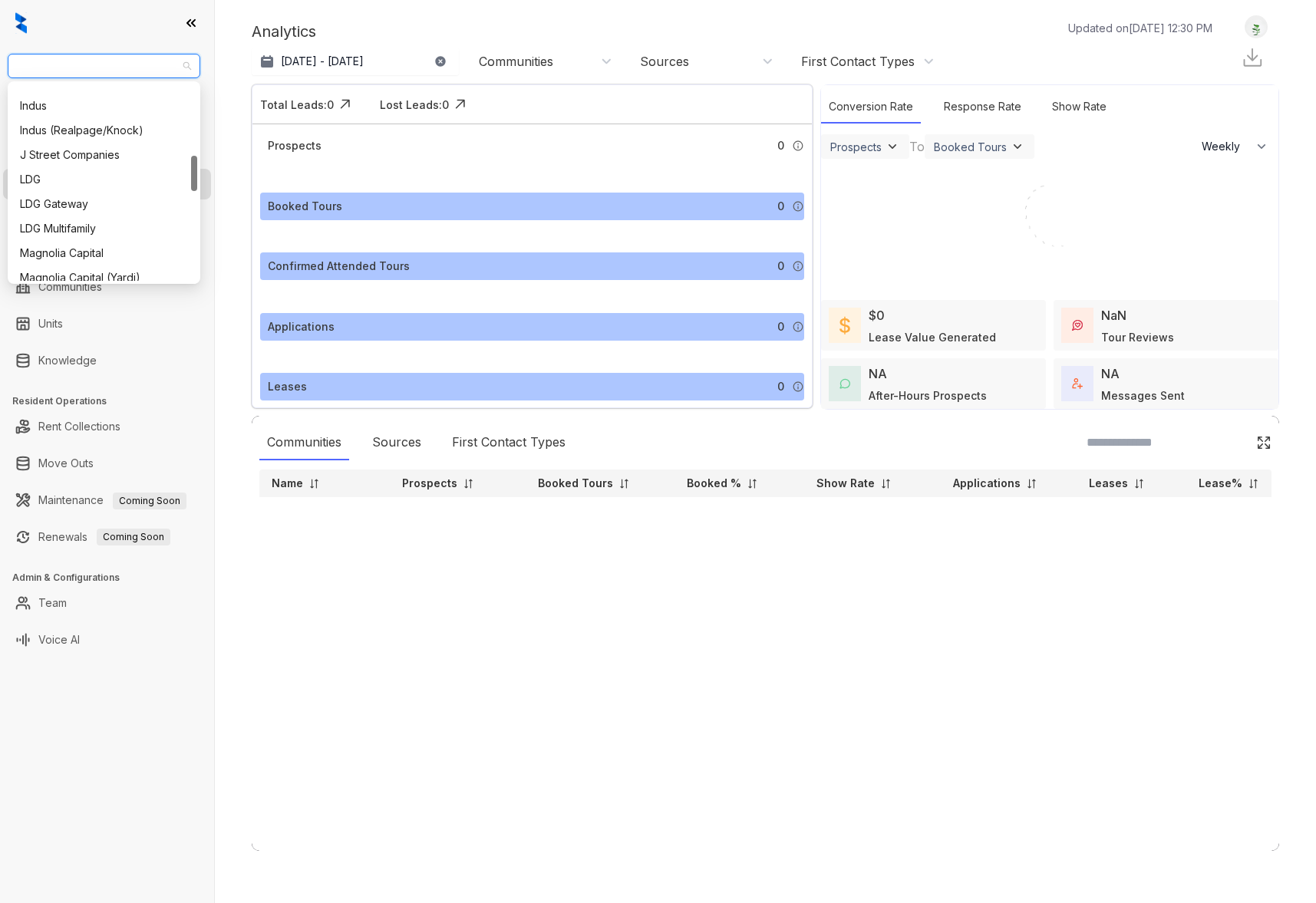
scroll to position [392, 0]
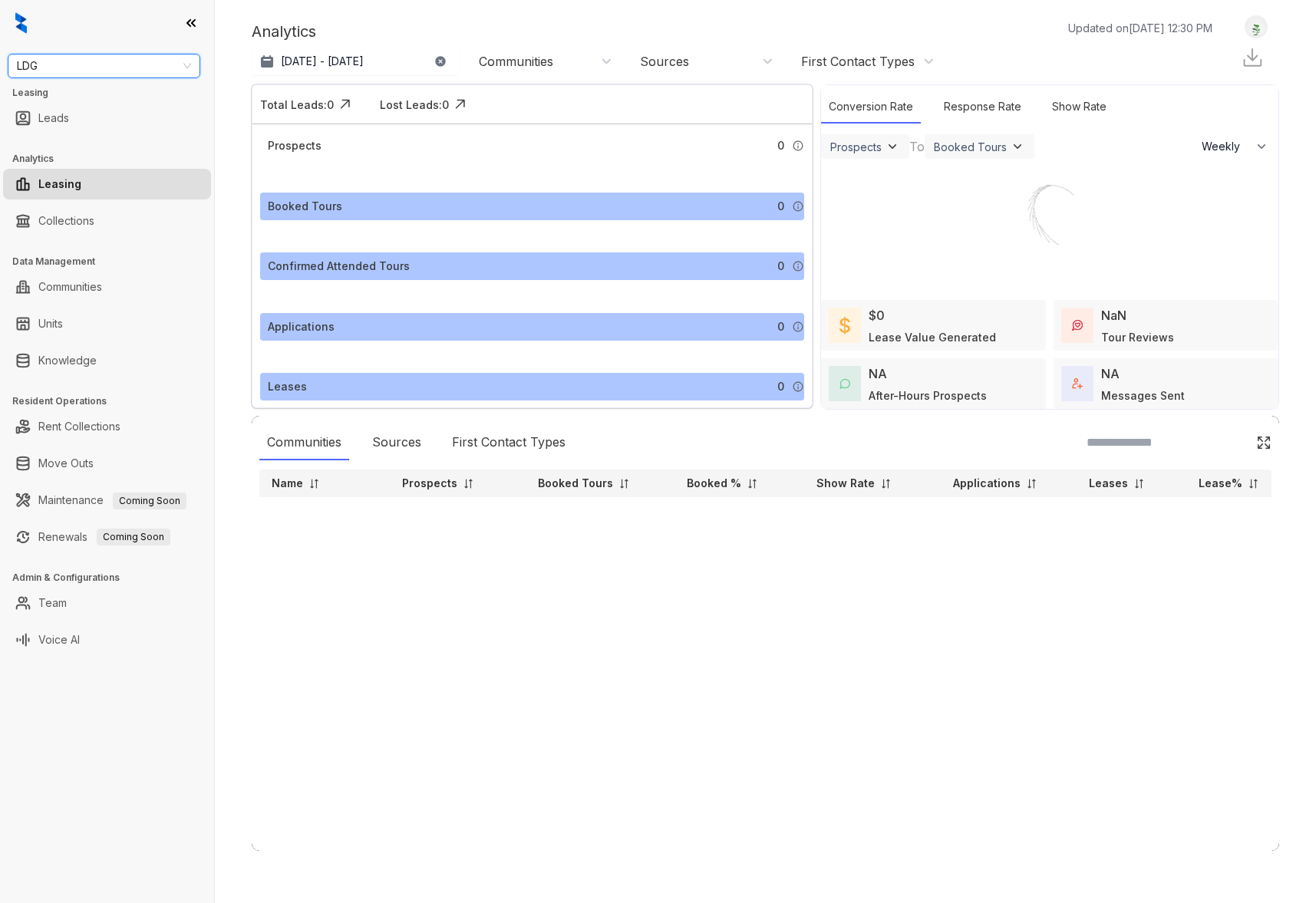
click at [151, 66] on span "LDG" at bounding box center [104, 66] width 174 height 23
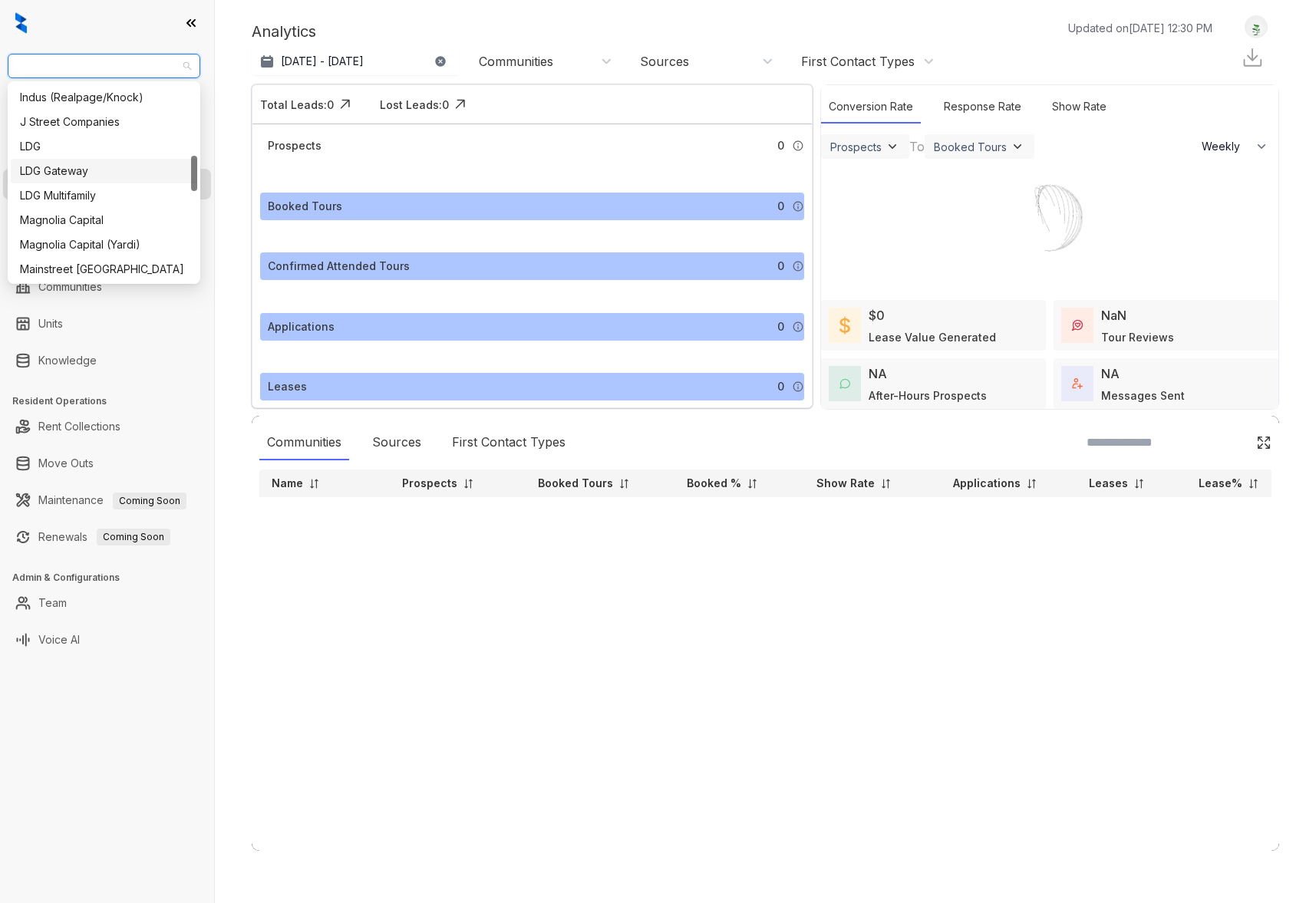
click at [135, 183] on div "LDG Gateway" at bounding box center [104, 171] width 186 height 25
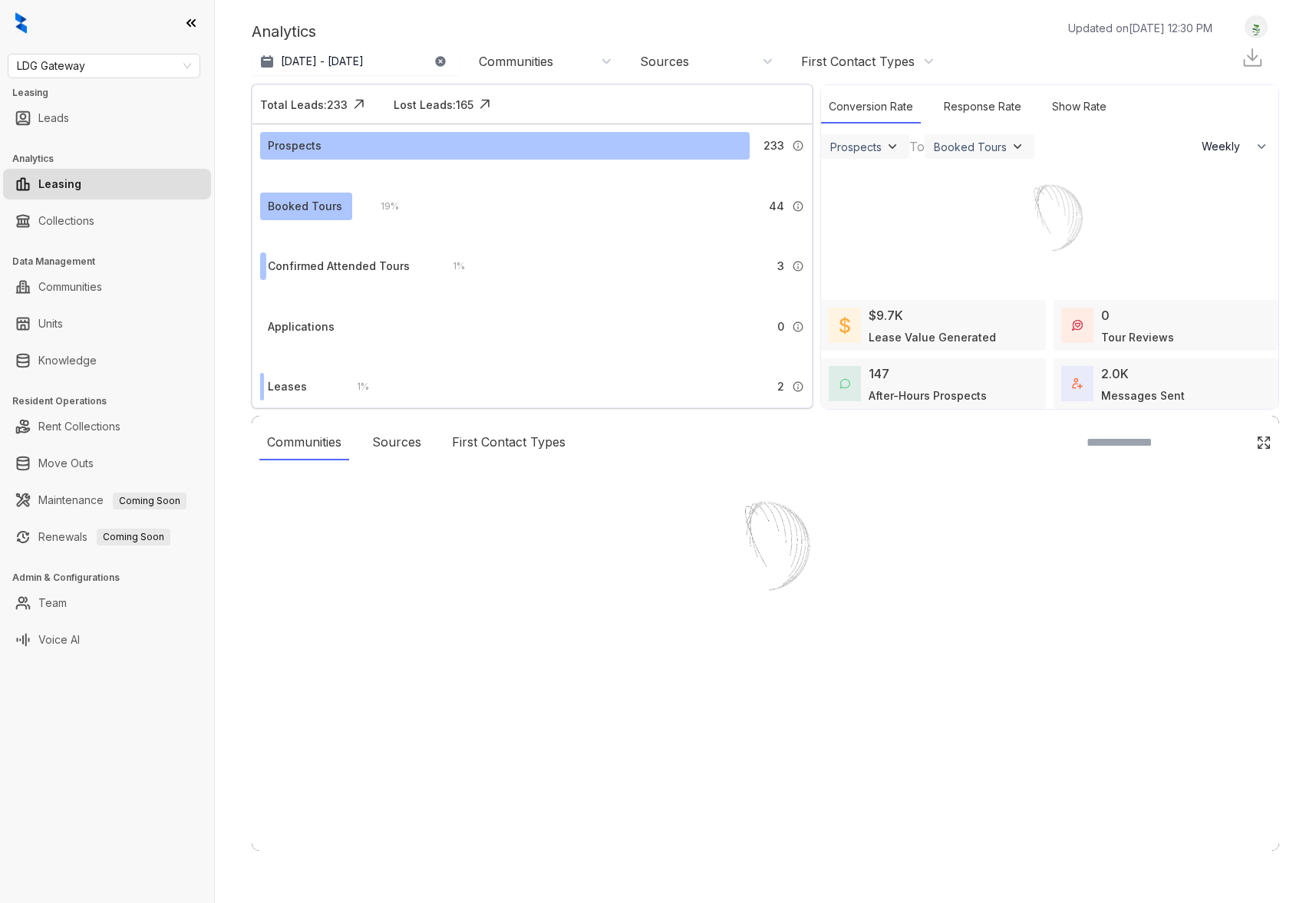
select select "******"
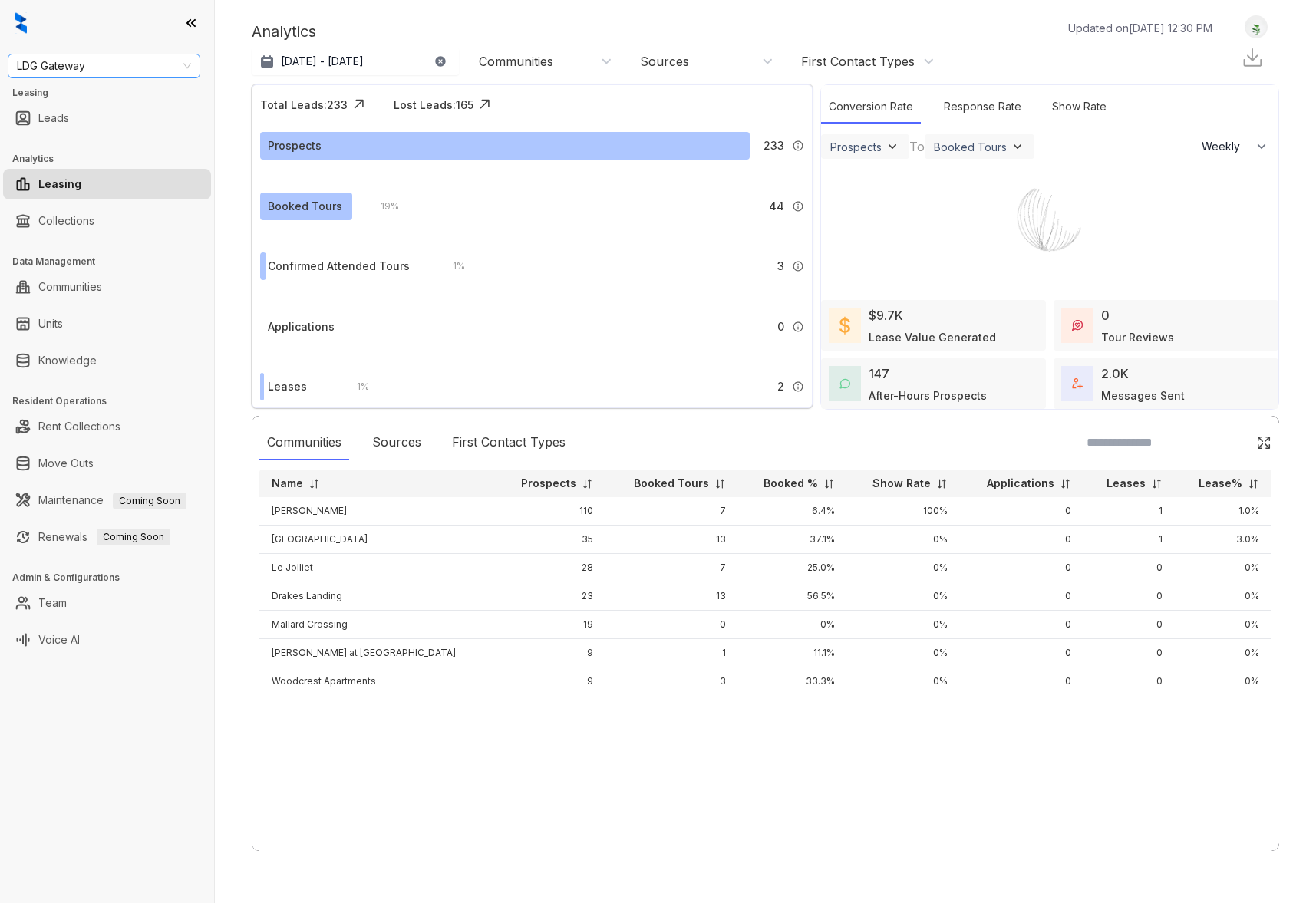
click at [162, 68] on span "LDG Gateway" at bounding box center [104, 66] width 174 height 23
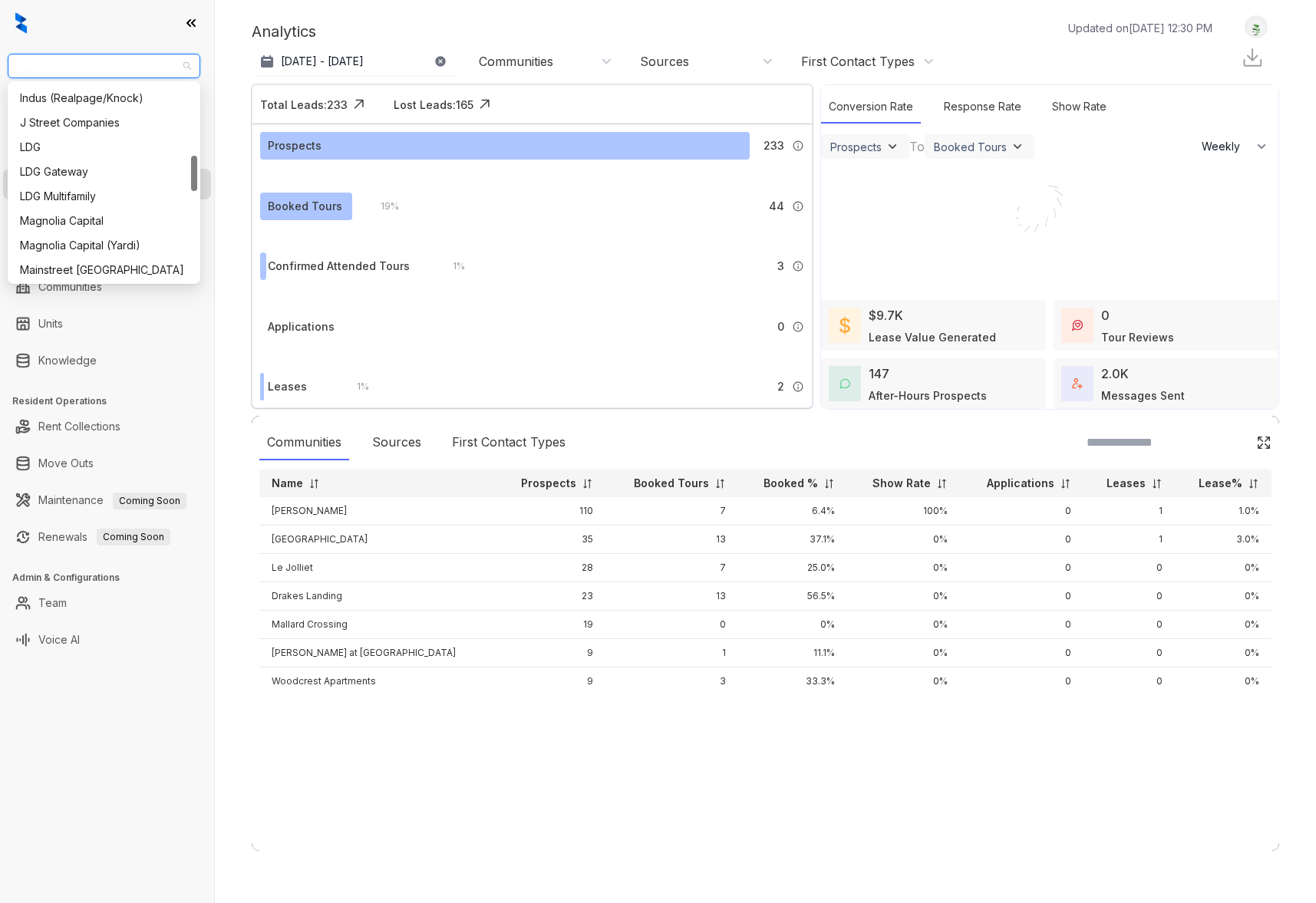
scroll to position [397, 0]
click at [105, 191] on div "LDG Multifamily" at bounding box center [103, 190] width 168 height 17
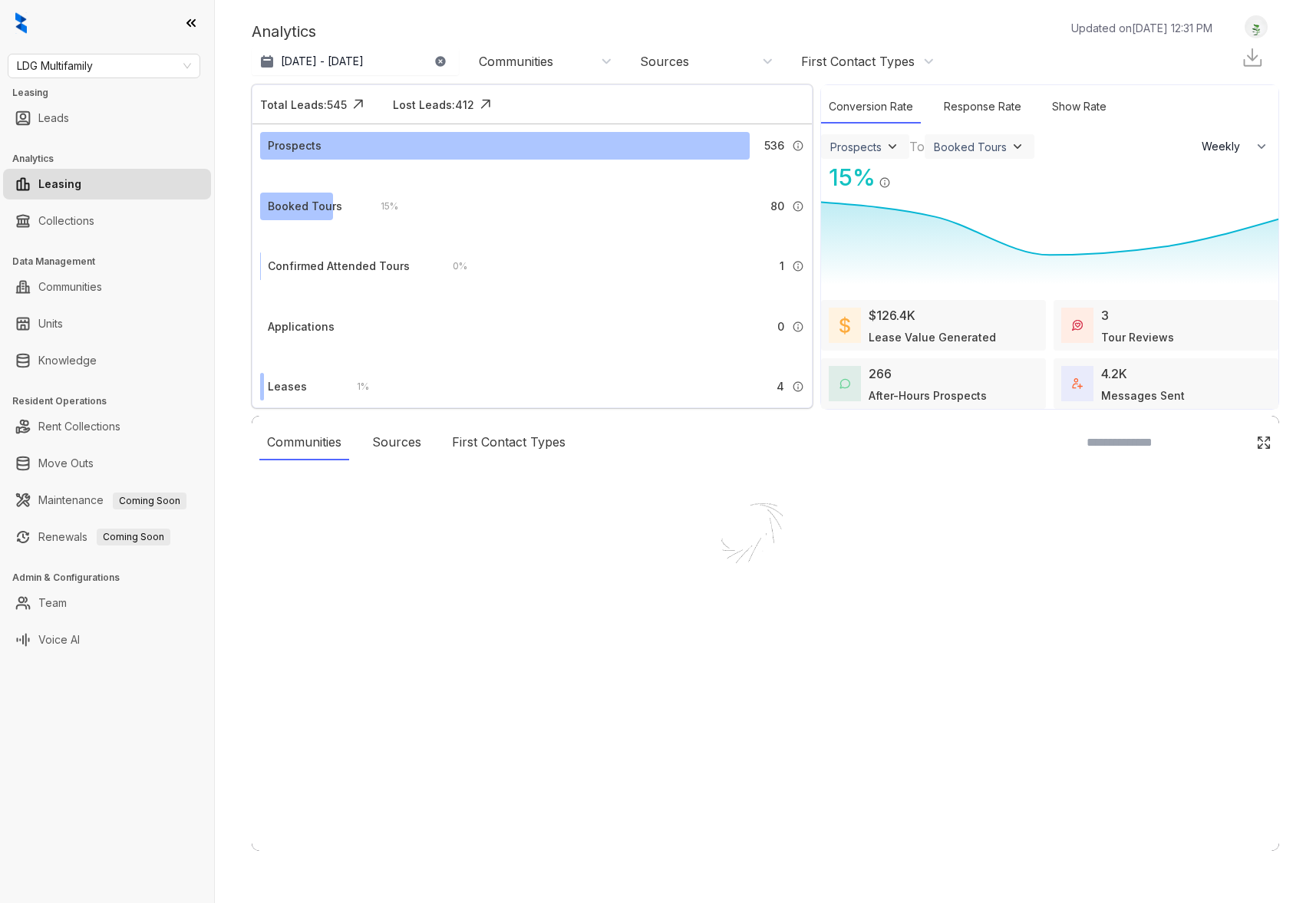
select select "******"
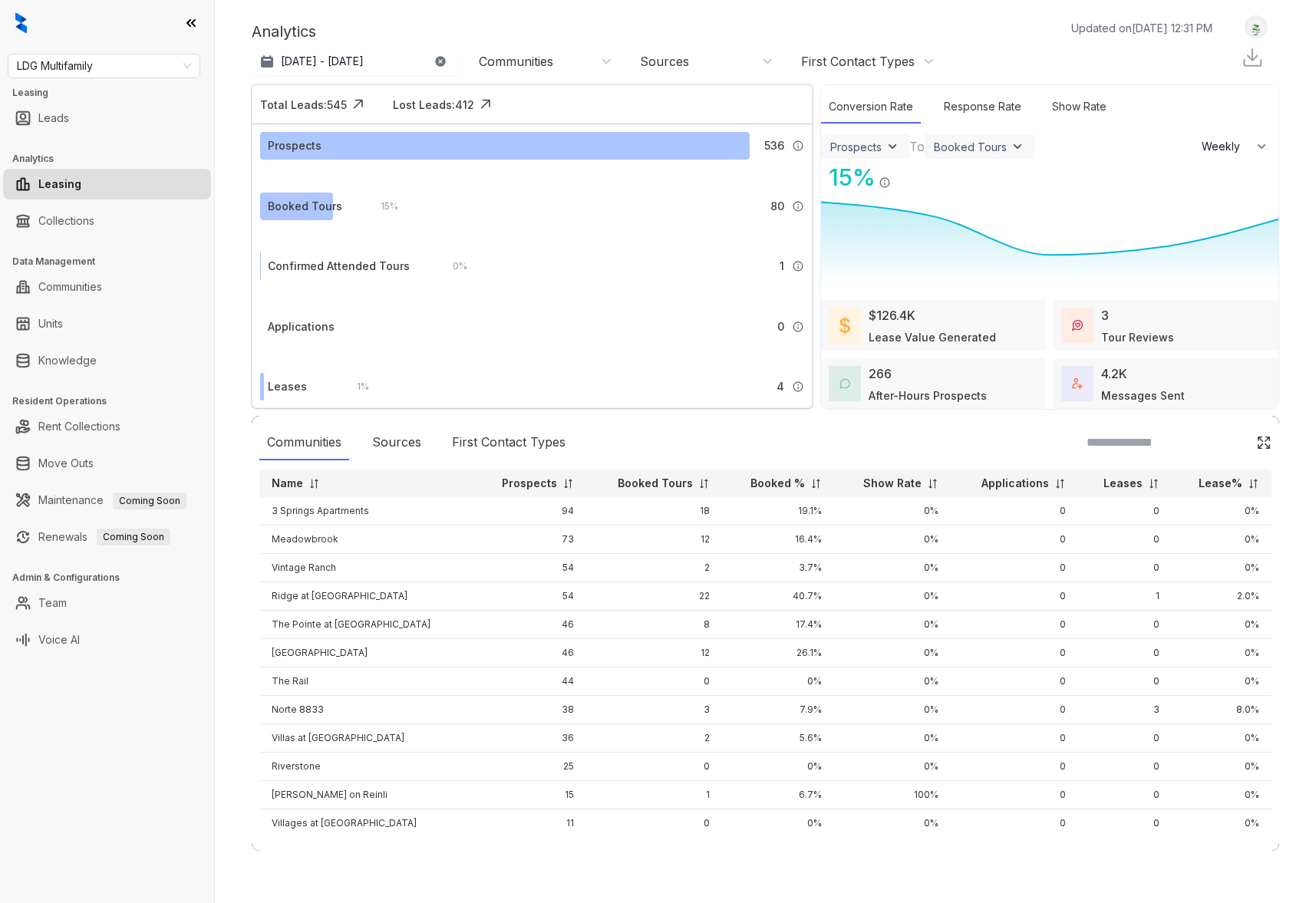
click at [185, 21] on icon at bounding box center [191, 22] width 15 height 15
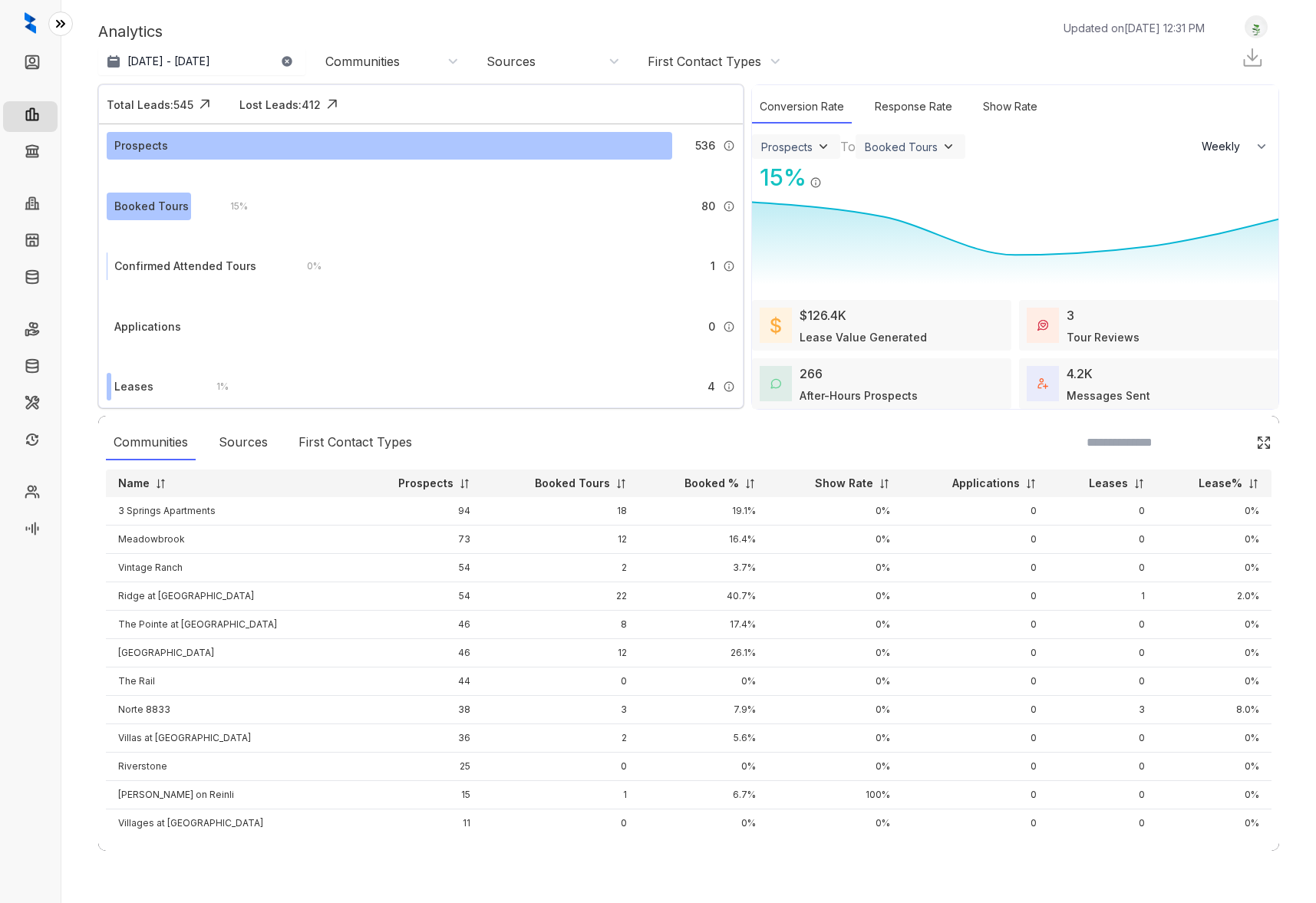
click at [362, 71] on div "Communities" at bounding box center [390, 61] width 154 height 25
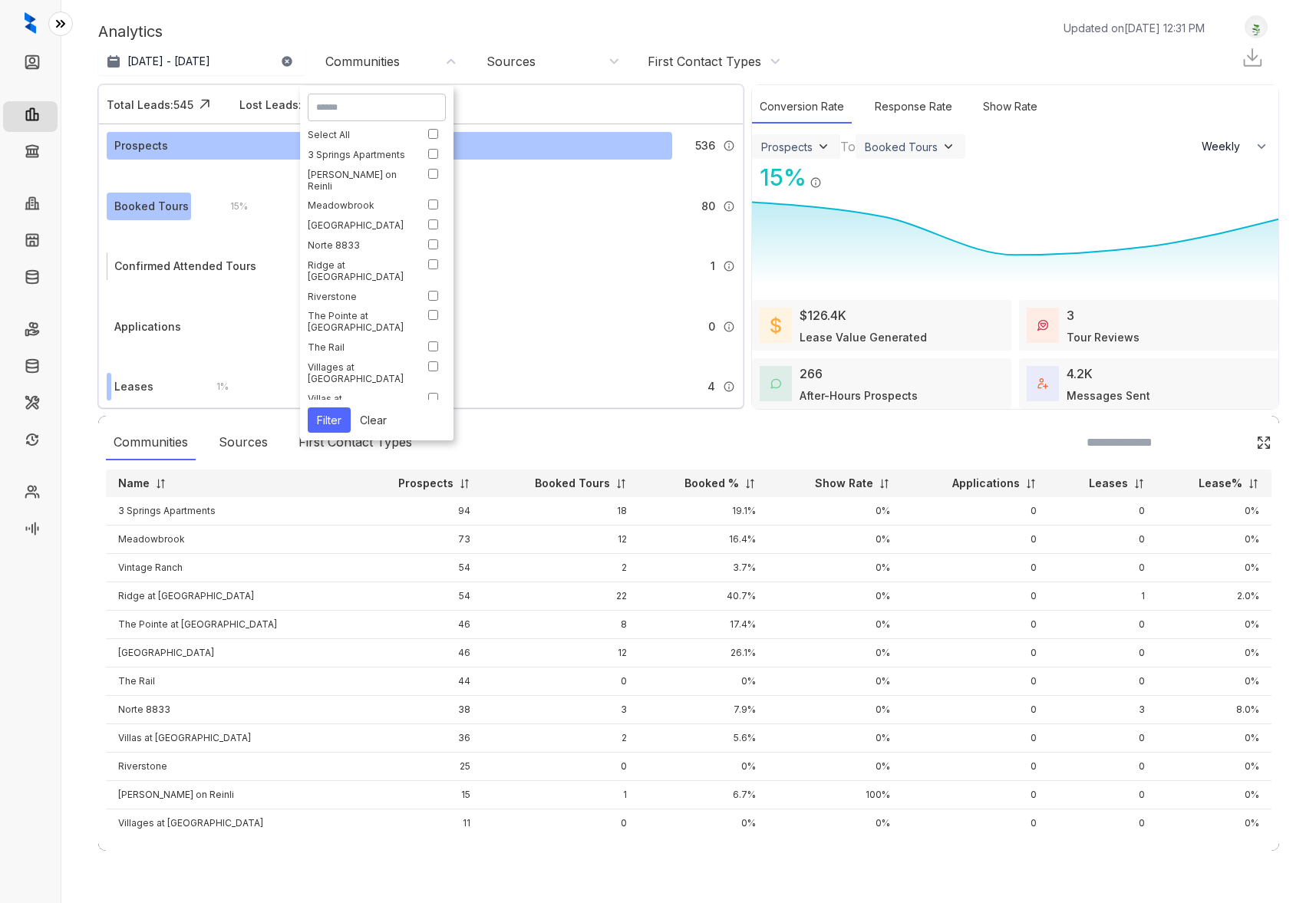
click at [538, 64] on div "Sources" at bounding box center [553, 61] width 133 height 17
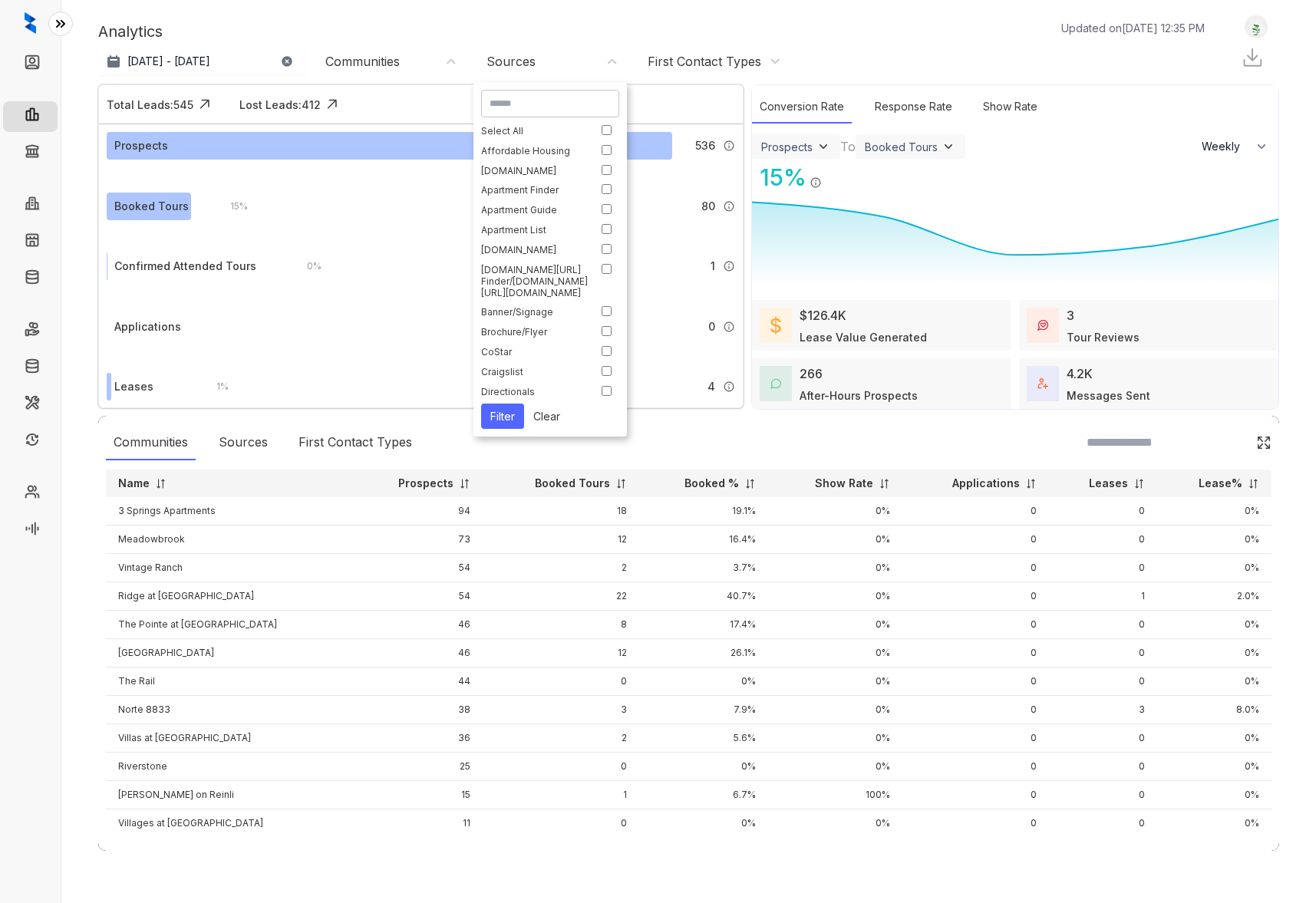
click at [726, 68] on div "First Contact Types" at bounding box center [705, 61] width 114 height 17
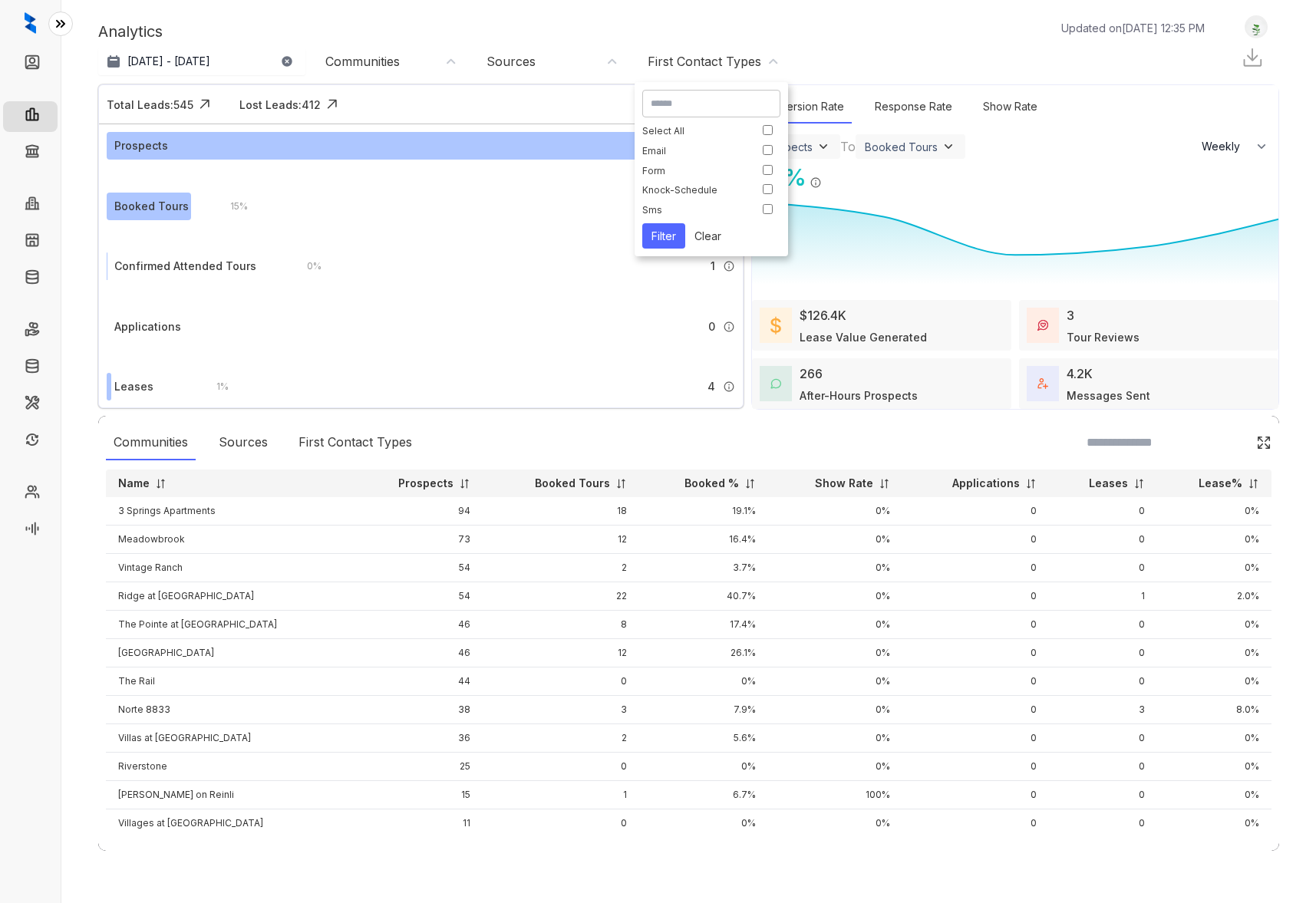
click at [652, 30] on div "Analytics Updated on [DATE] 12:35 PM" at bounding box center [659, 31] width 1122 height 23
click at [253, 437] on div "Sources" at bounding box center [243, 443] width 65 height 35
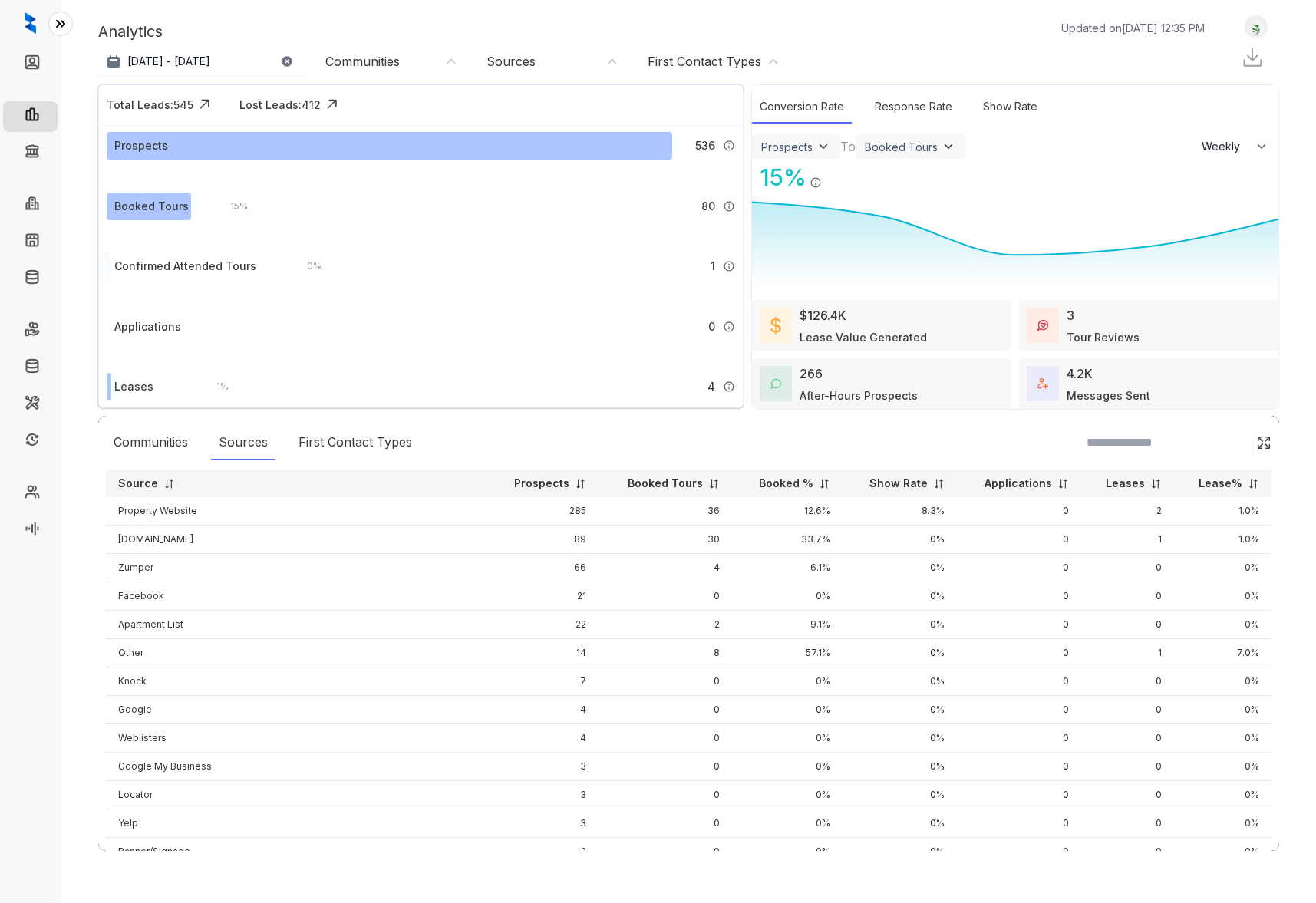
click at [1071, 376] on div "4.2K" at bounding box center [1079, 373] width 26 height 19
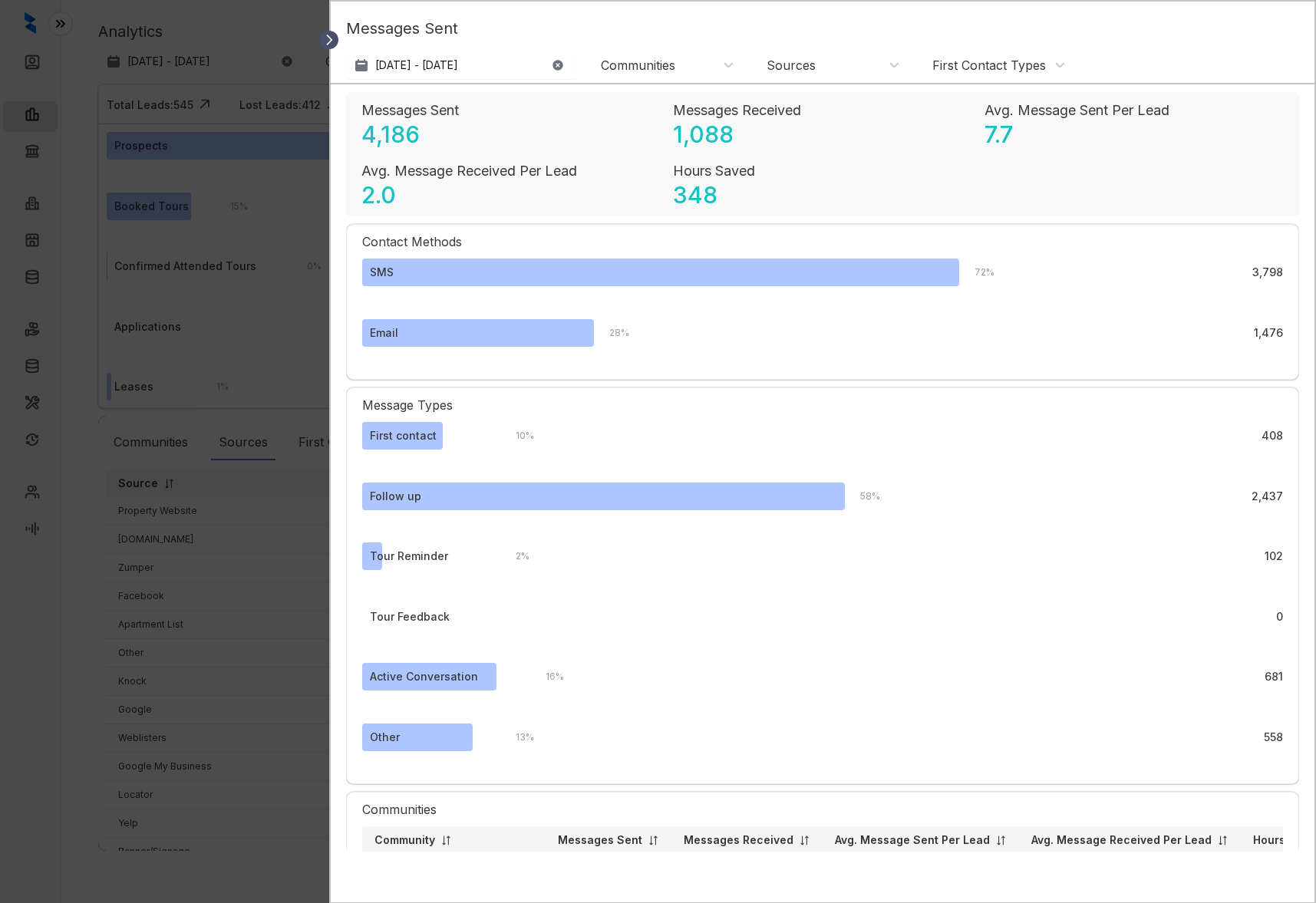
click at [330, 38] on icon at bounding box center [328, 40] width 4 height 9
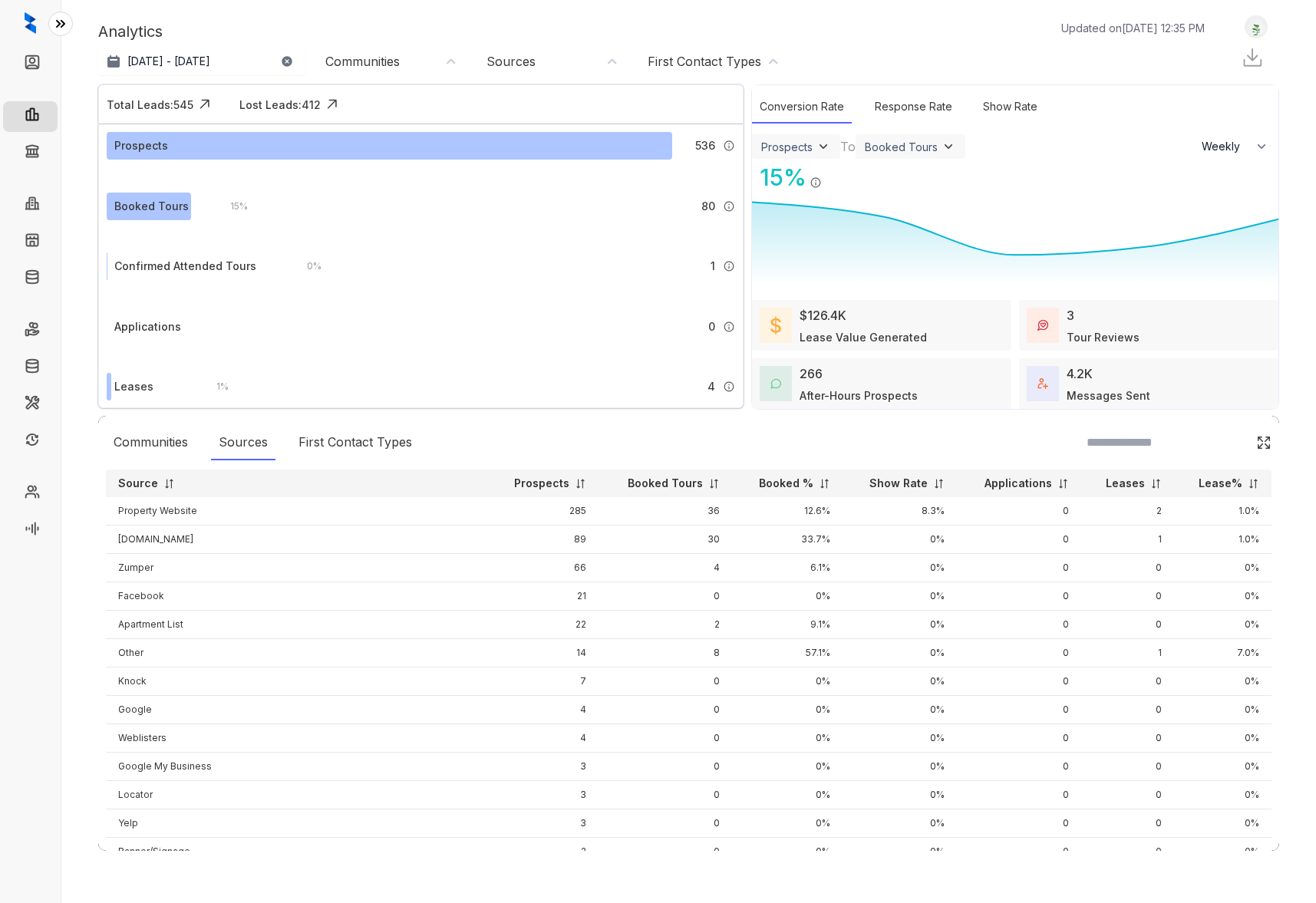
click at [870, 388] on div "After-Hours Prospects" at bounding box center [858, 396] width 118 height 16
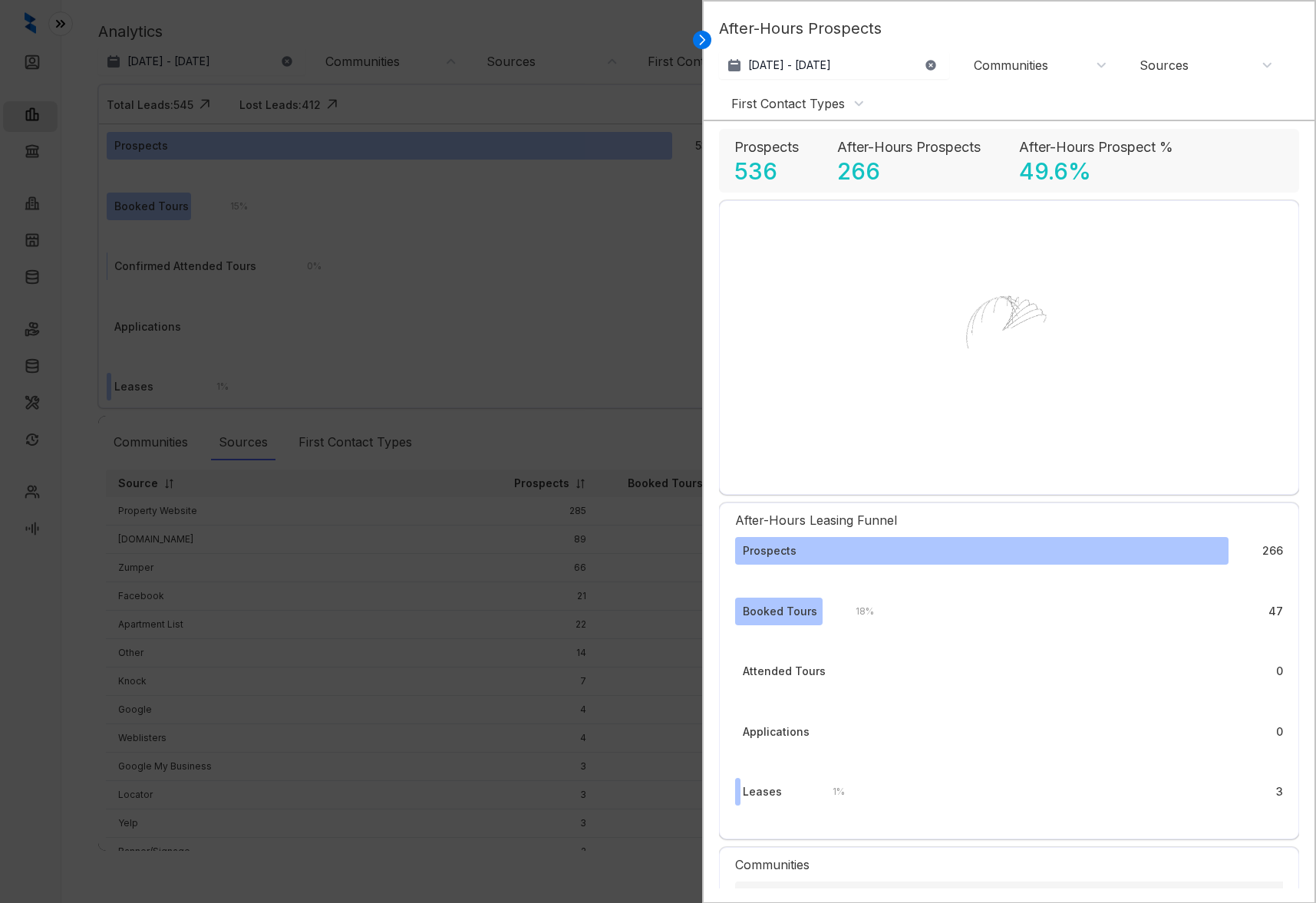
select select "******"
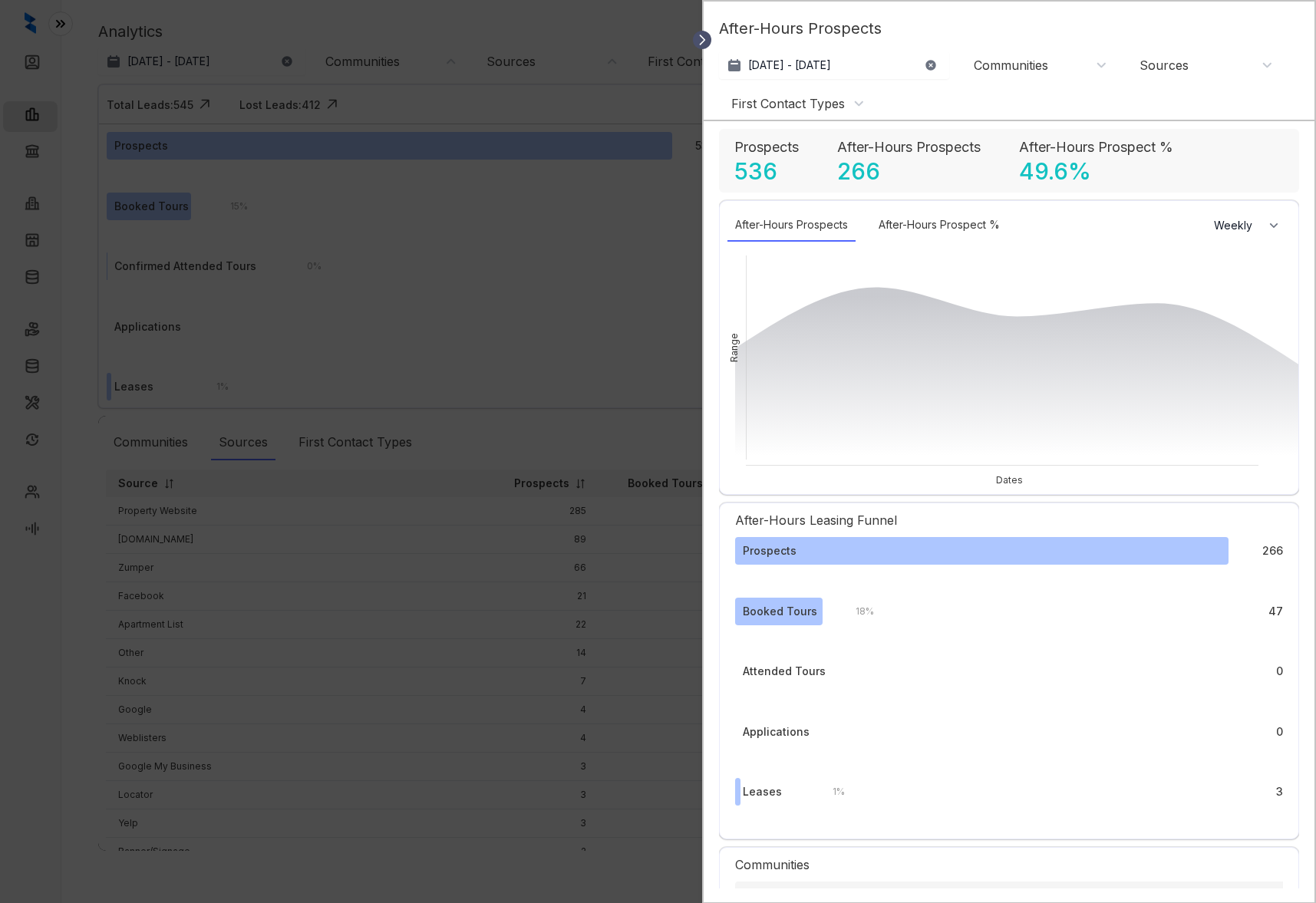
click at [703, 38] on icon at bounding box center [702, 40] width 4 height 9
